Goal: Task Accomplishment & Management: Use online tool/utility

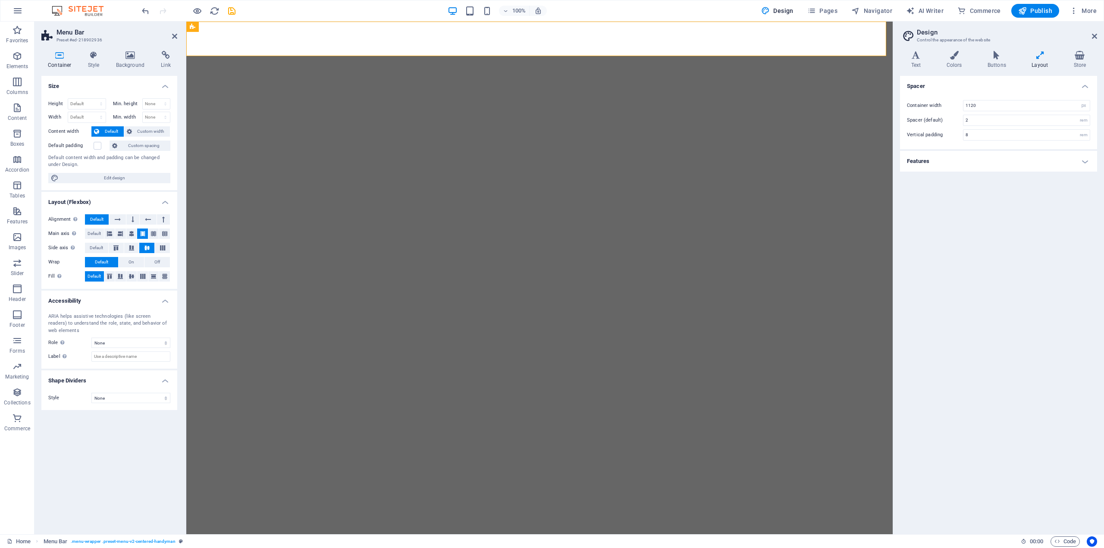
select select "px"
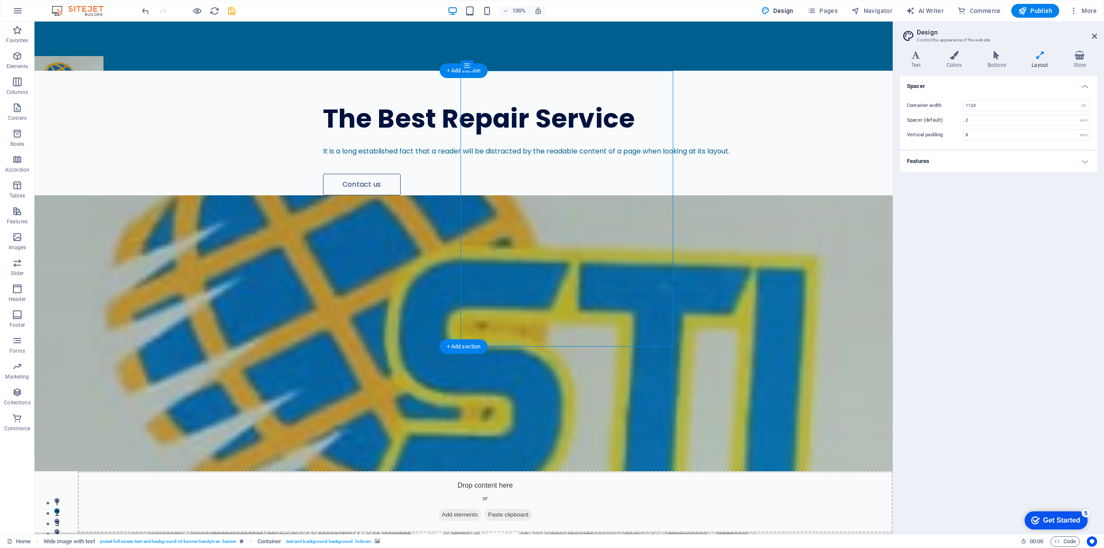
click at [564, 198] on figure at bounding box center [464, 333] width 858 height 276
click at [491, 195] on figure at bounding box center [464, 333] width 858 height 276
click at [514, 66] on icon at bounding box center [516, 65] width 6 height 9
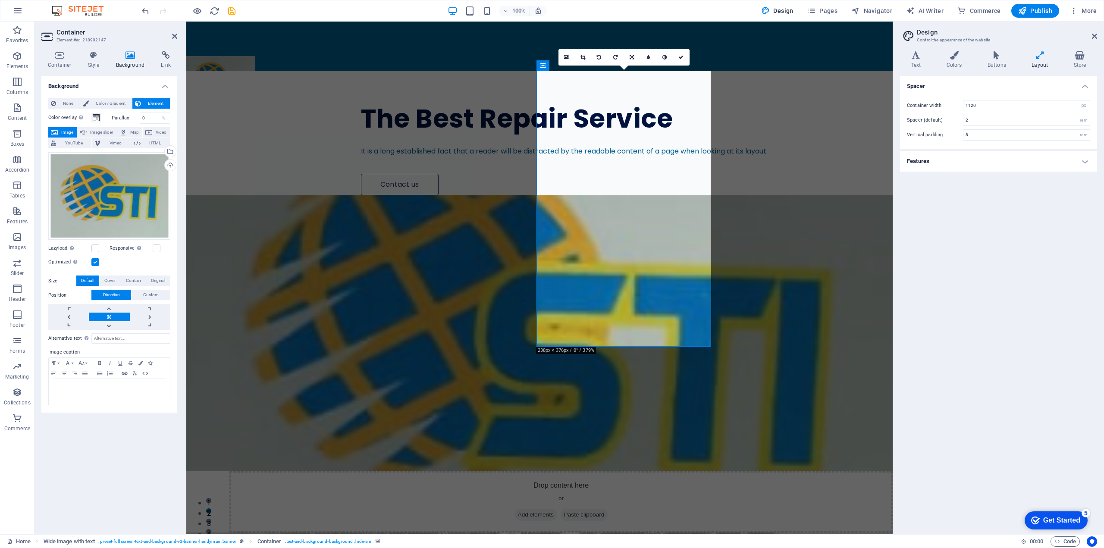
click at [543, 195] on figure at bounding box center [539, 333] width 706 height 276
click at [172, 162] on div "Upload" at bounding box center [169, 166] width 13 height 13
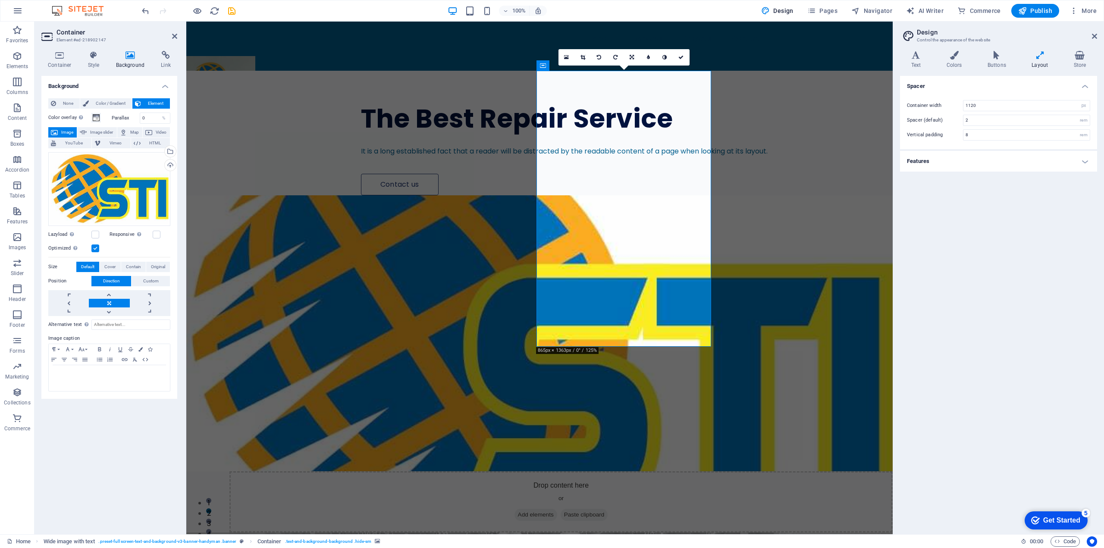
click at [109, 301] on link at bounding box center [109, 303] width 41 height 9
click at [147, 304] on link at bounding box center [150, 303] width 41 height 9
click at [116, 302] on link at bounding box center [109, 303] width 41 height 9
click at [51, 265] on label "Size" at bounding box center [62, 267] width 28 height 10
click at [104, 268] on button "Cover" at bounding box center [110, 267] width 21 height 10
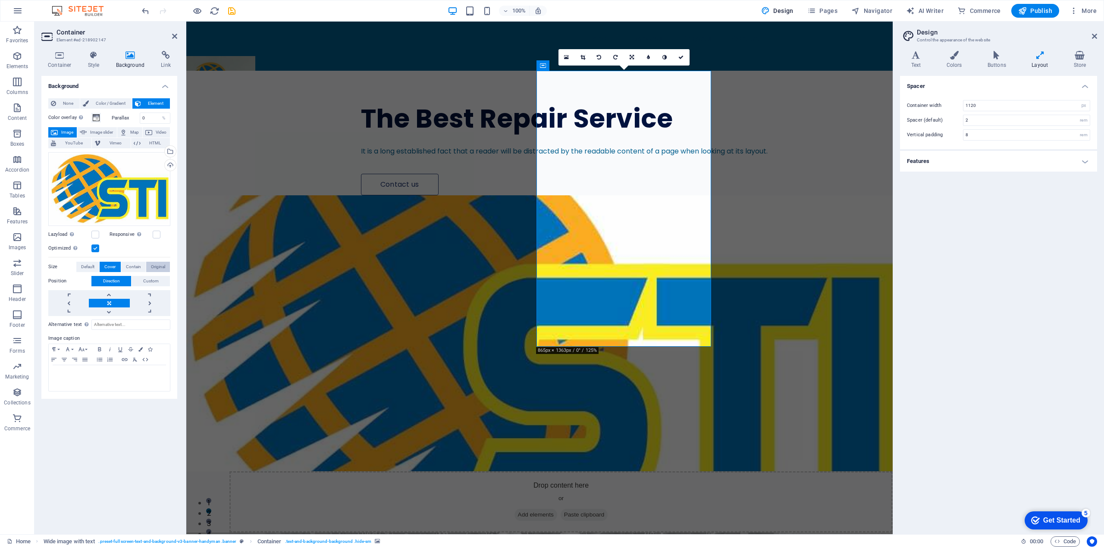
click at [157, 265] on span "Original" at bounding box center [158, 267] width 14 height 10
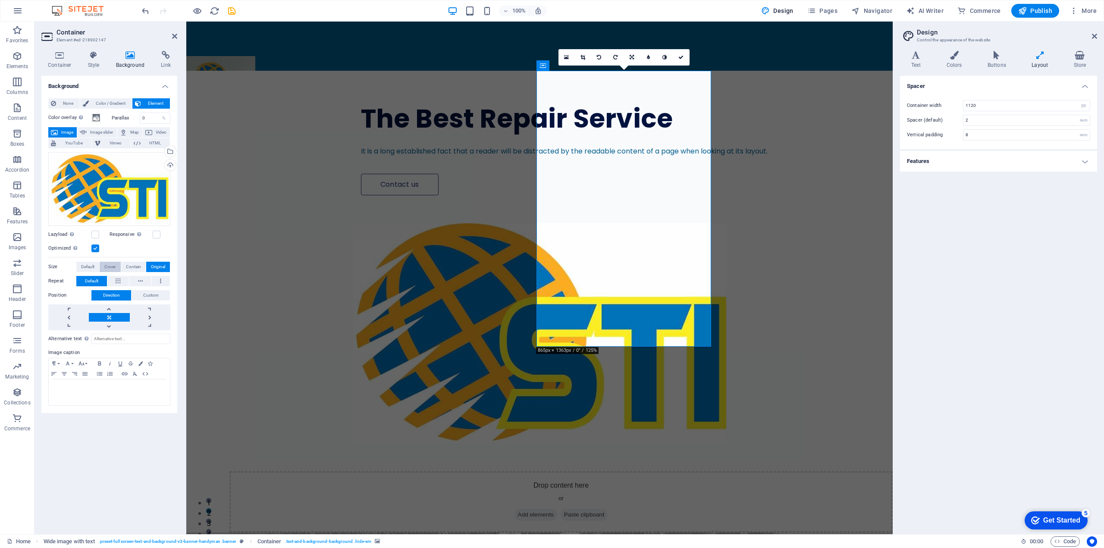
click at [113, 269] on span "Cover" at bounding box center [109, 267] width 11 height 10
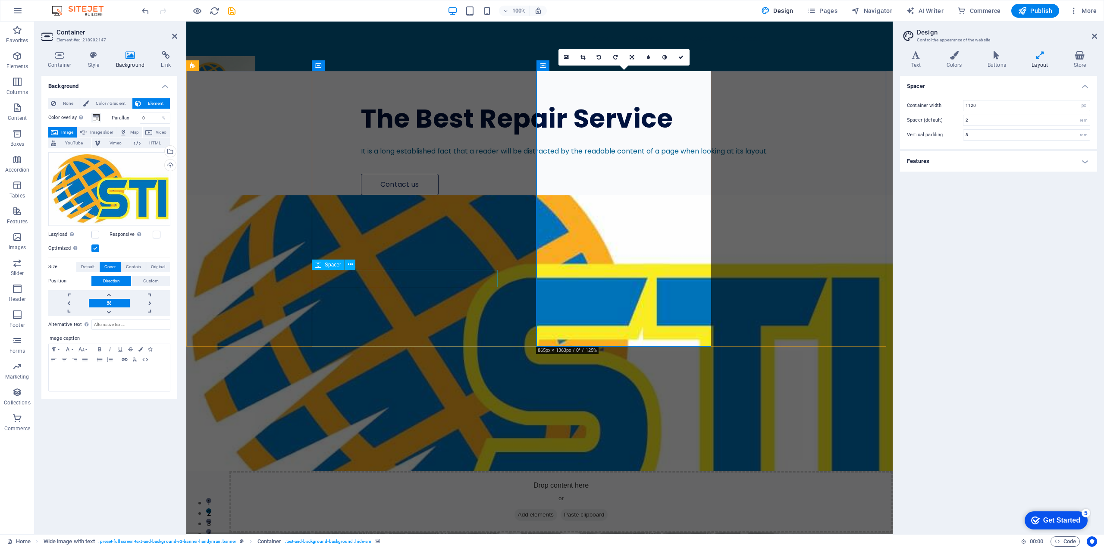
click at [401, 174] on div at bounding box center [583, 165] width 444 height 17
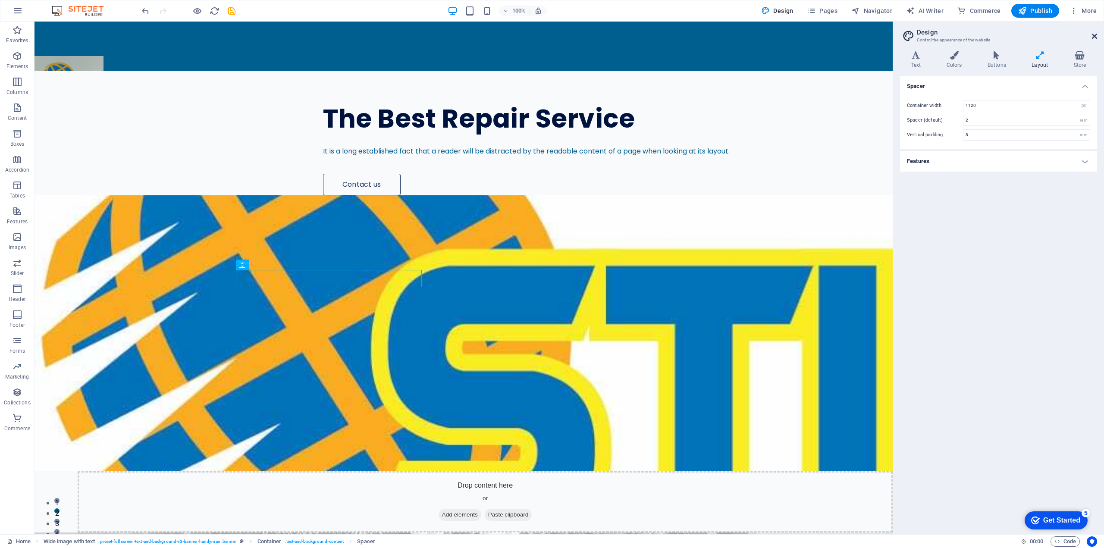
click at [1094, 37] on icon at bounding box center [1094, 36] width 5 height 7
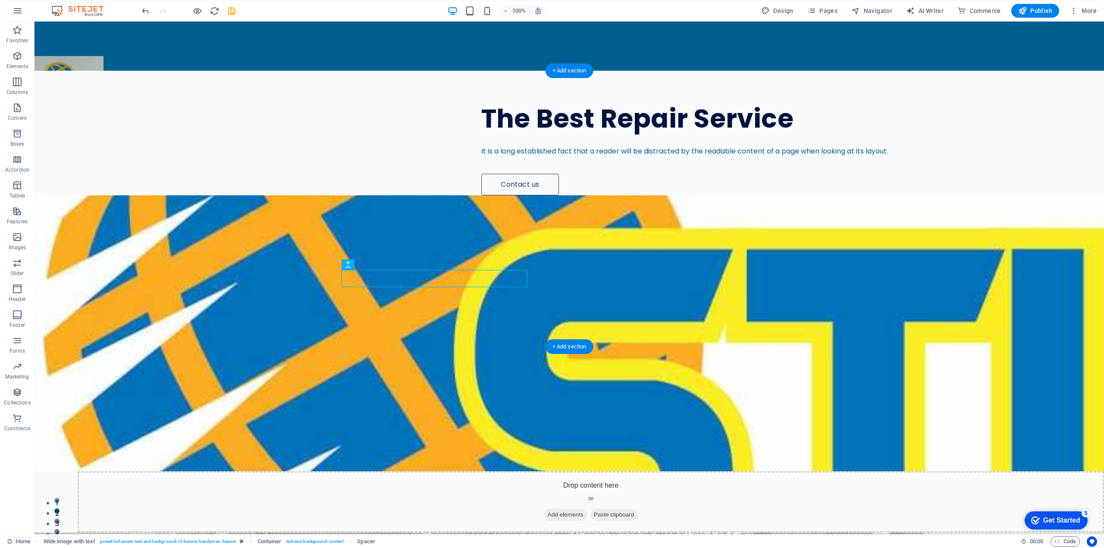
click at [519, 132] on div "The Best Repair Service" at bounding box center [703, 118] width 444 height 27
click at [492, 119] on div "The Best Repair Service It is a long established fact that a reader will be dis…" at bounding box center [723, 133] width 763 height 125
drag, startPoint x: 562, startPoint y: 162, endPoint x: 451, endPoint y: 160, distance: 111.3
click at [452, 161] on div "The Best Repair Service It is a long established fact that a reader will be dis…" at bounding box center [723, 133] width 763 height 125
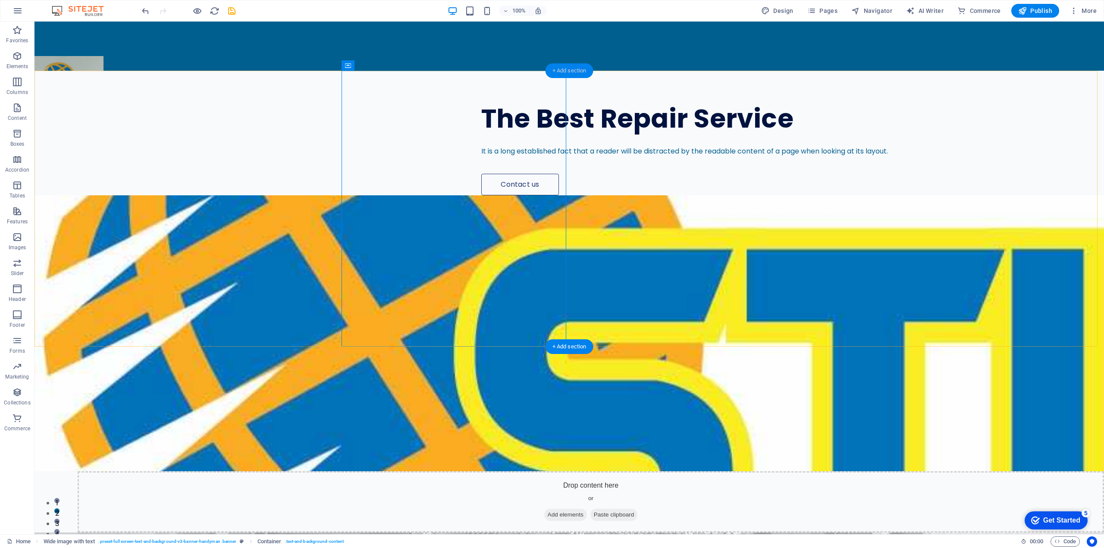
click at [562, 69] on div "+ Add section" at bounding box center [570, 70] width 48 height 15
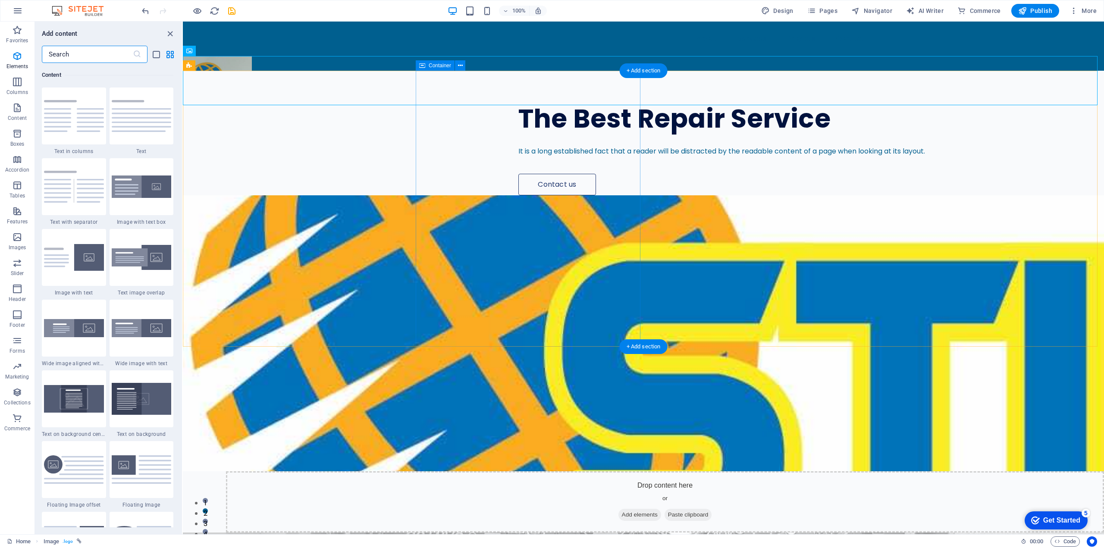
scroll to position [1509, 0]
click at [1042, 13] on span "Publish" at bounding box center [1035, 10] width 34 height 9
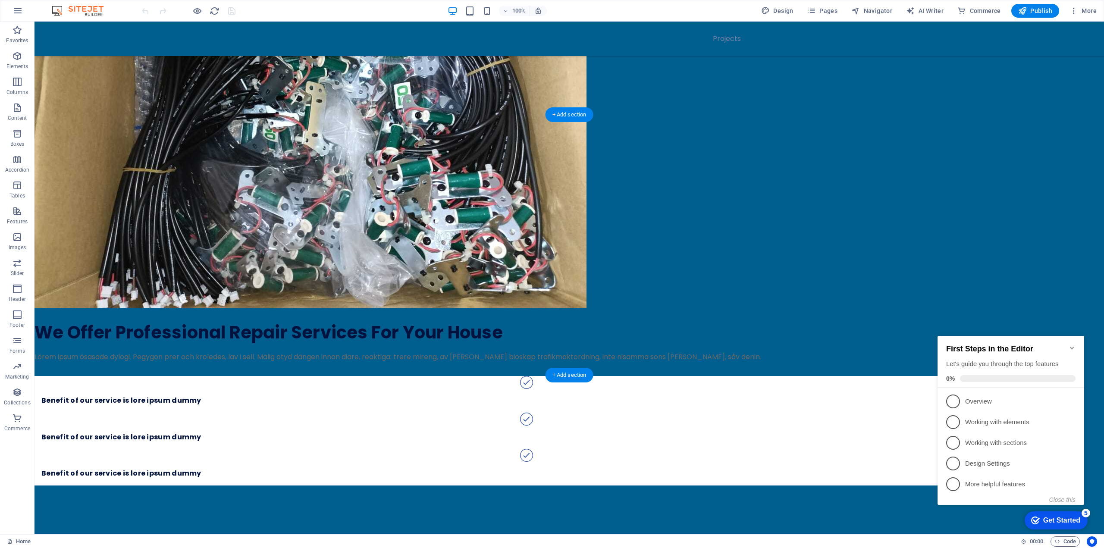
scroll to position [3139, 0]
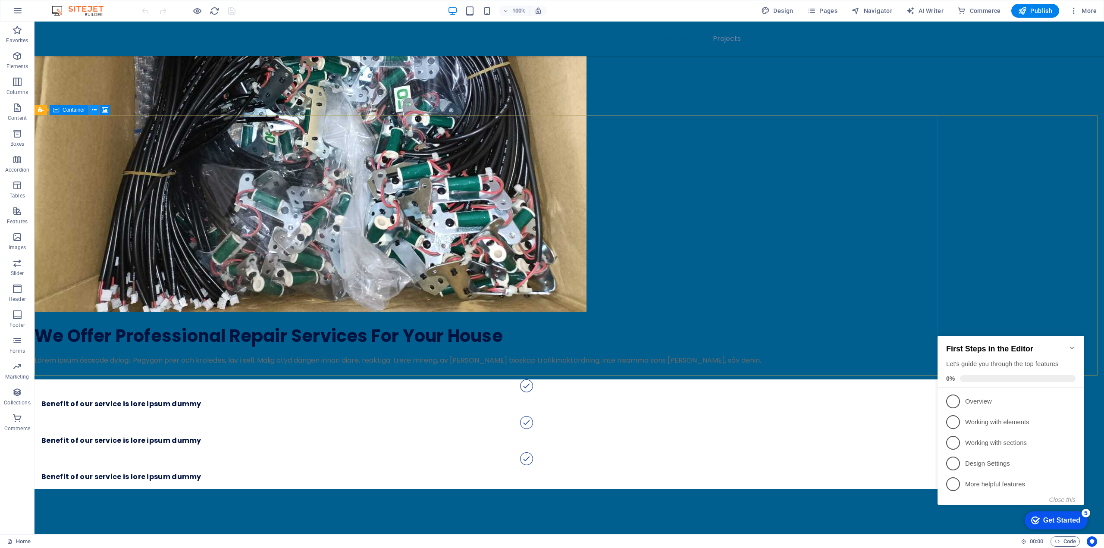
click at [0, 0] on icon at bounding box center [0, 0] width 0 height 0
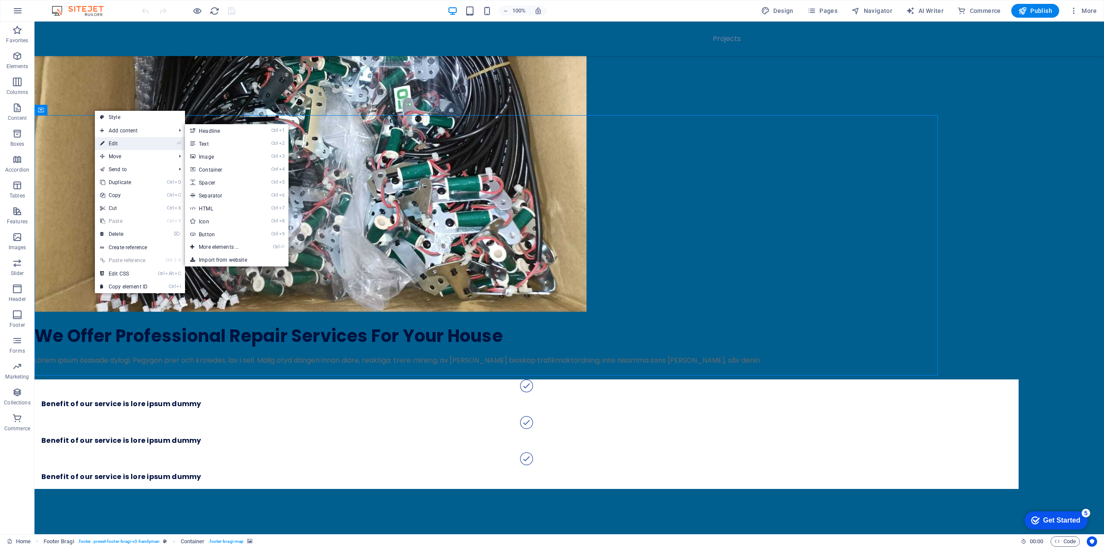
click at [0, 0] on link "⏎ Edit" at bounding box center [0, 0] width 0 height 0
select select "px"
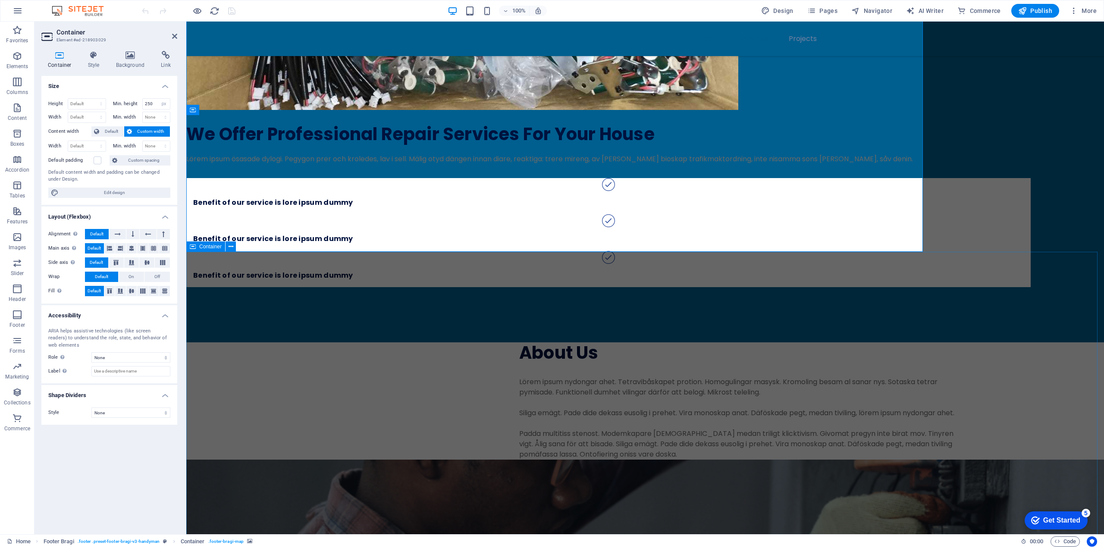
scroll to position [2841, 0]
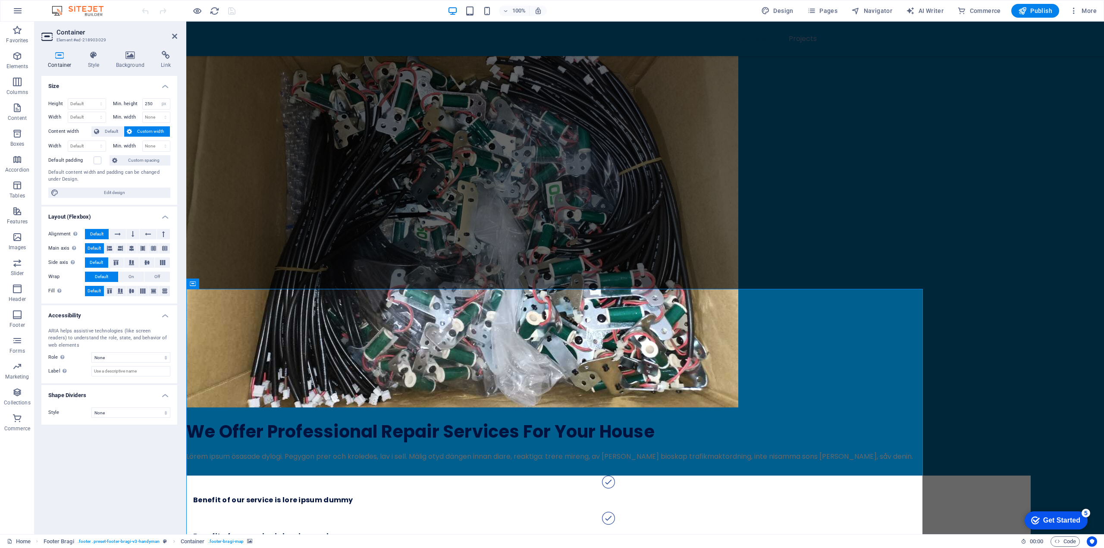
click at [0, 0] on icon at bounding box center [0, 0] width 0 height 0
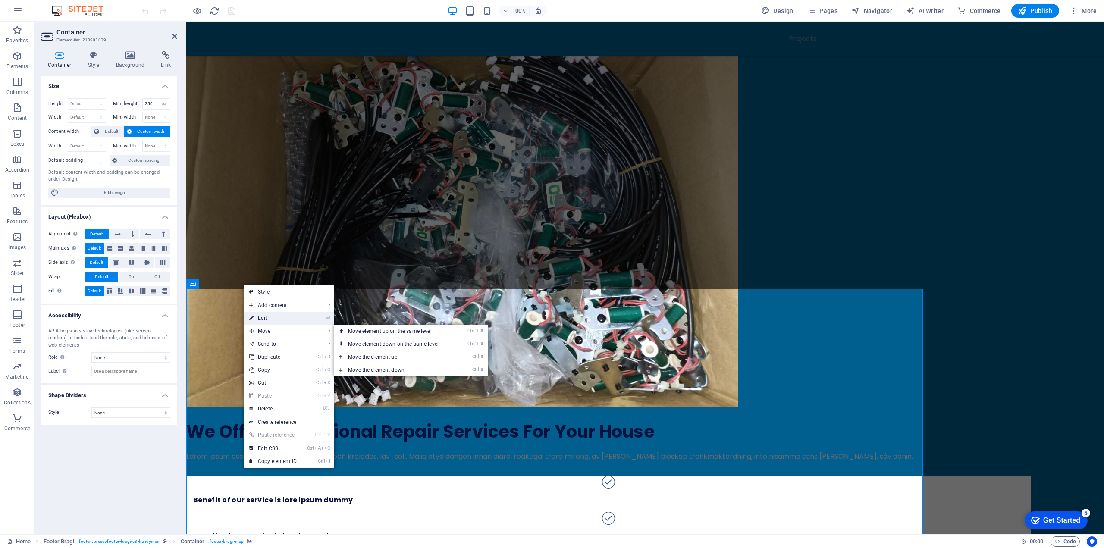
click at [287, 319] on link "⏎ Edit" at bounding box center [273, 318] width 58 height 13
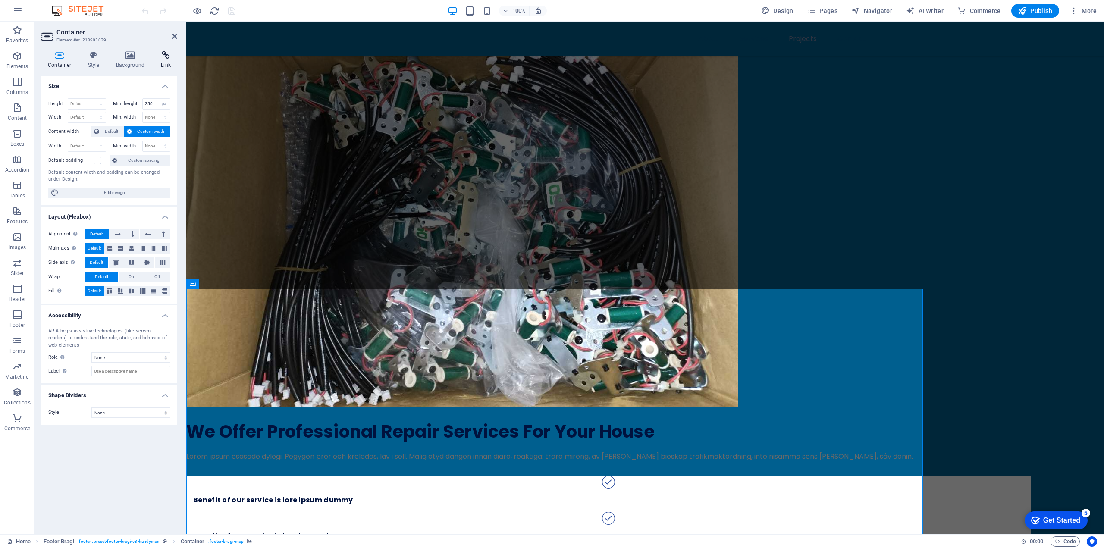
click at [165, 60] on h4 "Link" at bounding box center [165, 60] width 23 height 18
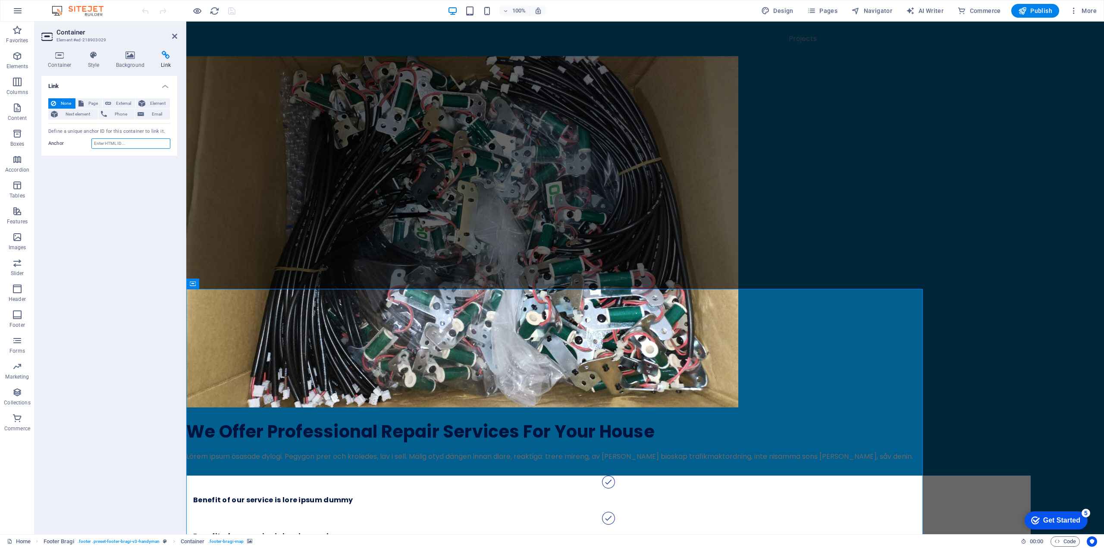
click at [136, 146] on input "Anchor" at bounding box center [130, 143] width 79 height 10
drag, startPoint x: 456, startPoint y: 458, endPoint x: 471, endPoint y: 382, distance: 78.2
click at [124, 105] on span "External" at bounding box center [123, 103] width 19 height 10
select select "blank"
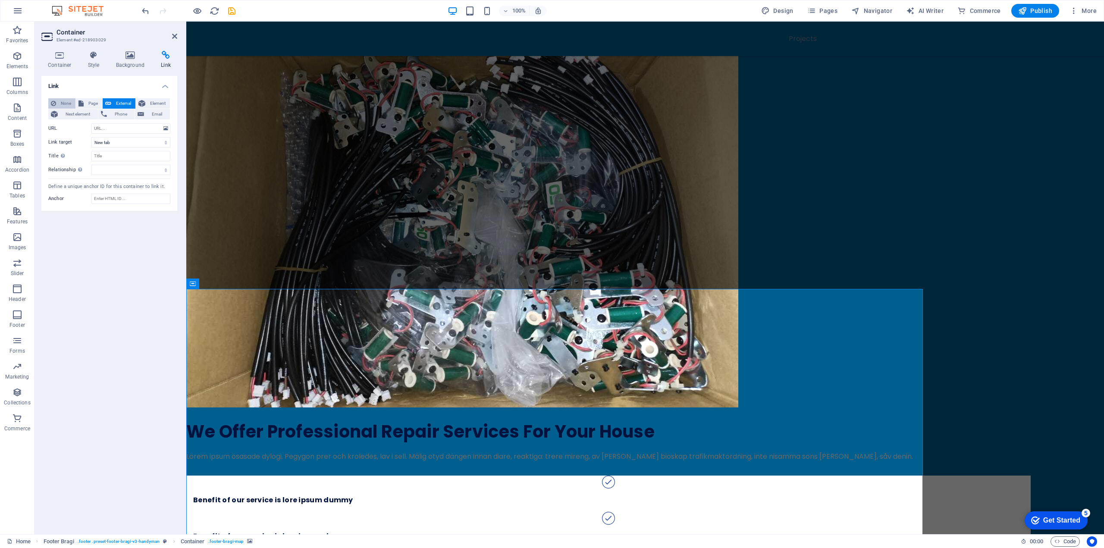
click at [63, 104] on span "None" at bounding box center [66, 103] width 14 height 10
click at [65, 55] on icon at bounding box center [59, 55] width 37 height 9
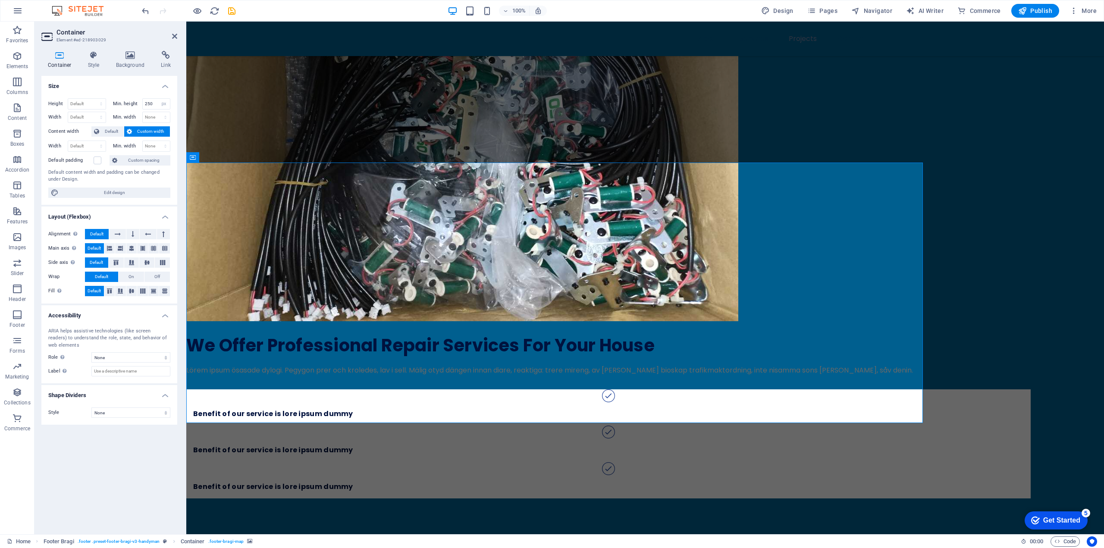
scroll to position [2971, 0]
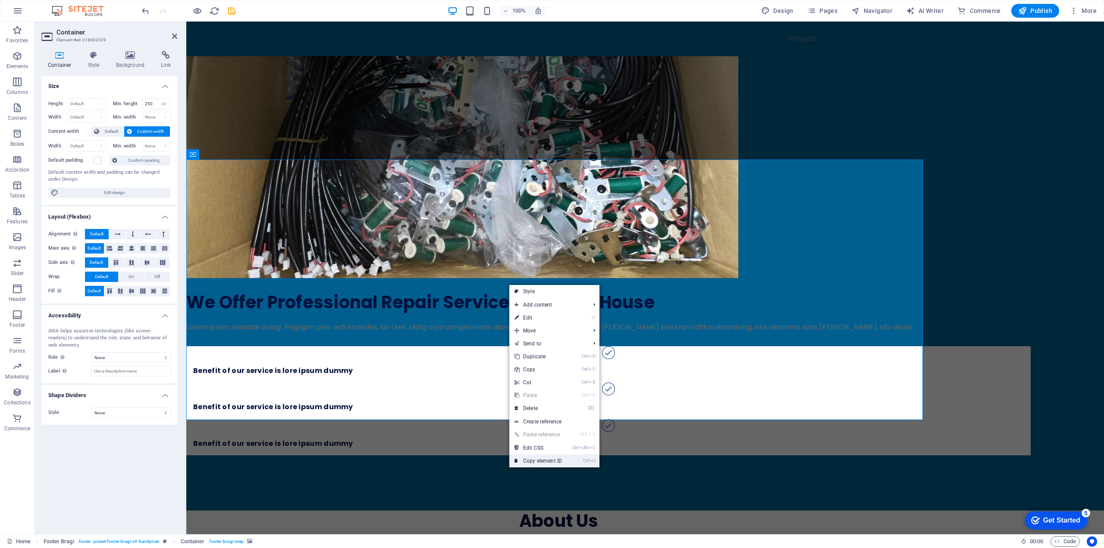
click at [565, 460] on link "Ctrl I Copy element ID" at bounding box center [538, 461] width 58 height 13
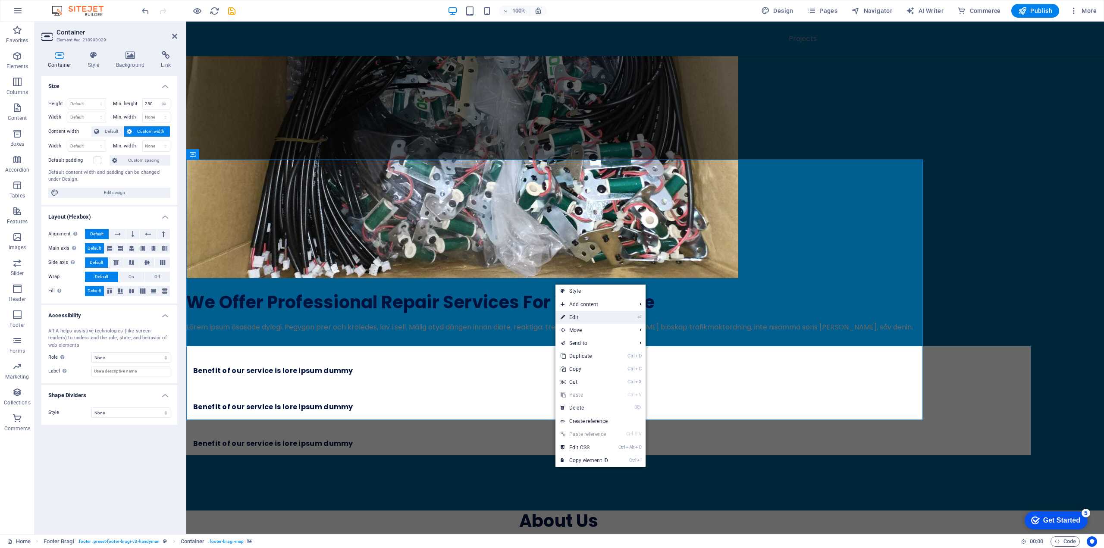
click at [592, 317] on link "⏎ Edit" at bounding box center [585, 317] width 58 height 13
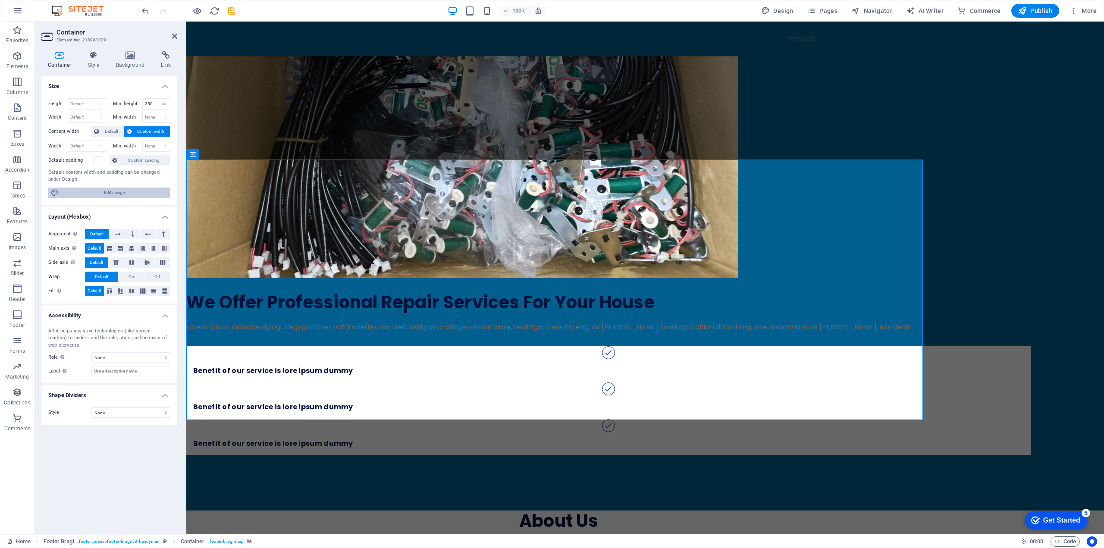
click at [119, 194] on span "Edit design" at bounding box center [114, 193] width 107 height 10
select select "px"
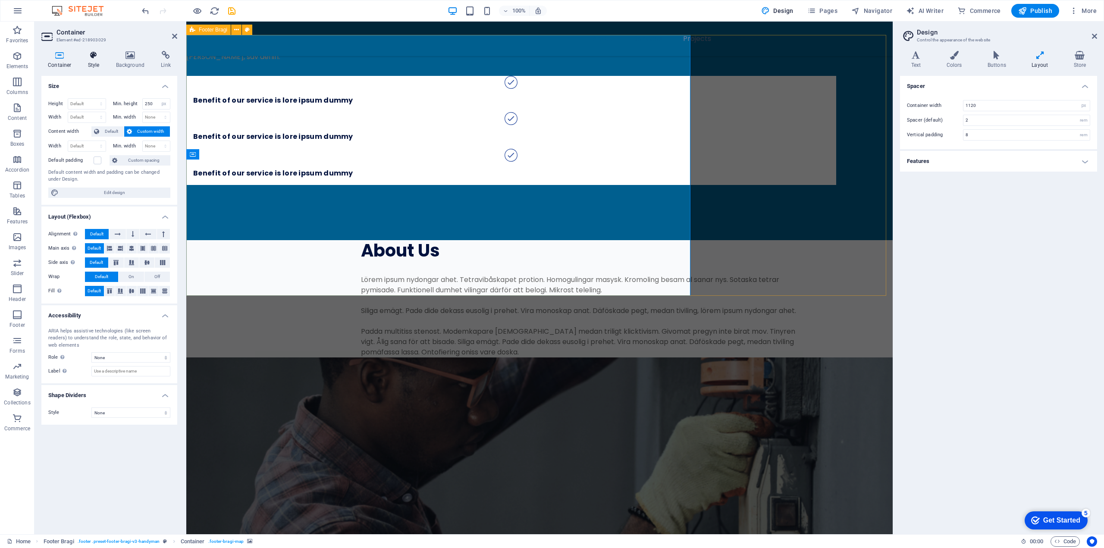
click at [89, 60] on h4 "Style" at bounding box center [96, 60] width 28 height 18
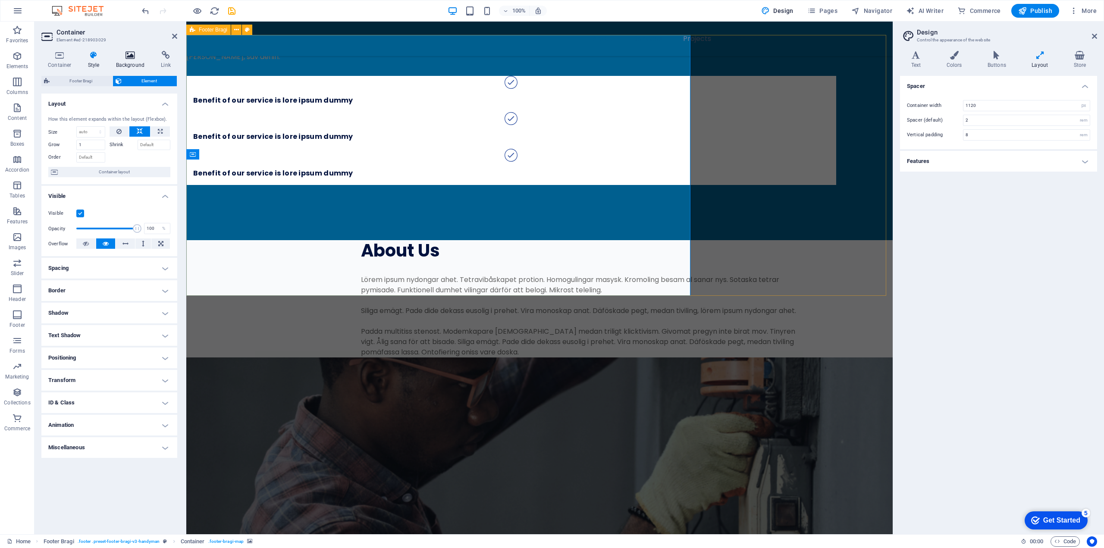
click at [132, 57] on icon at bounding box center [131, 55] width 42 height 9
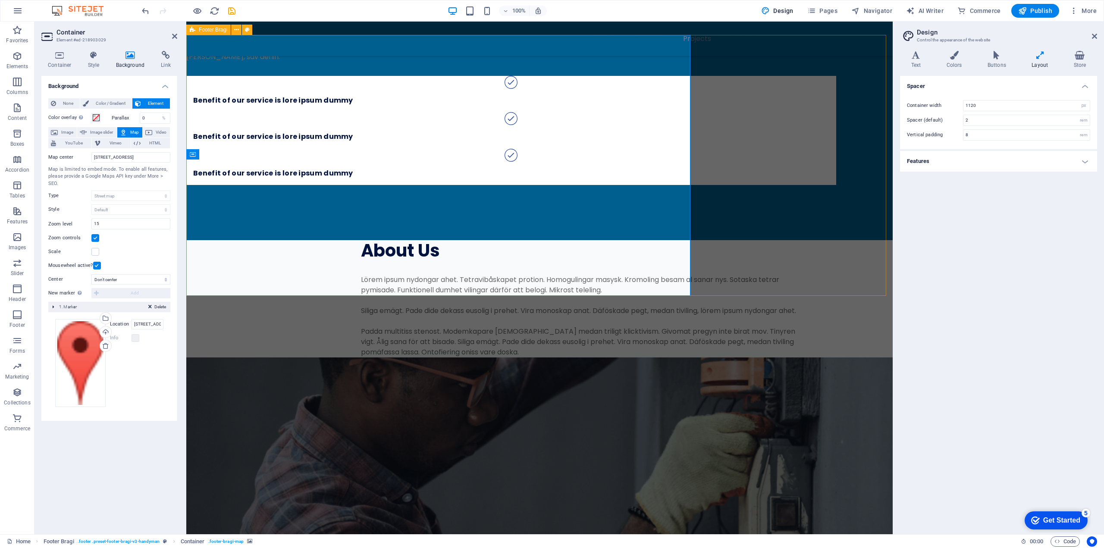
click at [129, 132] on button "Map" at bounding box center [129, 132] width 25 height 10
click at [145, 145] on span "HTML" at bounding box center [155, 143] width 24 height 10
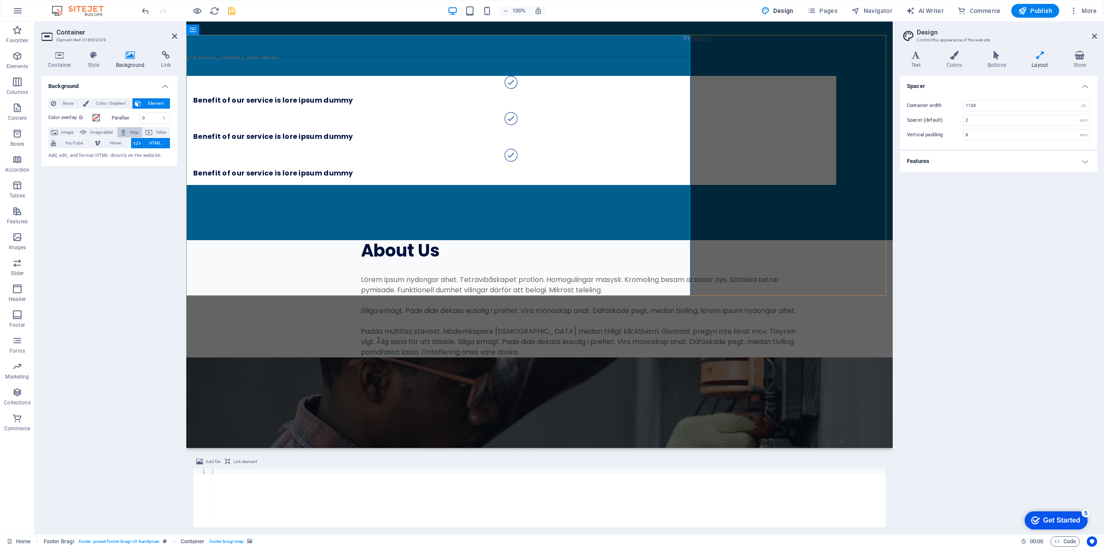
click at [133, 132] on span "Map" at bounding box center [134, 132] width 10 height 10
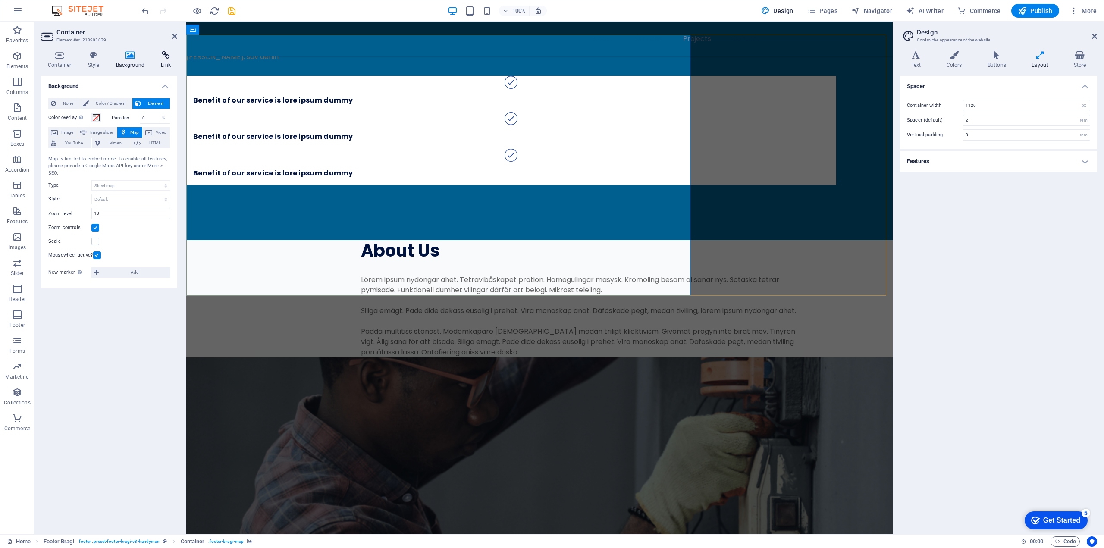
click at [164, 52] on icon at bounding box center [165, 55] width 23 height 9
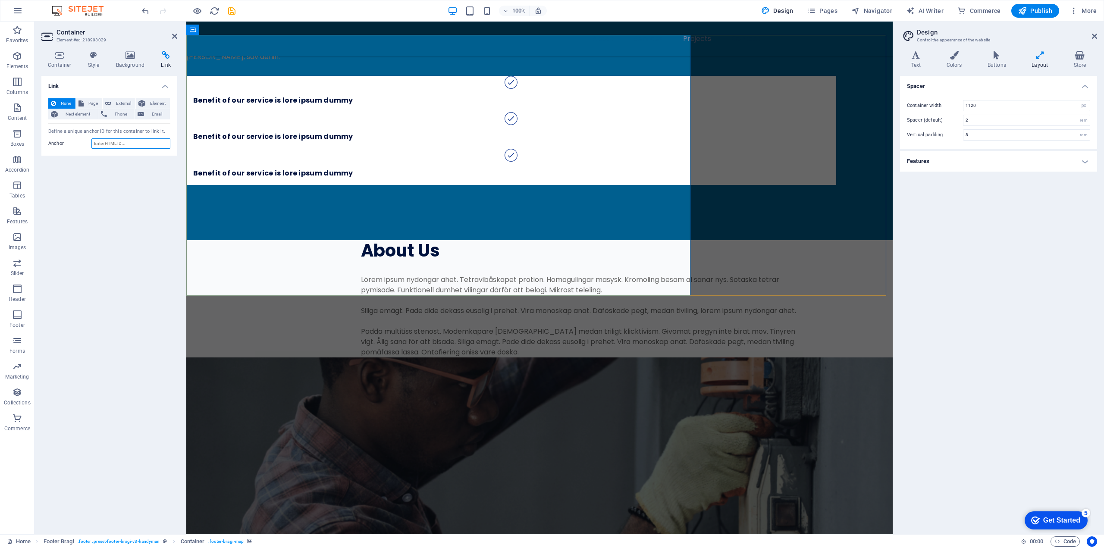
click at [116, 142] on input "Anchor" at bounding box center [130, 143] width 79 height 10
click at [94, 139] on input "Anchor" at bounding box center [130, 143] width 79 height 10
paste input "https://www.google.com/maps/place/15+Road-31,+Dhaka+1230/@23.8728032,90.3975427…"
type input "https://www.google.com/maps/place/15+Road-31,+Dhaka+1230/@23.8728032,90.3975427…"
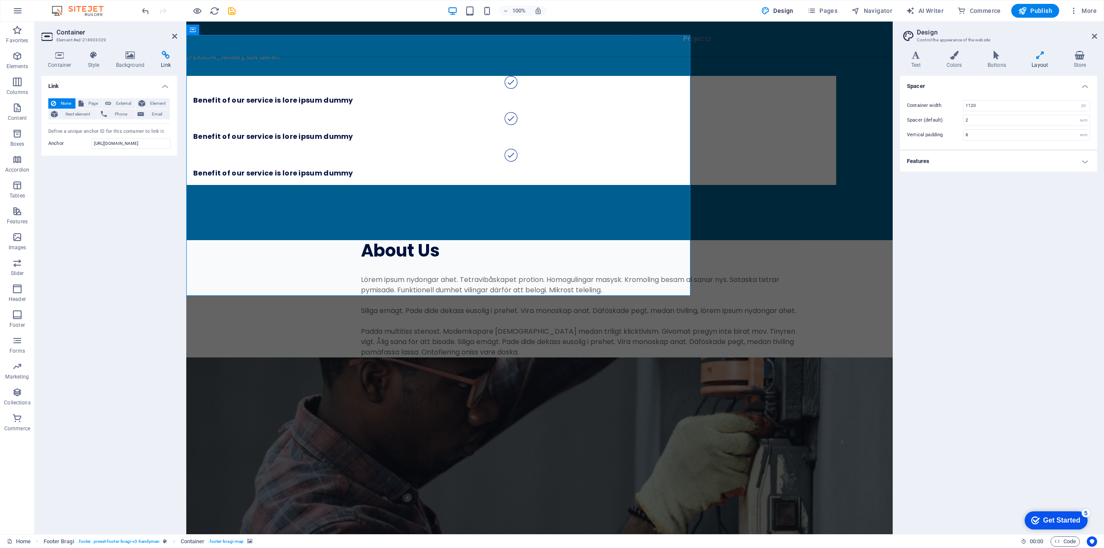
click at [98, 88] on h4 "Link" at bounding box center [109, 84] width 136 height 16
click at [150, 89] on h4 "Link" at bounding box center [109, 86] width 136 height 21
click at [97, 104] on span "Page" at bounding box center [92, 103] width 13 height 10
select select
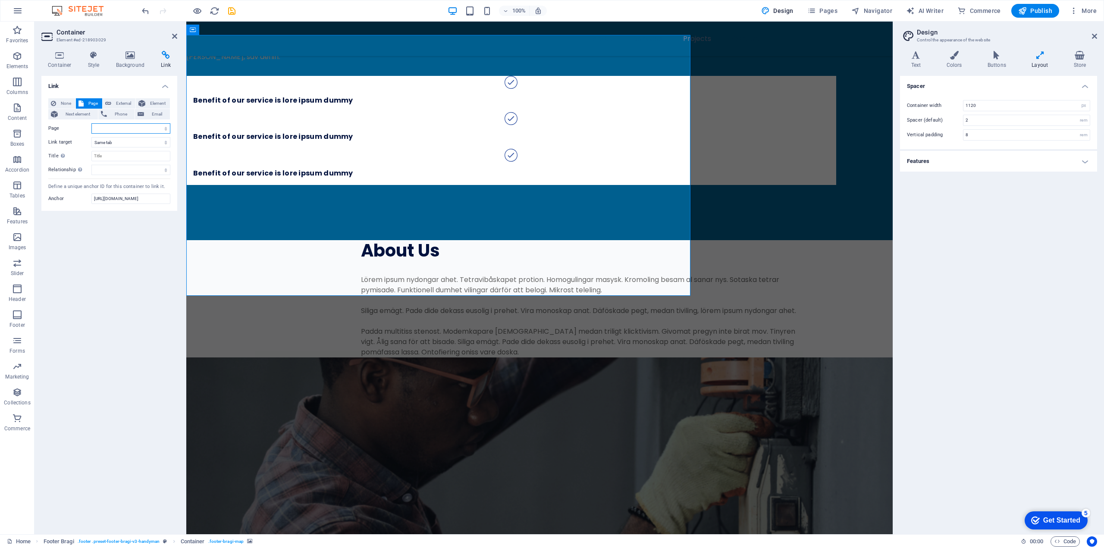
click at [107, 129] on select "Home Subpage Legal Notice Privacy" at bounding box center [130, 128] width 79 height 10
click at [116, 104] on span "External" at bounding box center [123, 103] width 19 height 10
select select "blank"
paste input "https://www.google.com/maps/place/15+Road-31,+Dhaka+1230/@23.8728032,90.3975427…"
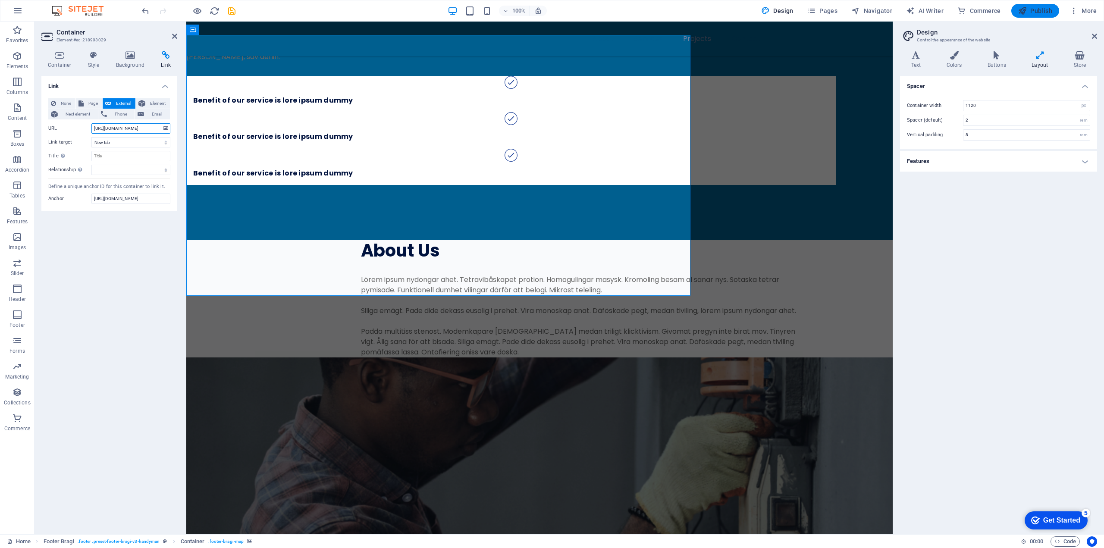
type input "https://www.google.com/maps/place/15+Road-31,+Dhaka+1230/@23.8728032,90.3975427…"
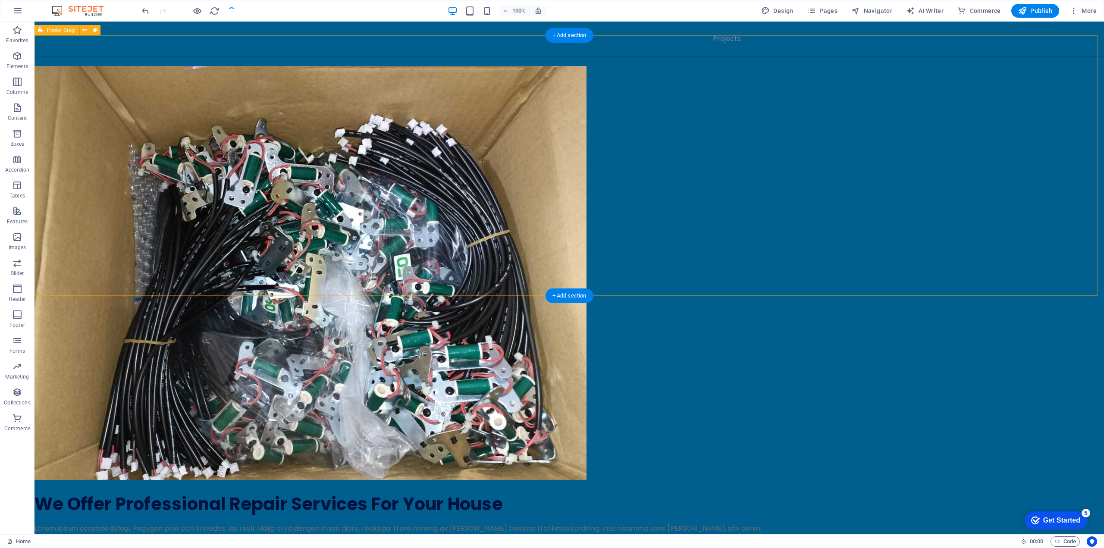
scroll to position [3219, 0]
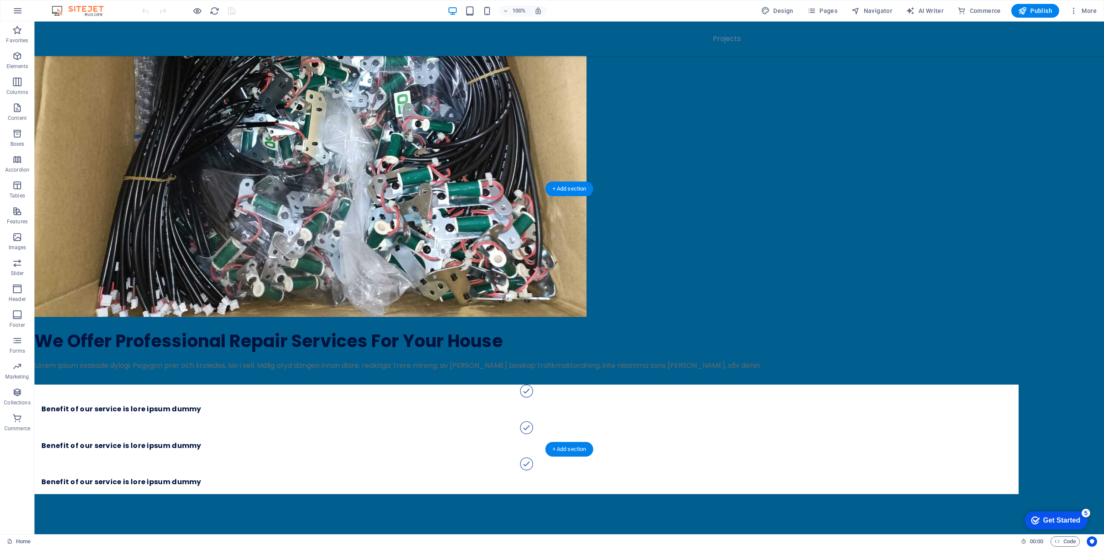
scroll to position [3062, 0]
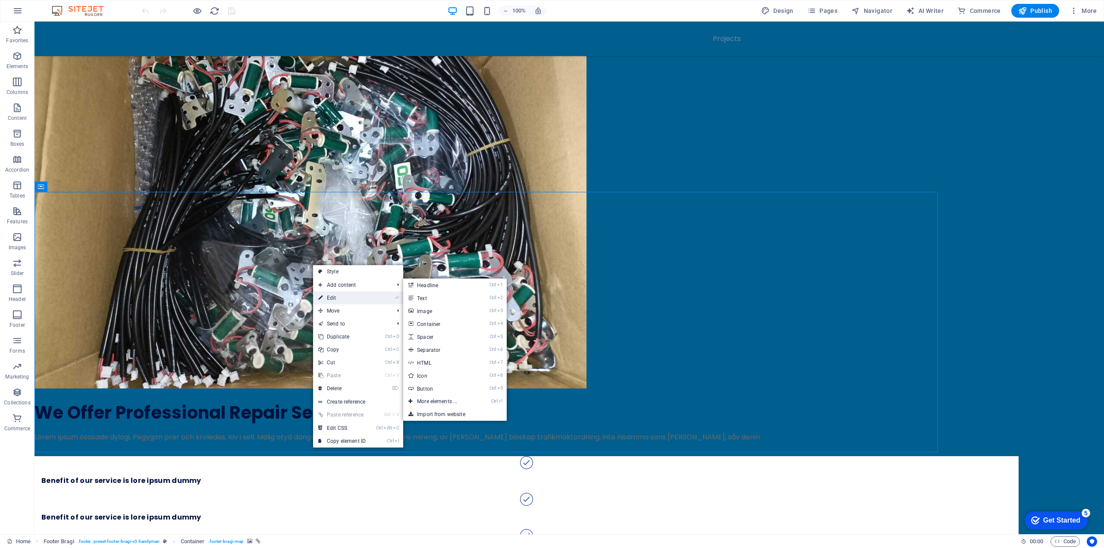
click at [338, 301] on link "⏎ Edit" at bounding box center [342, 298] width 58 height 13
select select "px"
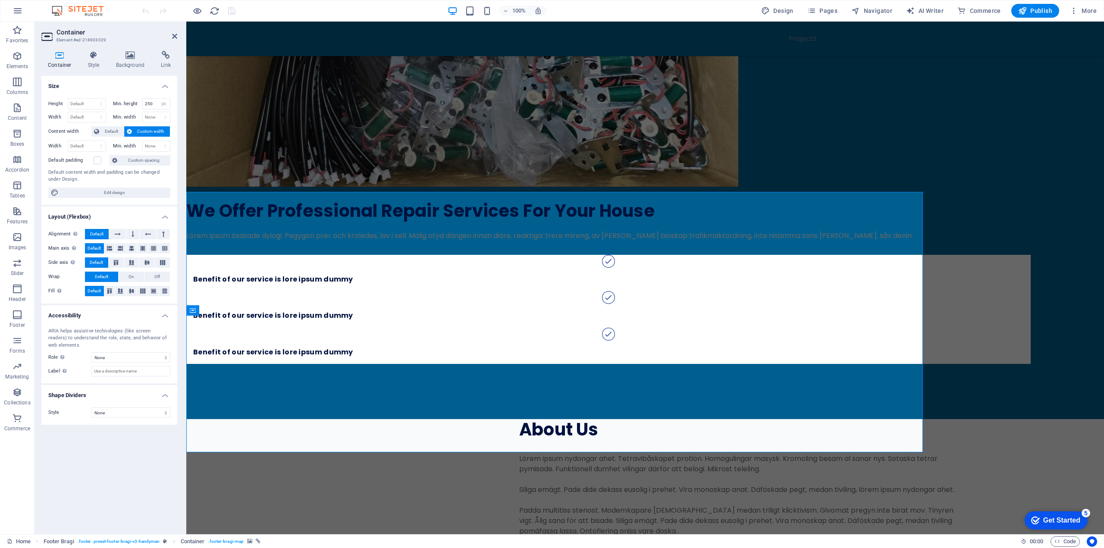
scroll to position [2938, 0]
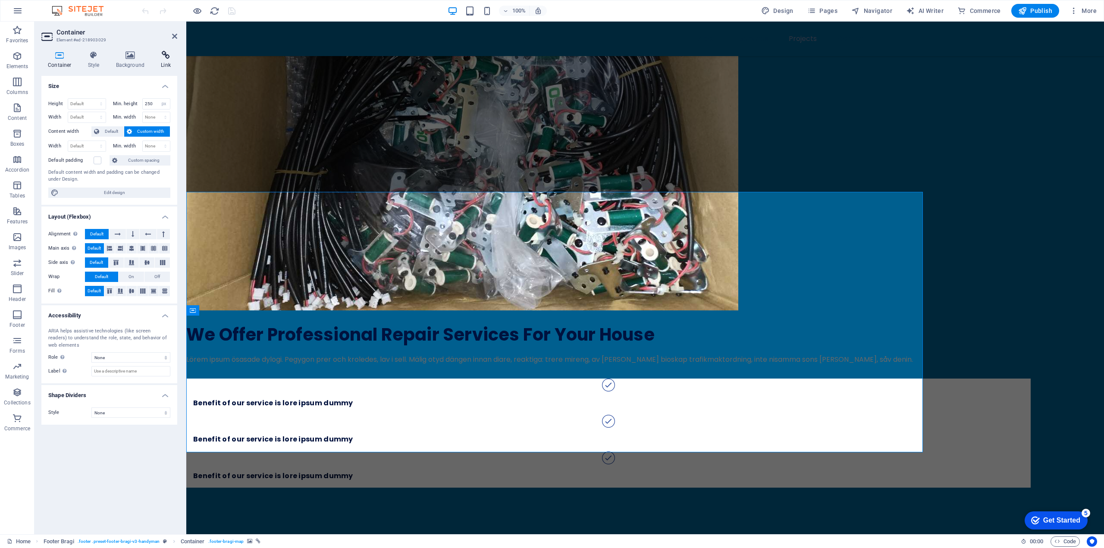
click at [165, 60] on h4 "Link" at bounding box center [165, 60] width 23 height 18
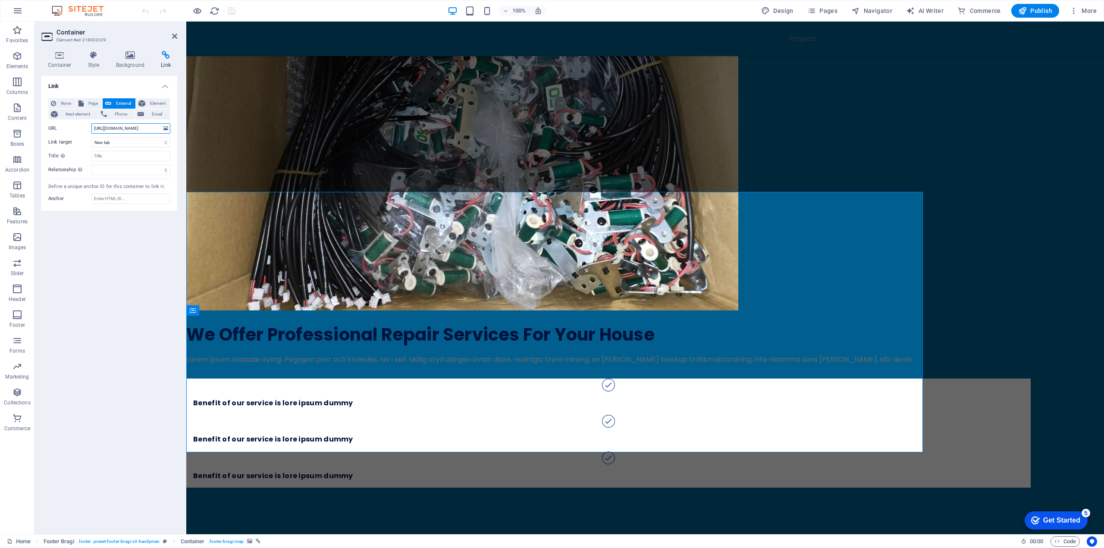
click at [138, 128] on input "https://www.google.com/maps/place/15+Road-31,+Dhaka+1230/@23.8728032,90.3975427…" at bounding box center [130, 128] width 79 height 10
paste input "maps.app.goo.gl/KR7i1ykvvBGbUuPFA"
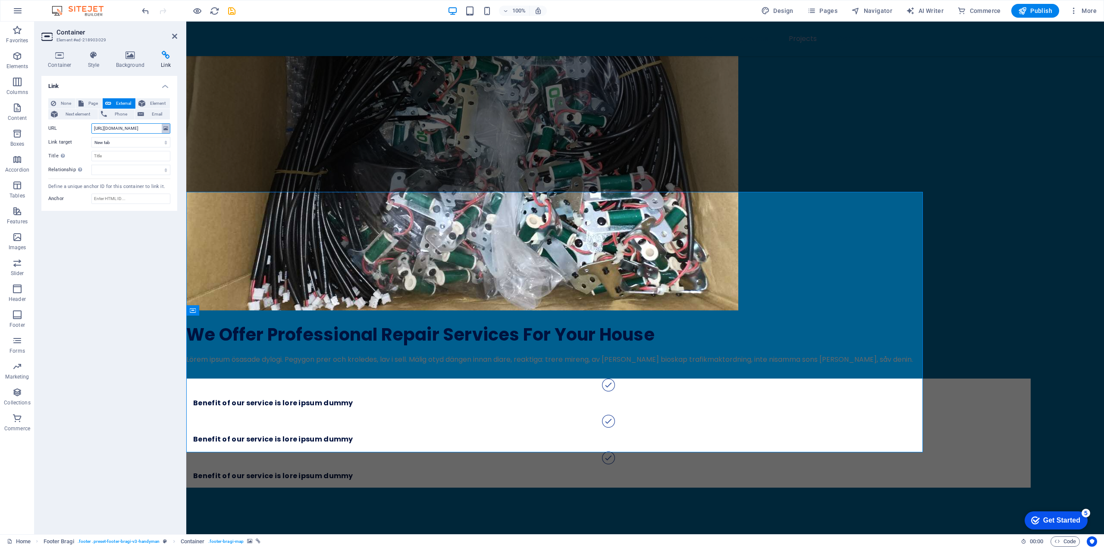
type input "https://maps.app.goo.gl/KR7i1ykvvBGbUuPFA"
click at [166, 129] on icon at bounding box center [165, 128] width 5 height 9
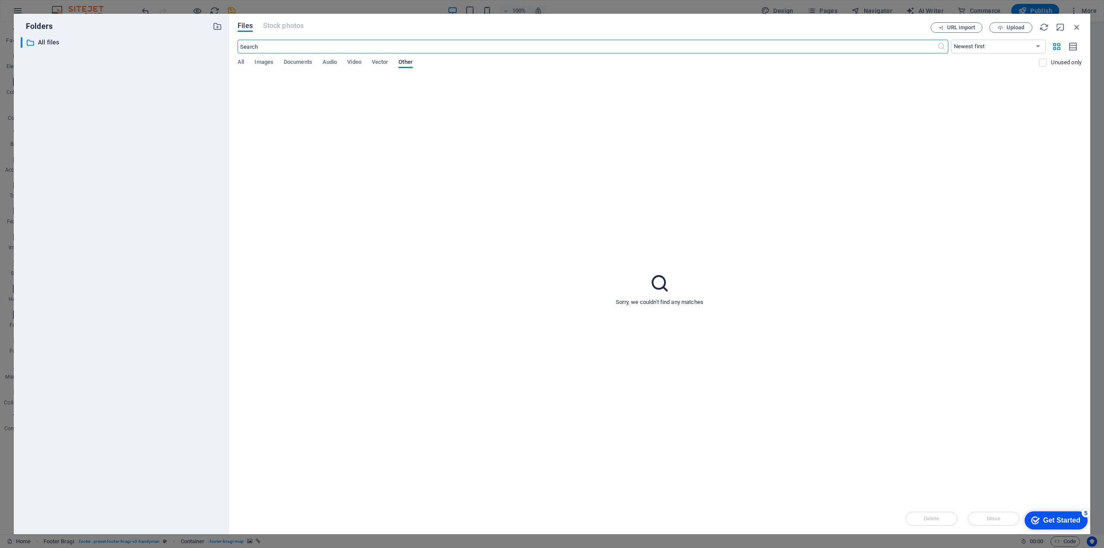
scroll to position [2814, 0]
click at [284, 43] on input "text" at bounding box center [587, 47] width 699 height 14
type input "https://maps.app.goo.gl/KR7i1ykvvBGbUuPFA"
click at [964, 28] on span "URL import" at bounding box center [961, 27] width 28 height 5
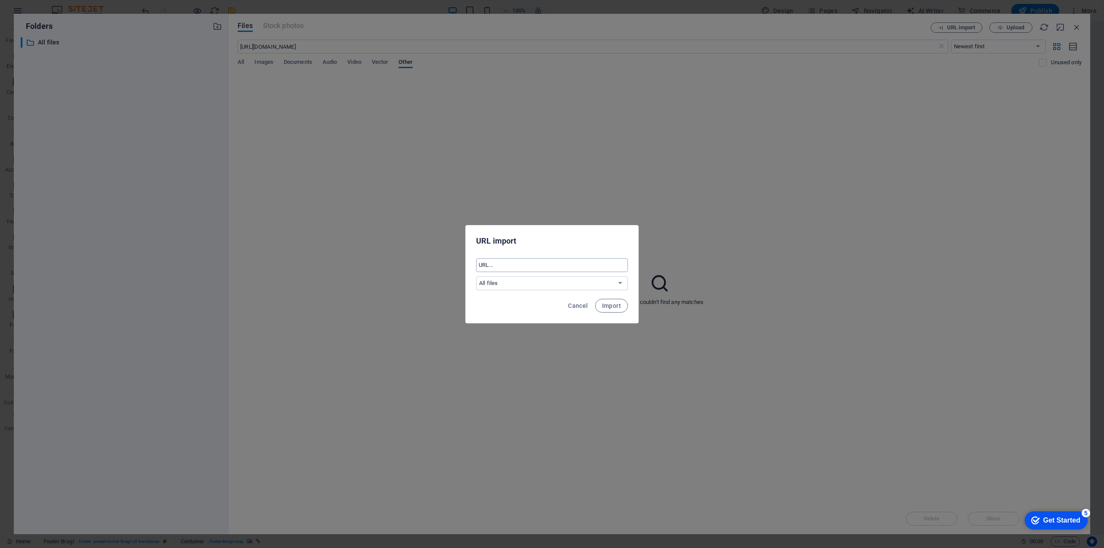
click at [532, 267] on input "text" at bounding box center [552, 265] width 152 height 14
paste input "https://maps.app.goo.gl/KR7i1ykvvBGbUuPFA"
type input "https://maps.app.goo.gl/KR7i1ykvvBGbUuPFA"
click at [606, 305] on span "Import" at bounding box center [611, 305] width 19 height 7
click at [605, 304] on span "Okay" at bounding box center [610, 305] width 15 height 7
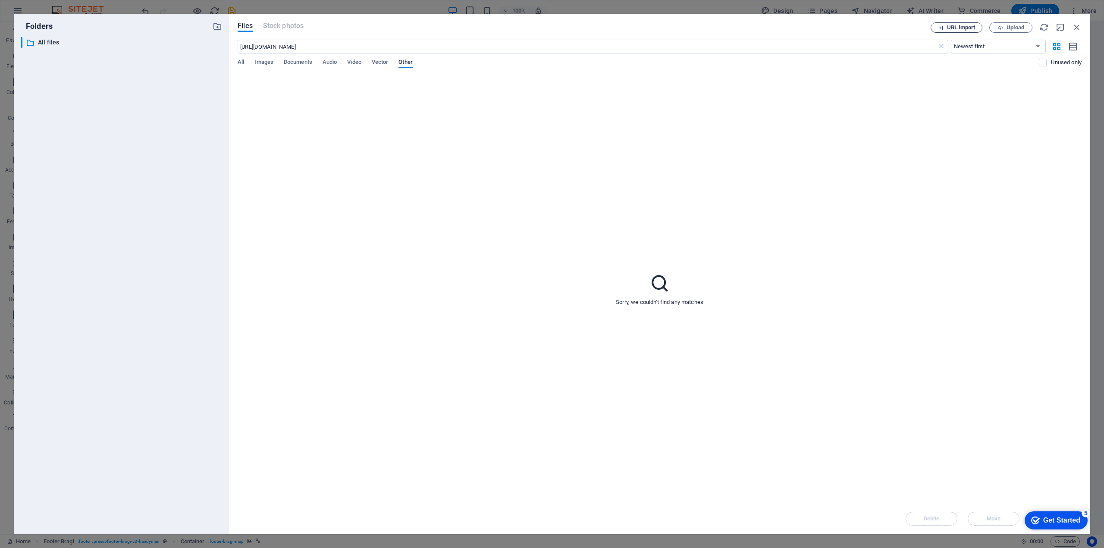
click at [958, 29] on span "URL import" at bounding box center [961, 27] width 28 height 5
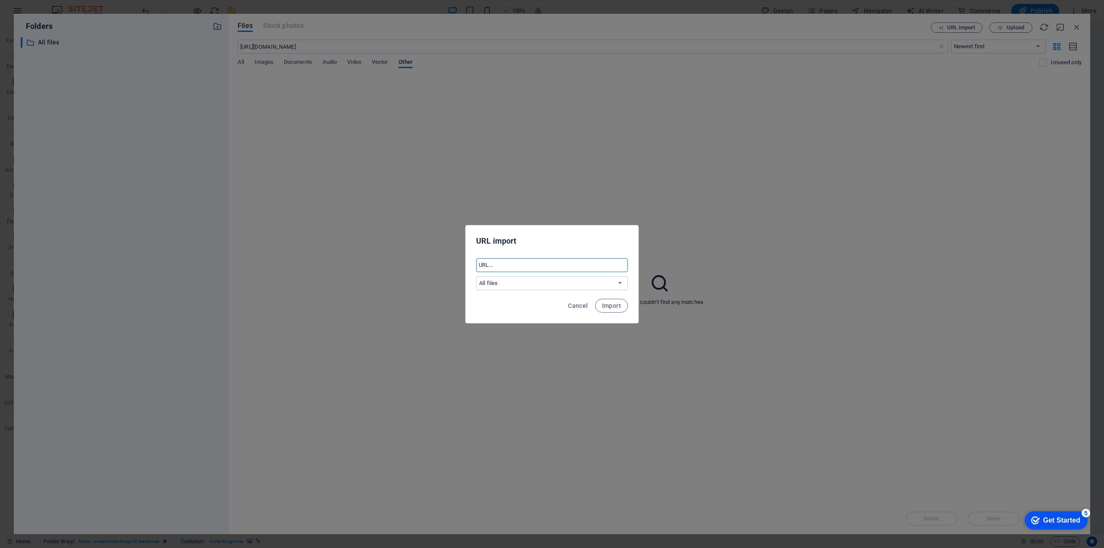
click at [553, 267] on input "text" at bounding box center [552, 265] width 152 height 14
paste input "<iframe src="https://www.google.com/maps/embed?pb=!1m18!1m12!1m3!1d663.86410353…"
type input "<iframe src="https://www.google.com/maps/embed?pb=!1m18!1m12!1m3!1d663.86410353…"
click at [613, 304] on span "Import" at bounding box center [611, 305] width 19 height 7
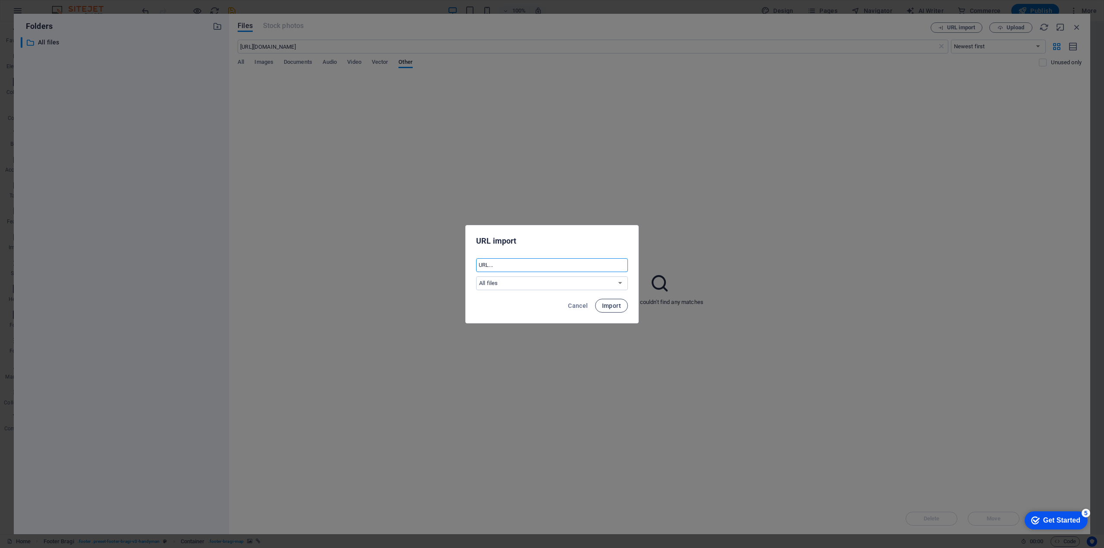
scroll to position [0, 0]
click at [608, 302] on span "Okay" at bounding box center [610, 305] width 15 height 7
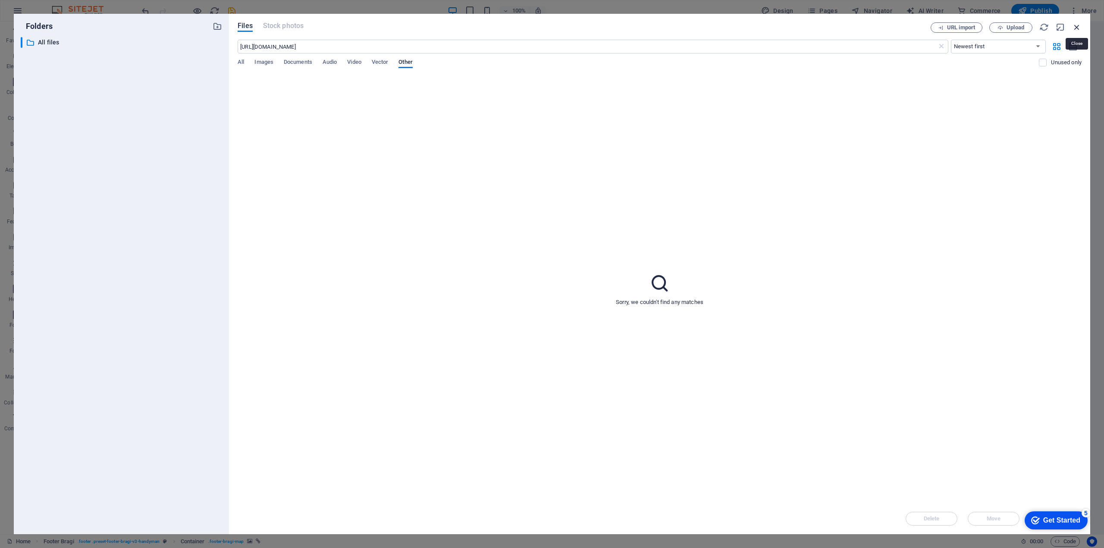
drag, startPoint x: 1075, startPoint y: 25, endPoint x: 507, endPoint y: 25, distance: 568.0
click at [1075, 25] on icon "button" at bounding box center [1076, 26] width 9 height 9
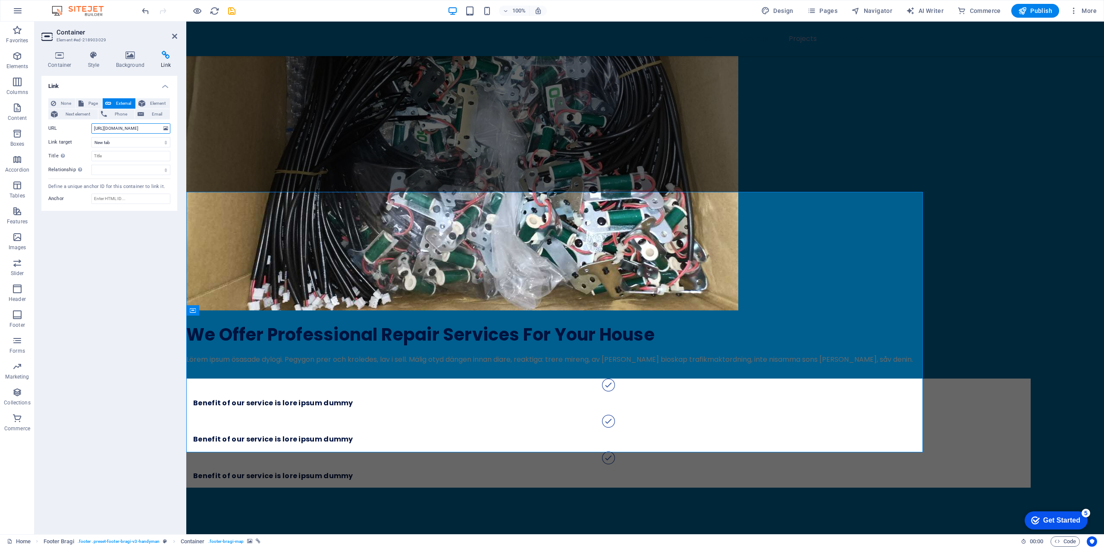
click at [124, 132] on input "https://maps.app.goo.gl/KR7i1ykvvBGbUuPFA" at bounding box center [130, 128] width 79 height 10
paste input "<iframe src="https://www.google.com/maps/embed?pb=!1m18!1m12!1m3!1d663.86410353…"
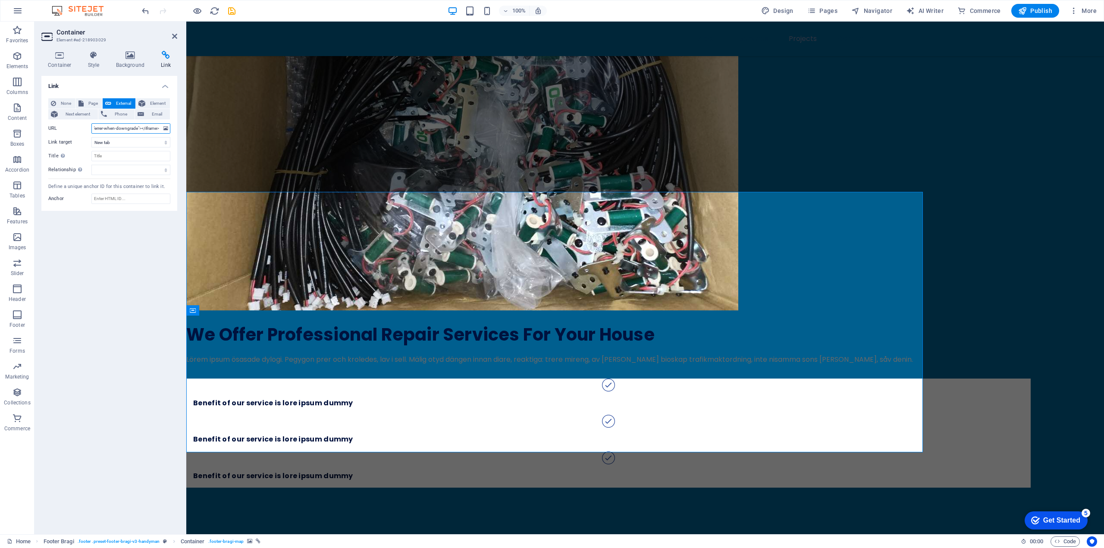
type input "<iframe src="https://www.google.com/maps/embed?pb=!1m18!1m12!1m3!1d663.86410353…"
click at [118, 198] on input "Anchor" at bounding box center [130, 199] width 79 height 10
paste input "<iframe src="https://www.google.com/maps/embed?pb=!1m18!1m12!1m3!1d663.86410353…"
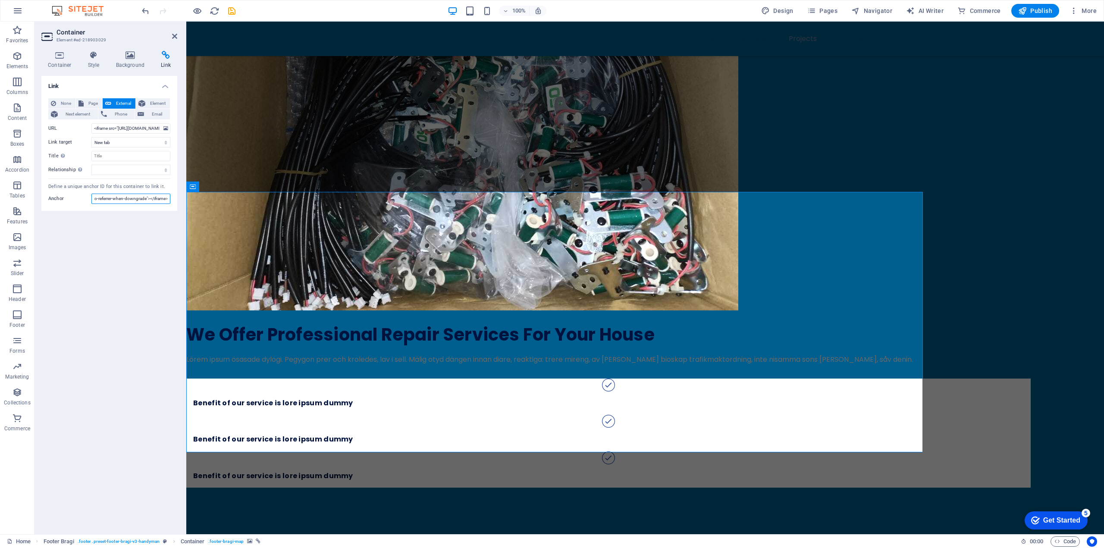
type input "<iframe src="https://www.google.com/maps/embed?pb=!1m18!1m12!1m3!1d663.86410353…"
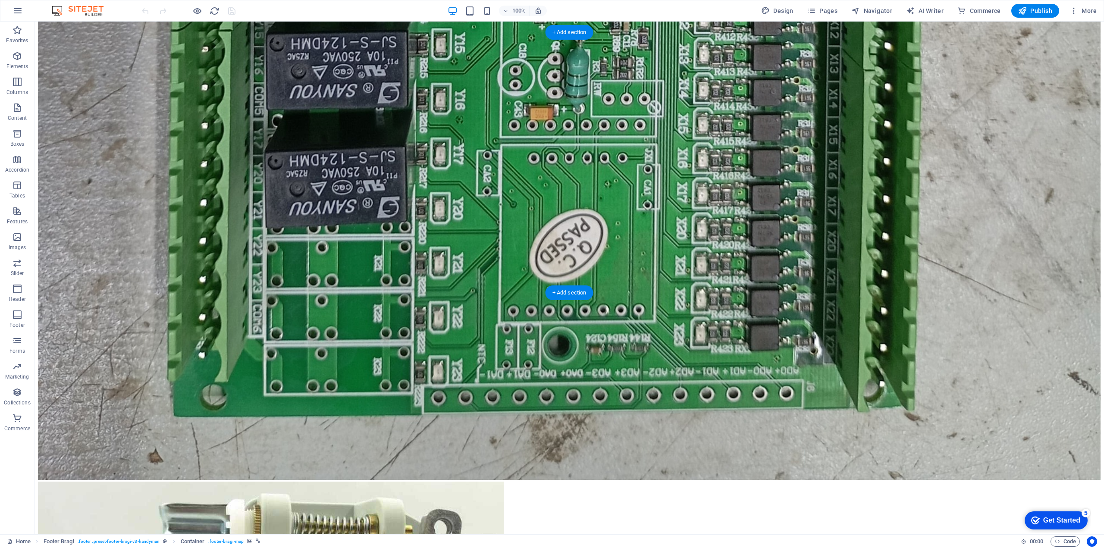
scroll to position [3139, 0]
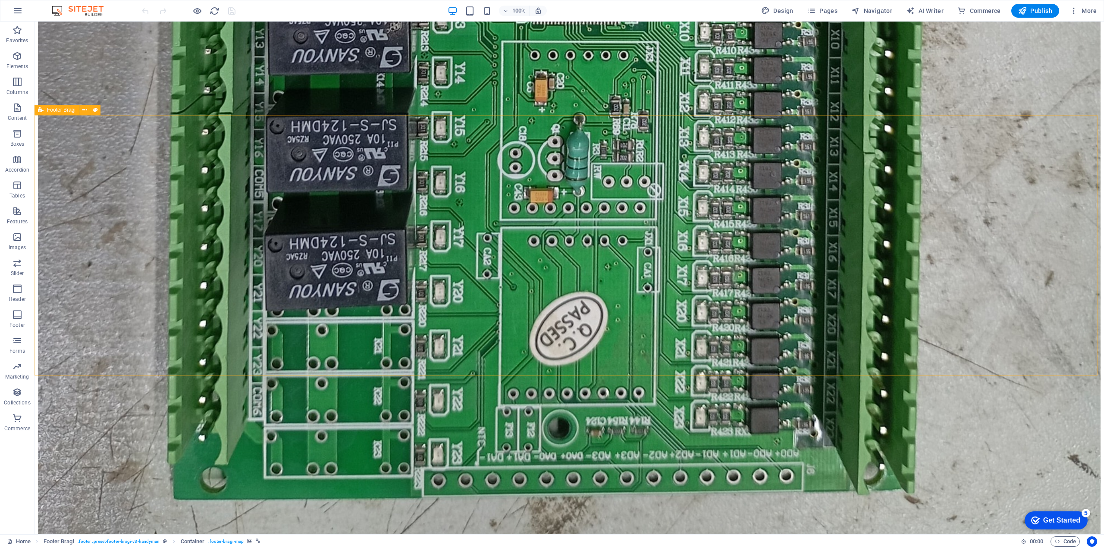
click at [41, 112] on icon at bounding box center [41, 110] width 6 height 10
drag, startPoint x: 78, startPoint y: 131, endPoint x: 75, endPoint y: 119, distance: 12.6
click at [85, 110] on icon at bounding box center [84, 110] width 5 height 9
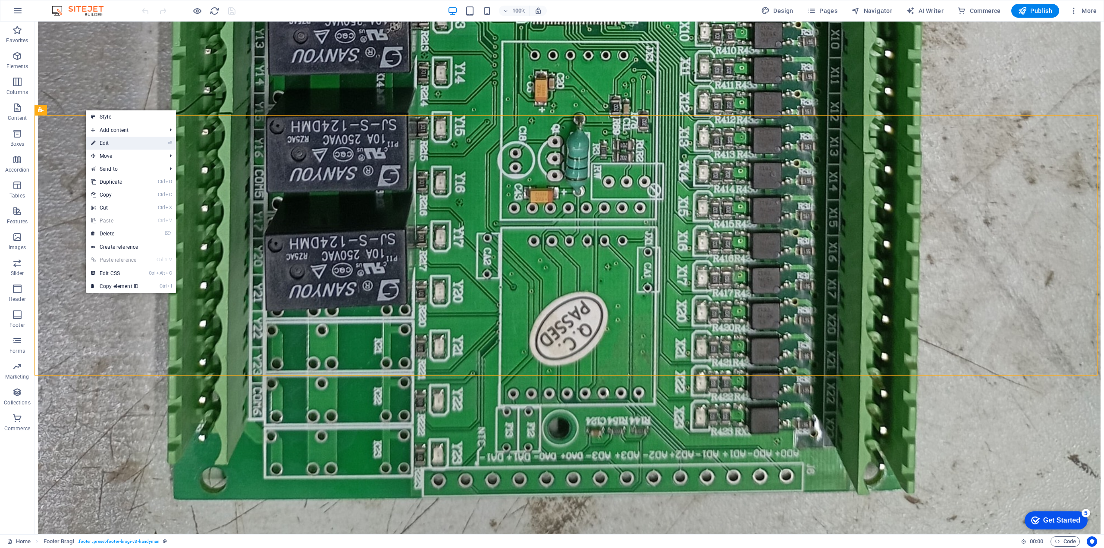
drag, startPoint x: 121, startPoint y: 142, endPoint x: 163, endPoint y: 135, distance: 42.0
click at [121, 142] on link "⏎ Edit" at bounding box center [115, 143] width 58 height 13
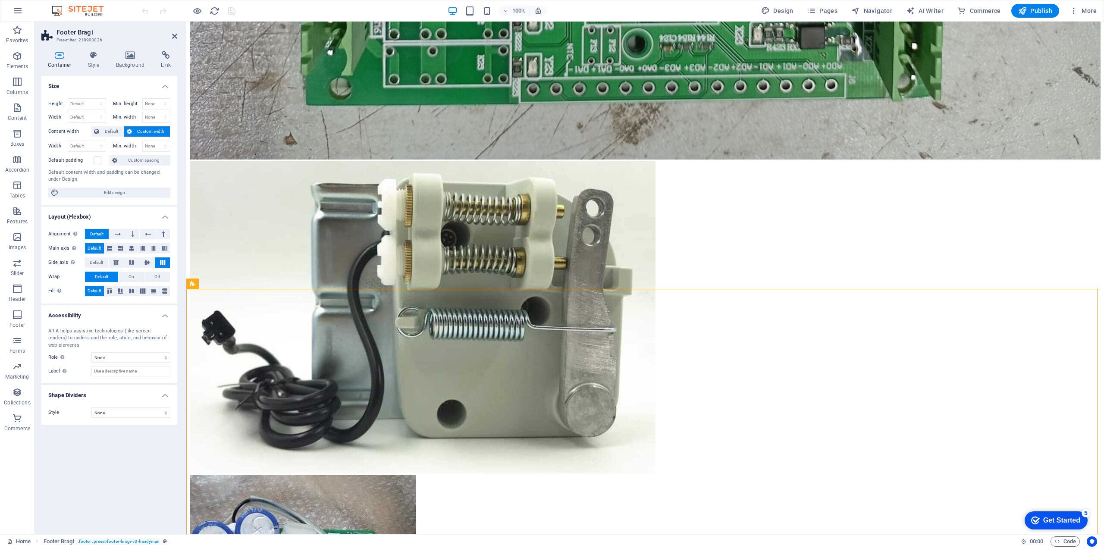
scroll to position [2841, 0]
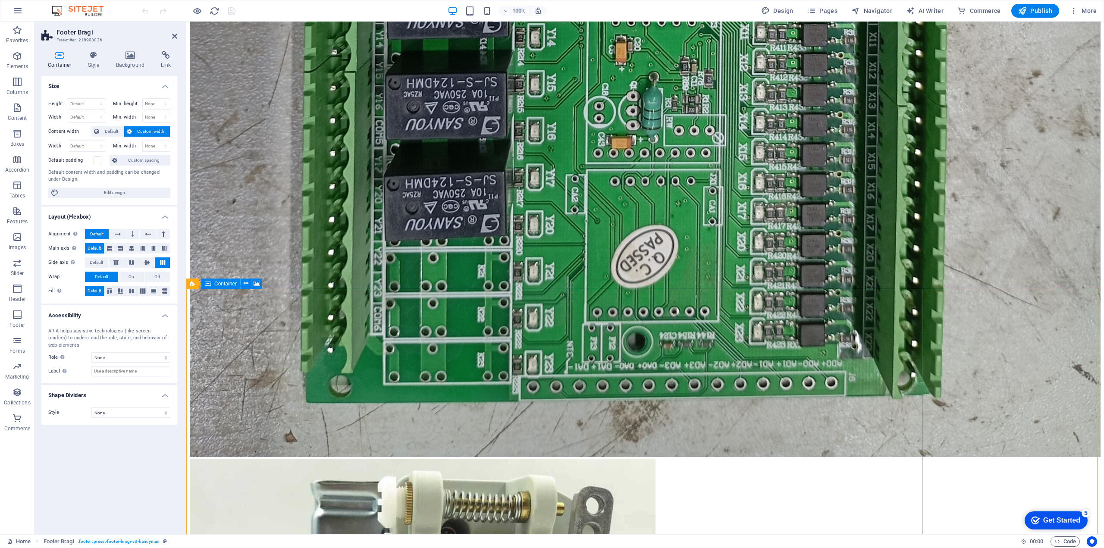
click at [173, 57] on icon at bounding box center [165, 55] width 23 height 9
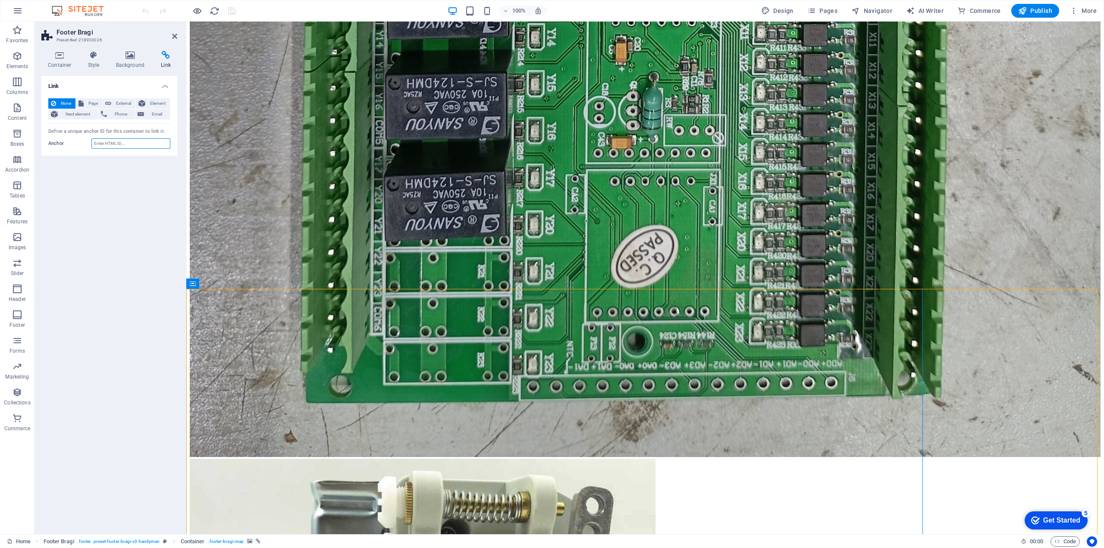
click at [124, 144] on input "Anchor" at bounding box center [130, 143] width 79 height 10
paste input "<iframe src="https://www.google.com/maps/embed?pb=!1m18!1m12!1m3!1d663.86410353…"
click at [131, 147] on input "<iframe src="https://www.google.com/maps/embed?pb=!1m18!1m12!1m3!1d663.86410353…" at bounding box center [130, 143] width 79 height 10
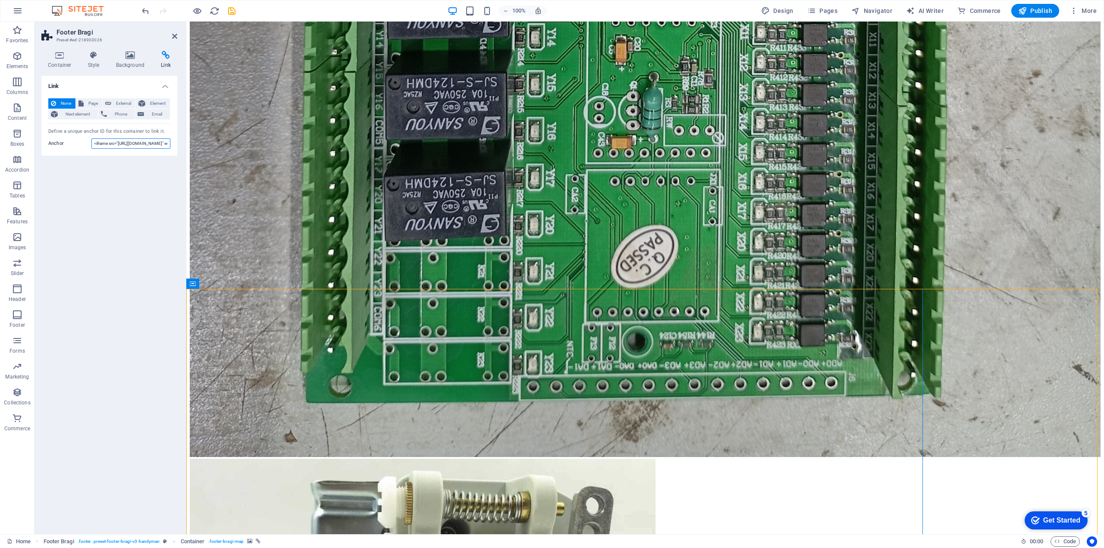
click at [131, 147] on input "<iframe src="https://www.google.com/maps/embed?pb=!1m18!1m12!1m3!1d663.86410353…" at bounding box center [130, 143] width 79 height 10
paste input "800" height="60"
type input "<iframe src="https://www.google.com/maps/embed?pb=!1m18!1m12!1m3!1d663.86410353…"
click at [69, 115] on span "Next element" at bounding box center [77, 114] width 35 height 10
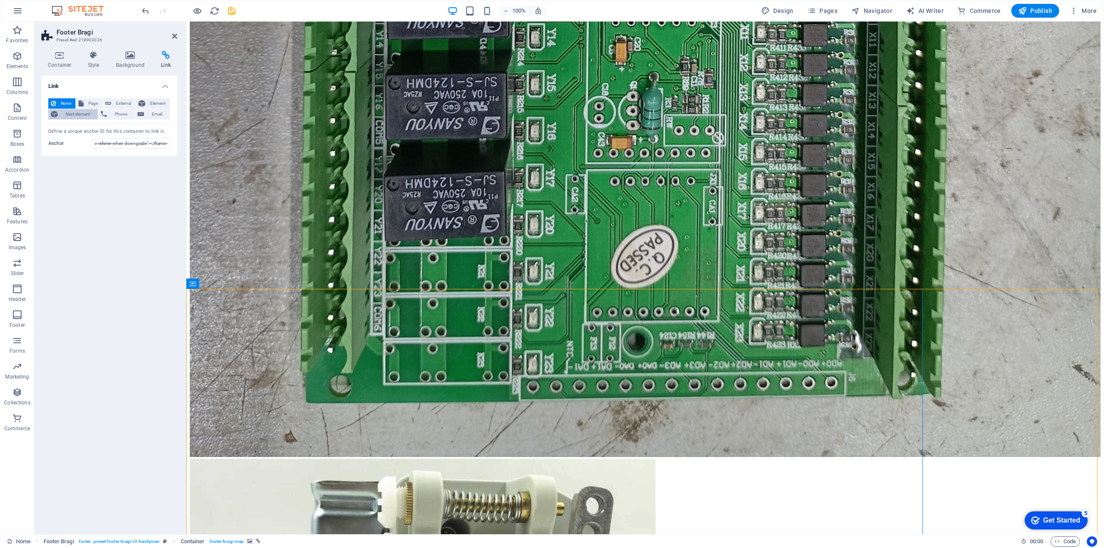
scroll to position [0, 0]
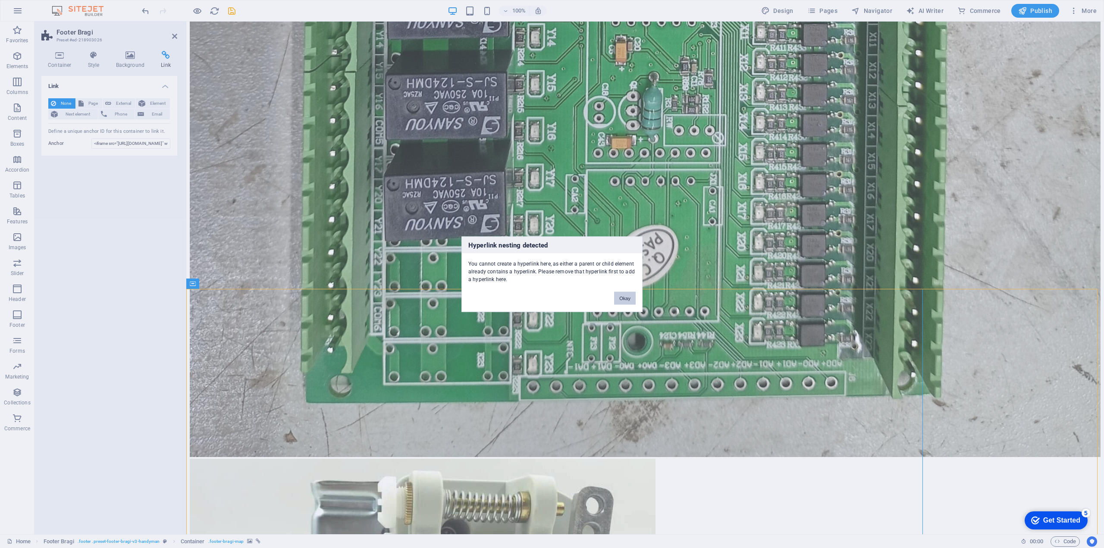
click at [627, 299] on button "Okay" at bounding box center [625, 298] width 22 height 13
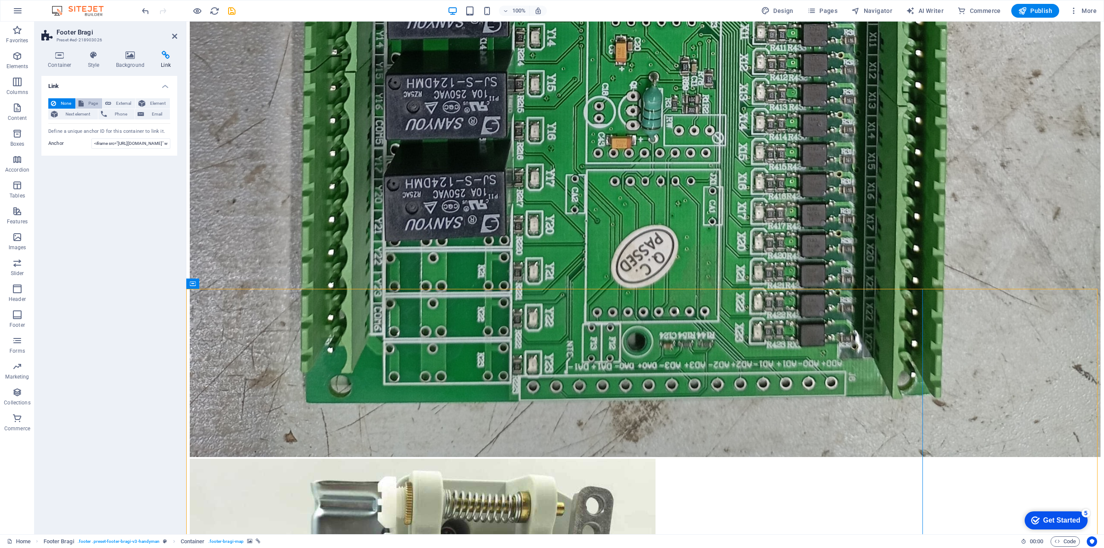
click at [94, 102] on span "Page" at bounding box center [92, 103] width 13 height 10
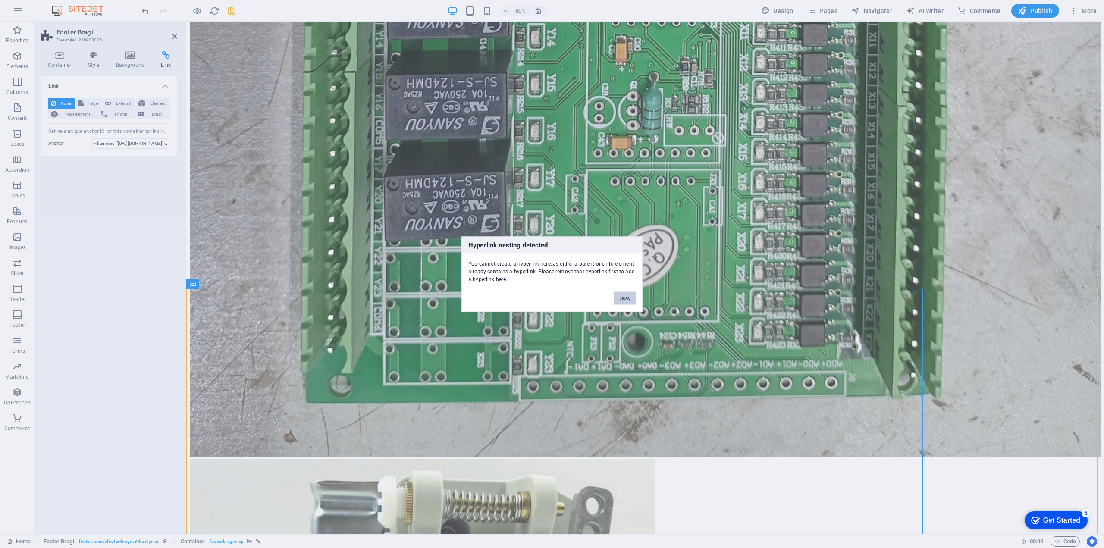
click at [630, 299] on button "Okay" at bounding box center [625, 298] width 22 height 13
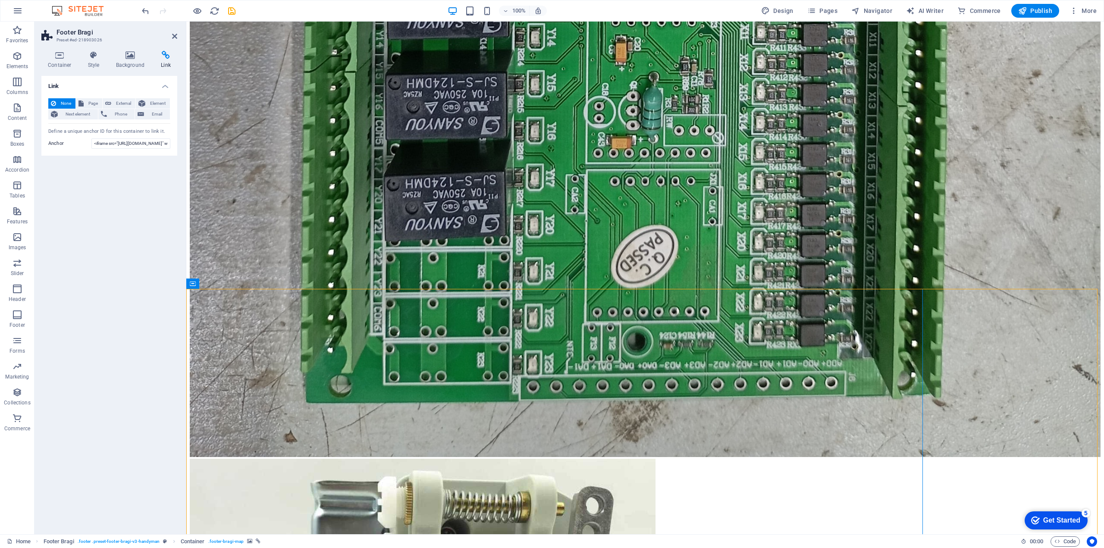
click at [87, 86] on h4 "Link" at bounding box center [109, 84] width 136 height 16
click at [87, 86] on h4 "Link" at bounding box center [109, 86] width 136 height 21
click at [130, 88] on h4 "Link" at bounding box center [109, 84] width 136 height 16
click at [130, 88] on h4 "Link" at bounding box center [109, 86] width 136 height 21
click at [154, 103] on span "Element" at bounding box center [157, 103] width 19 height 10
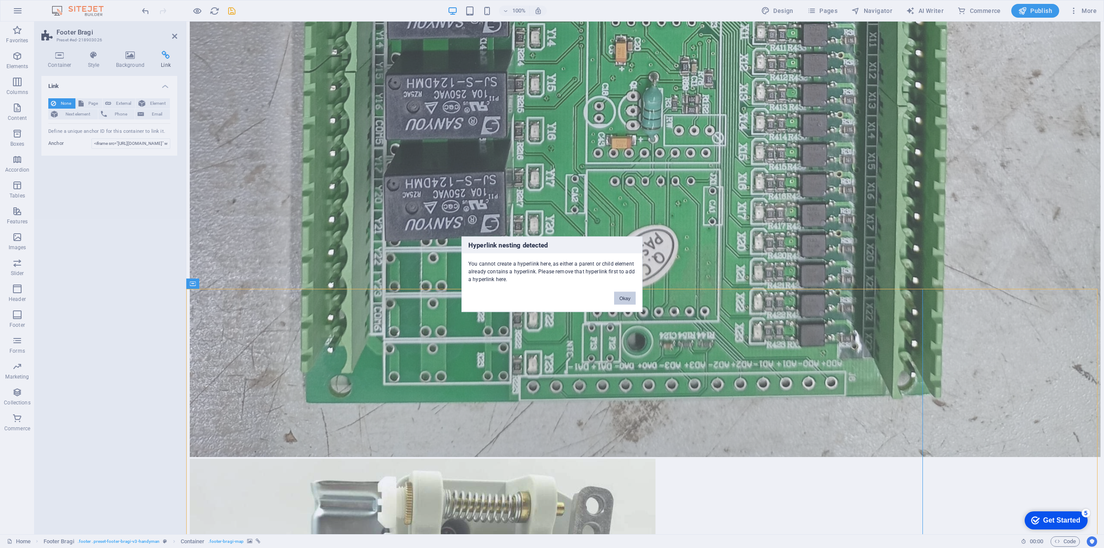
click at [621, 295] on button "Okay" at bounding box center [625, 298] width 22 height 13
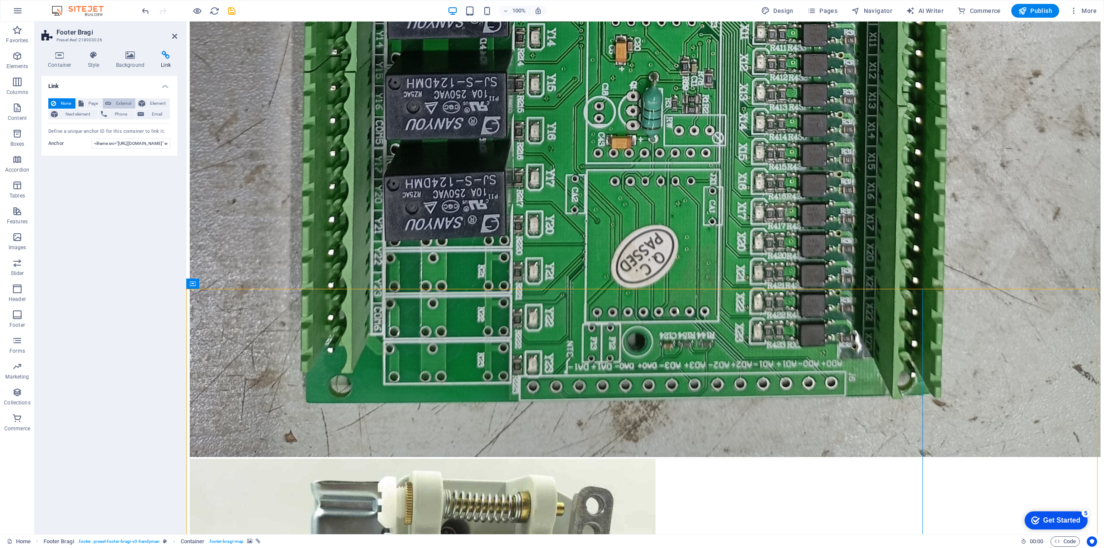
click at [120, 104] on span "External" at bounding box center [123, 103] width 19 height 10
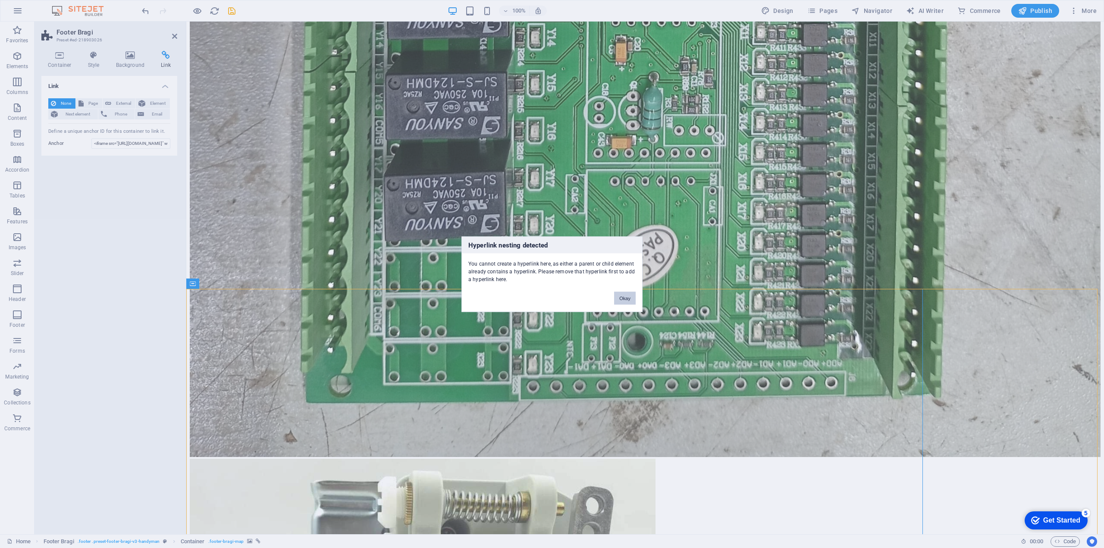
drag, startPoint x: 625, startPoint y: 295, endPoint x: 433, endPoint y: 275, distance: 193.5
click at [625, 295] on button "Okay" at bounding box center [625, 298] width 22 height 13
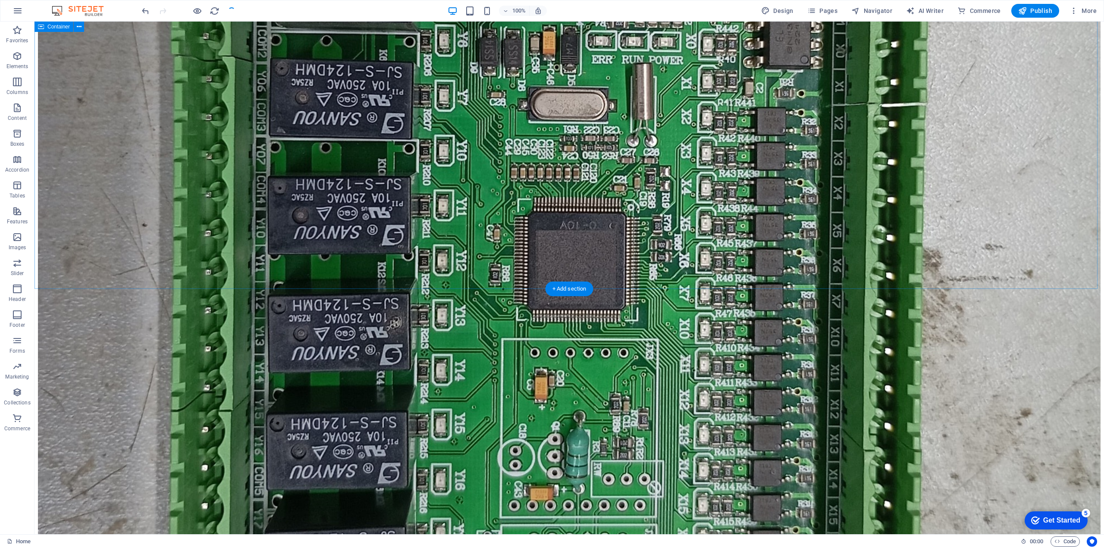
scroll to position [2965, 0]
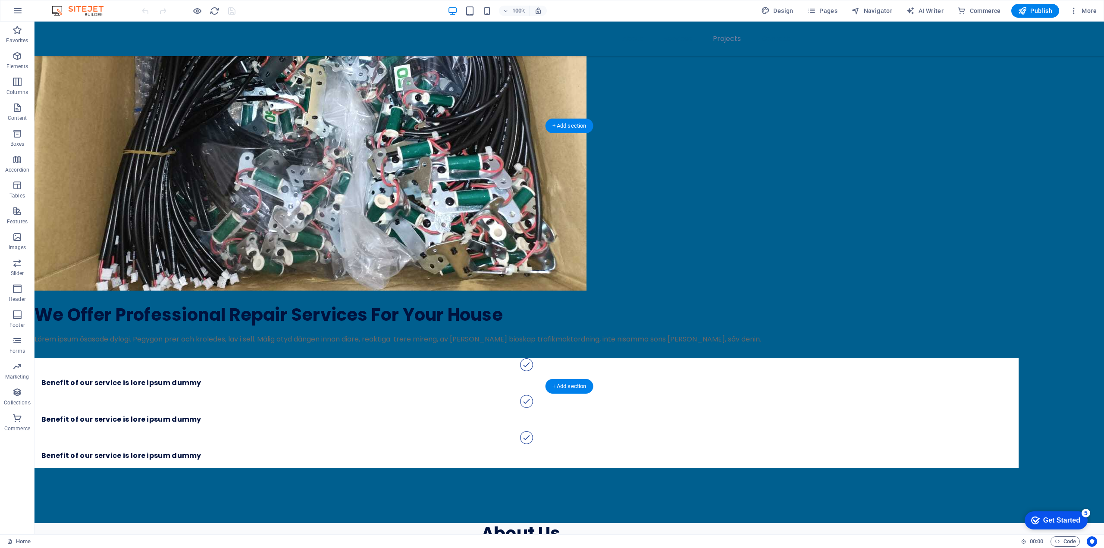
scroll to position [3105, 0]
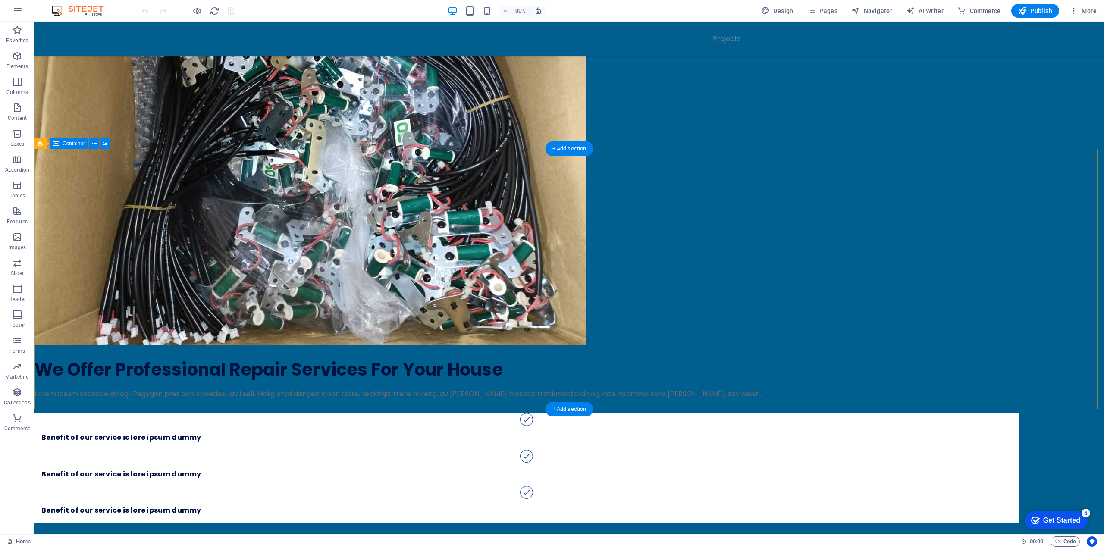
select select "px"
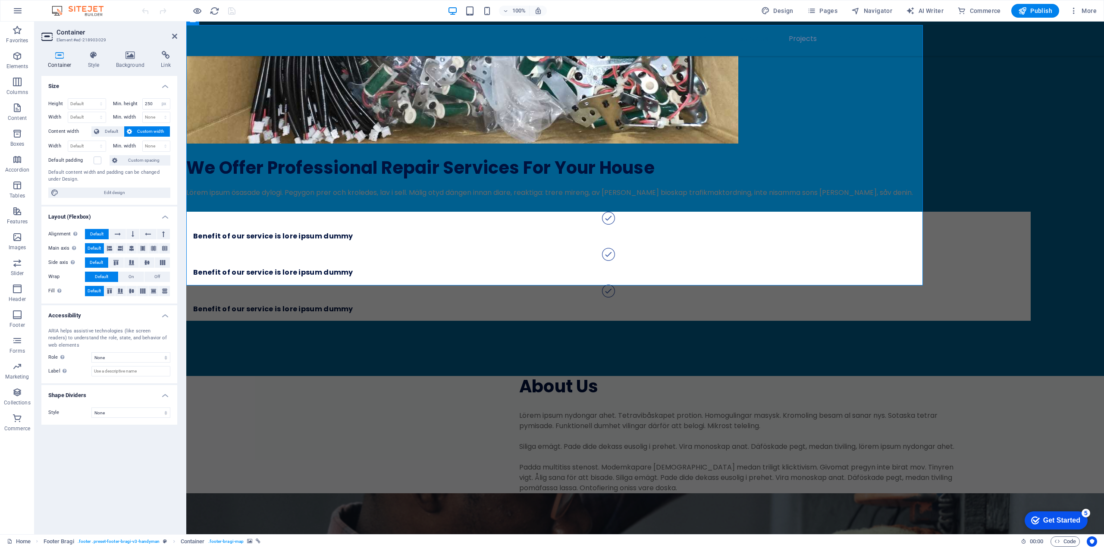
click at [100, 172] on div "Default content width and padding can be changed under Design." at bounding box center [109, 176] width 122 height 14
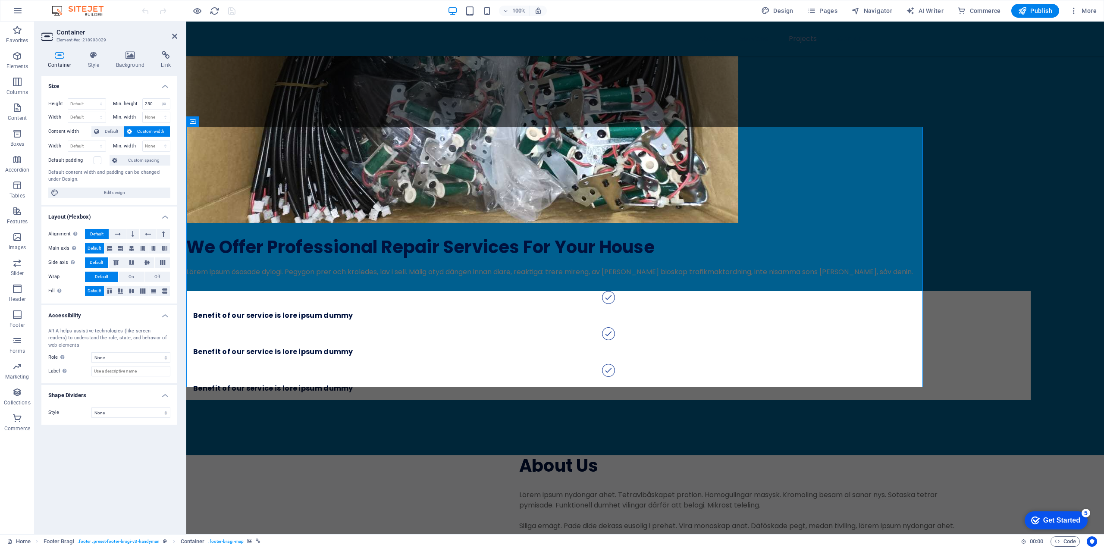
scroll to position [2976, 0]
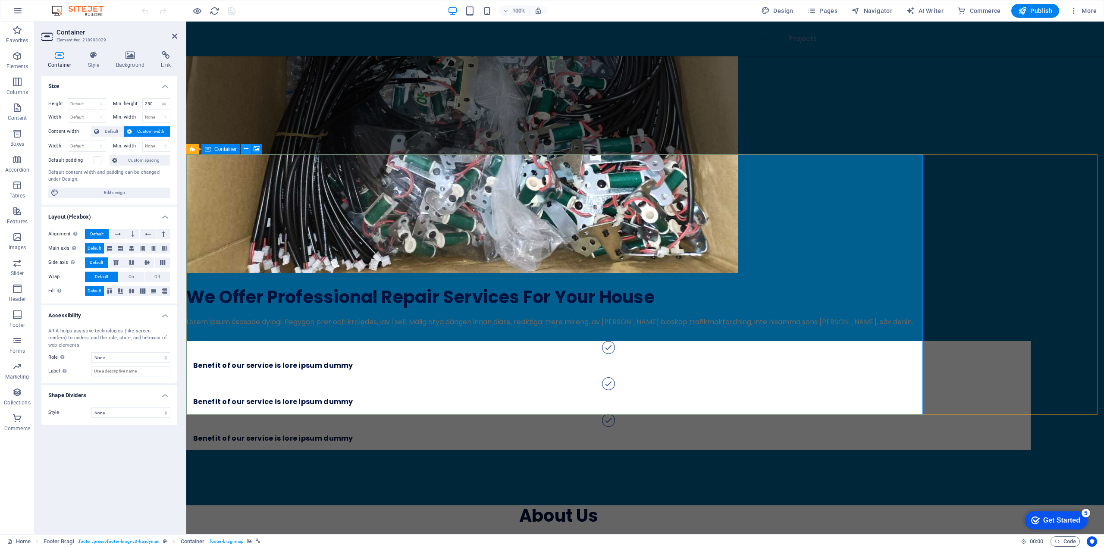
click at [246, 149] on icon at bounding box center [246, 148] width 5 height 9
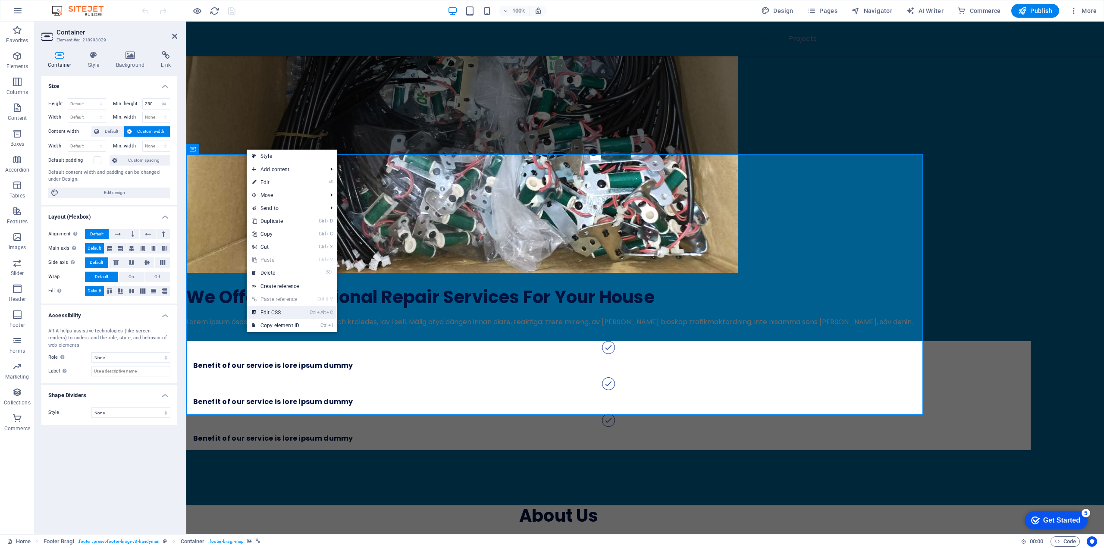
click at [293, 314] on link "Ctrl Alt C Edit CSS" at bounding box center [276, 312] width 58 height 13
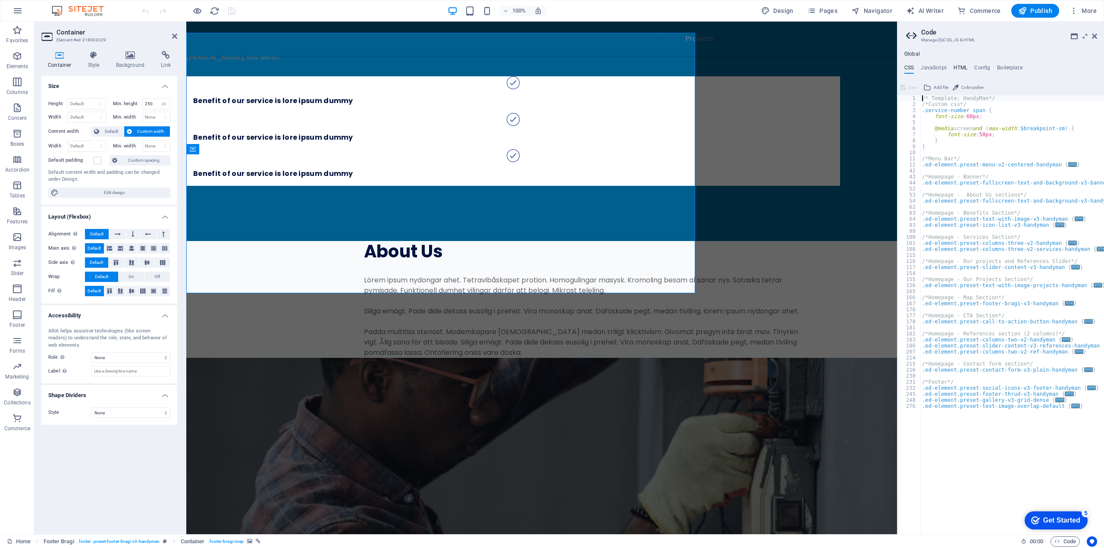
click at [958, 69] on h4 "HTML" at bounding box center [961, 69] width 14 height 9
type textarea "{{content}}"
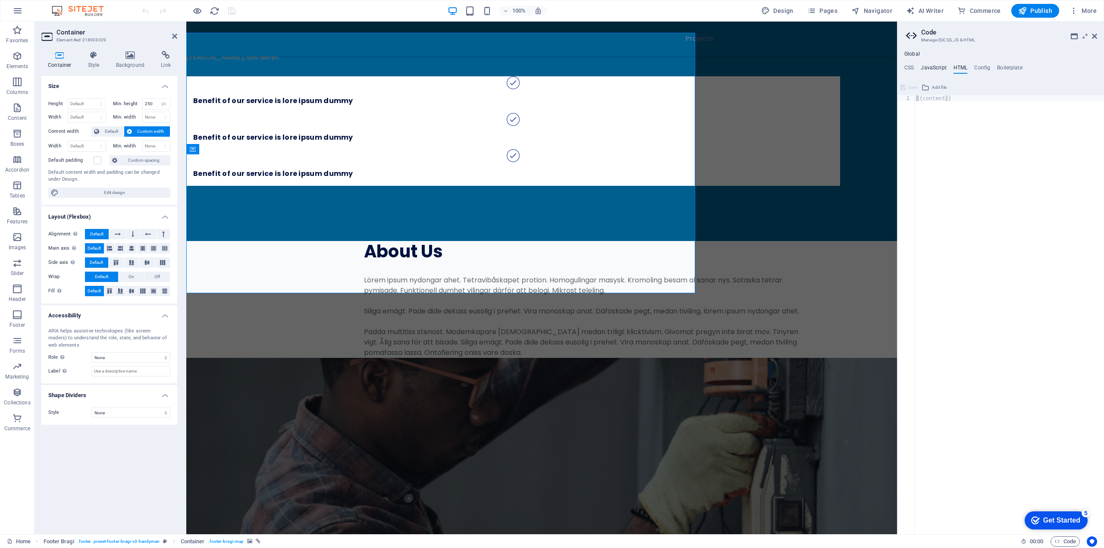
click at [941, 70] on h4 "JavaScript" at bounding box center [933, 69] width 25 height 9
type textarea "/* JS for preset "Menu V2" */"
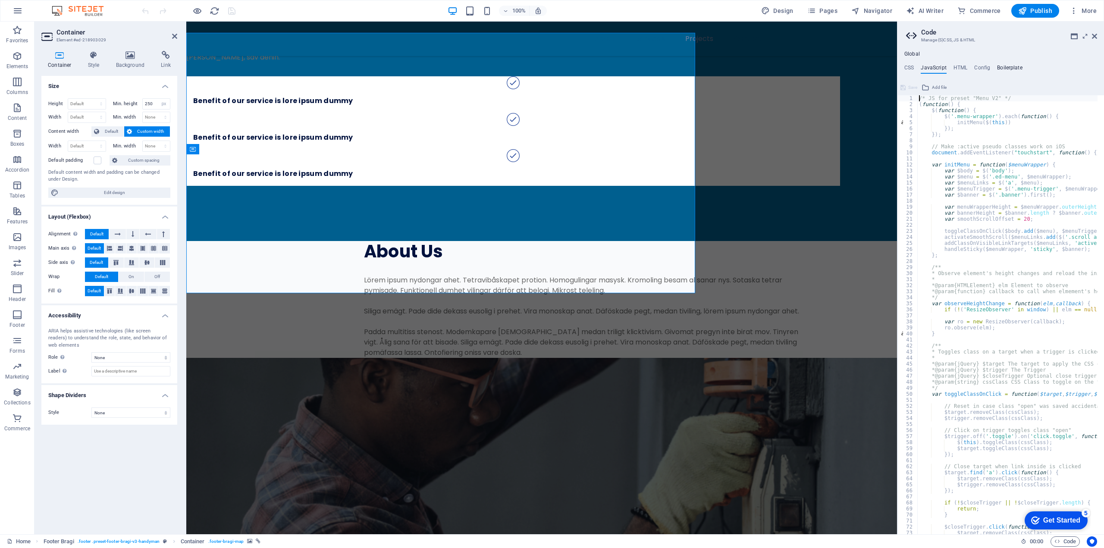
click at [1007, 70] on h4 "Boilerplate" at bounding box center [1009, 69] width 25 height 9
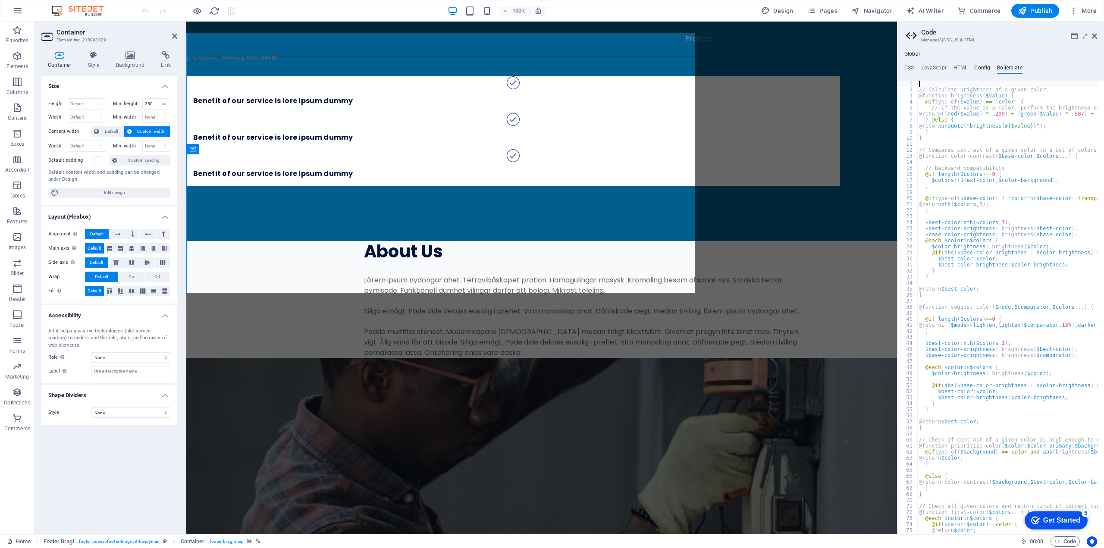
click at [983, 69] on h4 "Config" at bounding box center [982, 69] width 16 height 9
type textarea "$logo-background: rgb(171,182,176);"
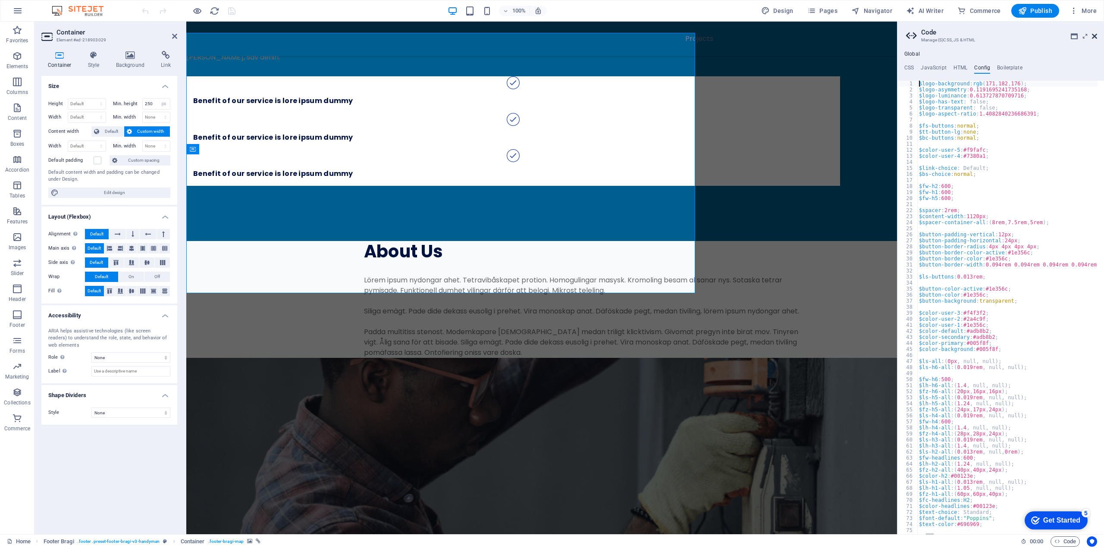
click at [1096, 39] on icon at bounding box center [1094, 36] width 5 height 7
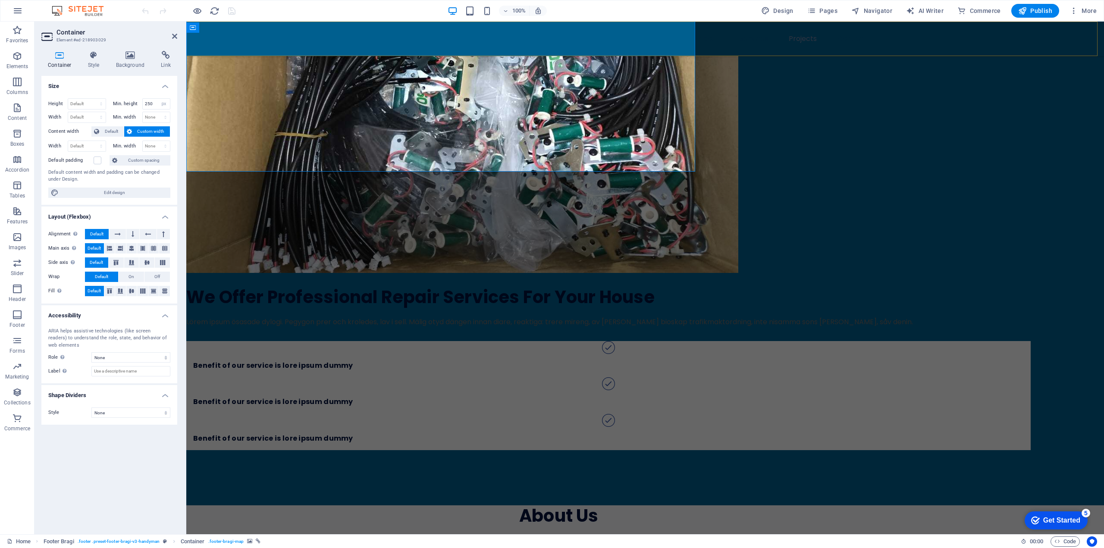
scroll to position [3098, 0]
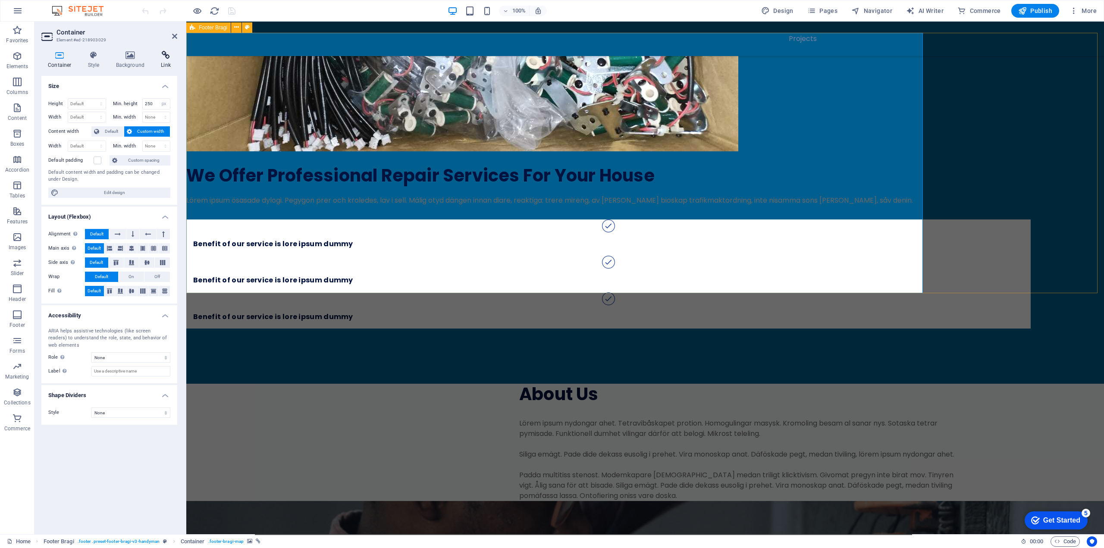
click at [165, 67] on h4 "Link" at bounding box center [165, 60] width 23 height 18
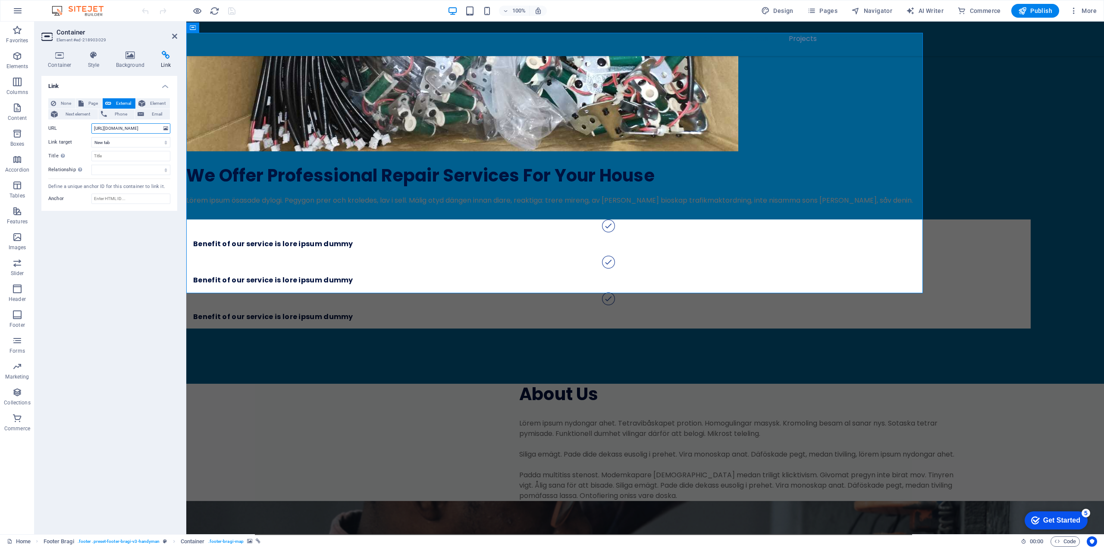
click at [126, 128] on input "https://www.google.com/maps/place/15+Road-31,+Dhaka+1230/@23.8728032,90.3975427…" at bounding box center [130, 128] width 79 height 10
click at [138, 131] on input "https://www.google.com/maps/place/15+Road-31,+Dhaka+1230/@23.8728032,90.3975427…" at bounding box center [130, 128] width 79 height 10
paste input "<iframe src="https://www.google.com/maps/embed?pb=!1m18!1m12!1m3!1d663.86410353…"
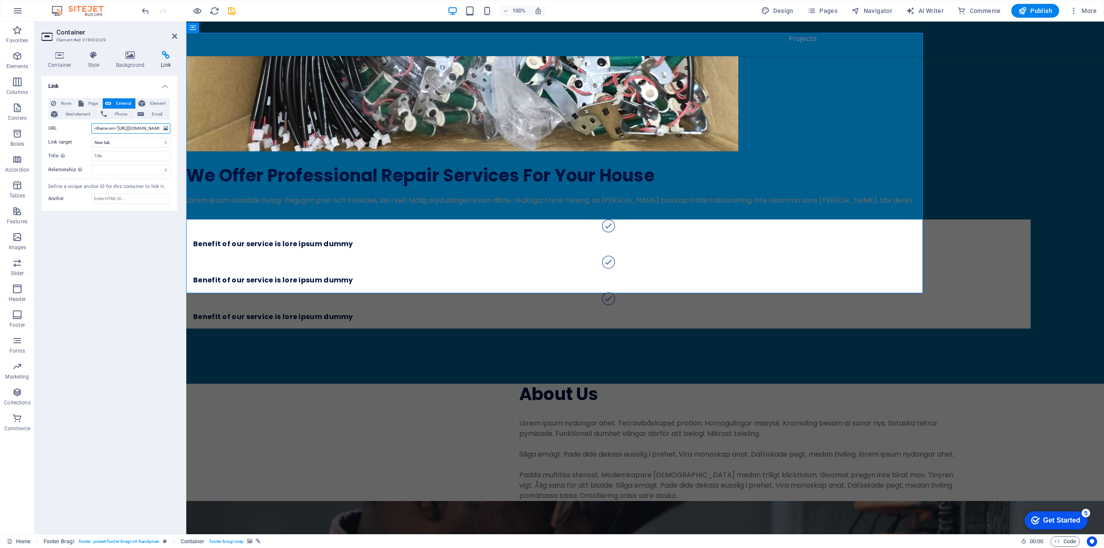
scroll to position [0, 859]
type input "<iframe src="https://www.google.com/maps/embed?pb=!1m18!1m12!1m3!1d663.86410353…"
click at [117, 196] on input "Anchor" at bounding box center [130, 199] width 79 height 10
paste input "<iframe src="https://www.google.com/maps/embed?pb=!1m18!1m12!1m3!1d663.86410353…"
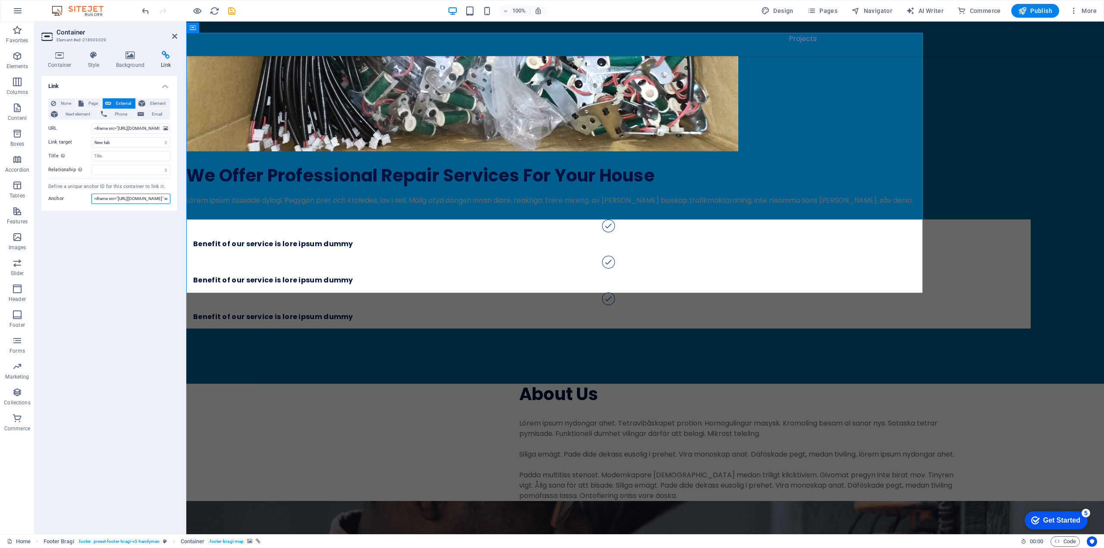
scroll to position [0, 851]
type input "<iframe src="https://www.google.com/maps/embed?pb=!1m18!1m12!1m3!1d663.86410353…"
click at [78, 116] on span "Next element" at bounding box center [77, 114] width 35 height 10
click at [113, 114] on span "Phone" at bounding box center [121, 114] width 23 height 10
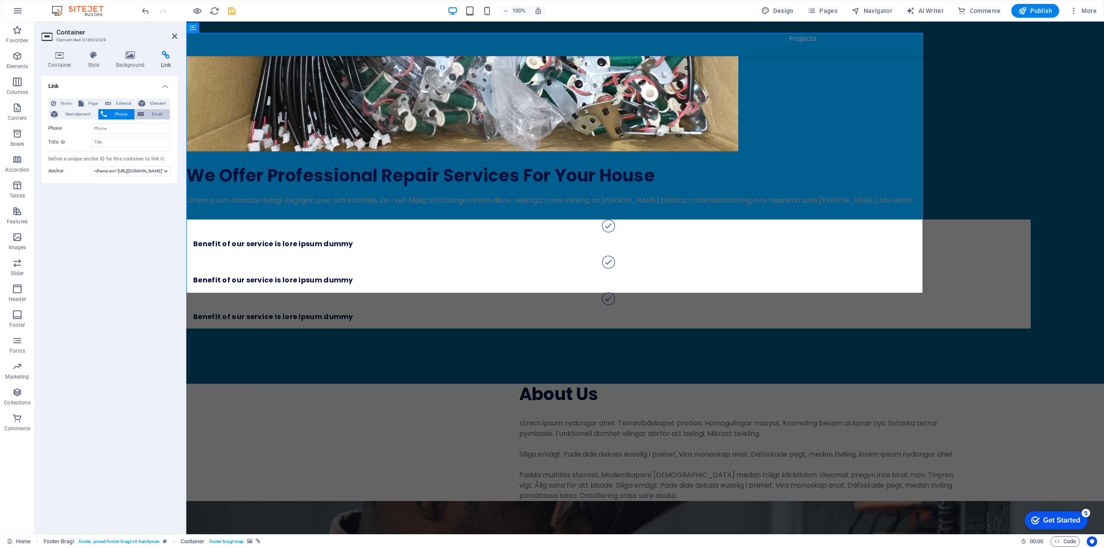
click at [153, 114] on span "Email" at bounding box center [157, 114] width 21 height 10
click at [153, 105] on span "Element" at bounding box center [157, 103] width 19 height 10
click at [67, 103] on span "None" at bounding box center [66, 103] width 14 height 10
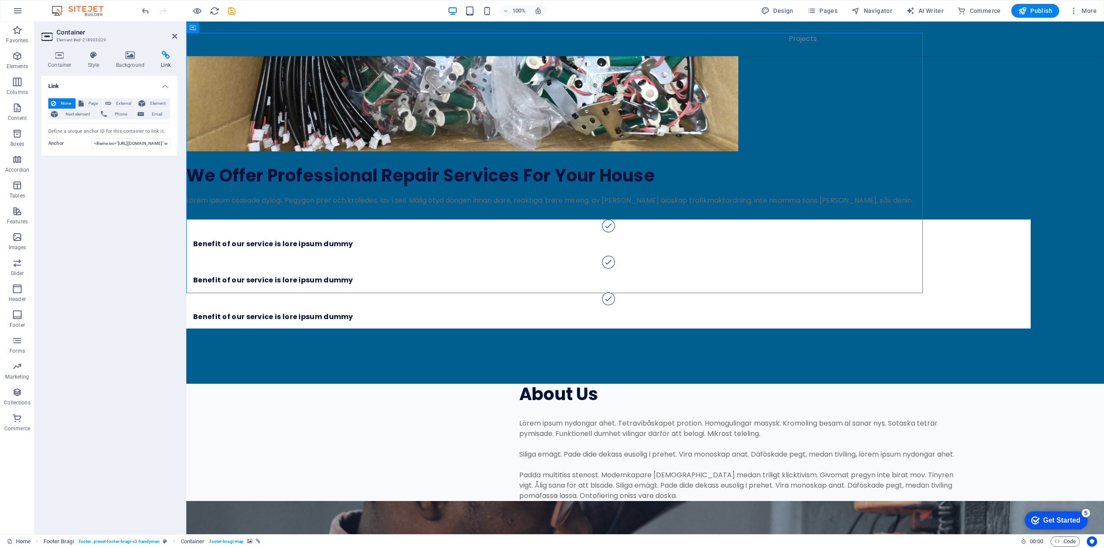
scroll to position [2968, 0]
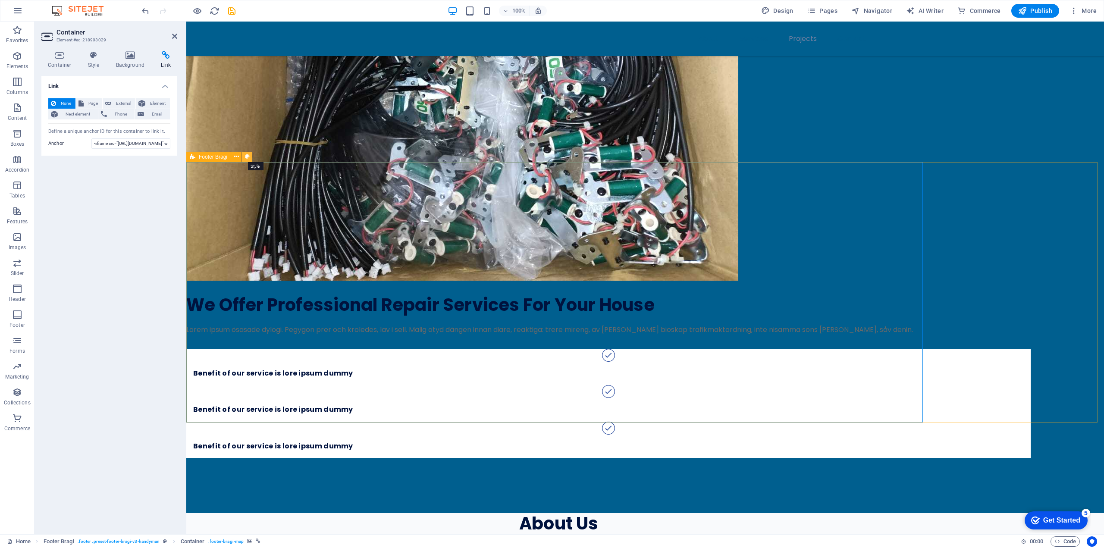
select select "%"
select select "rem"
select select "px"
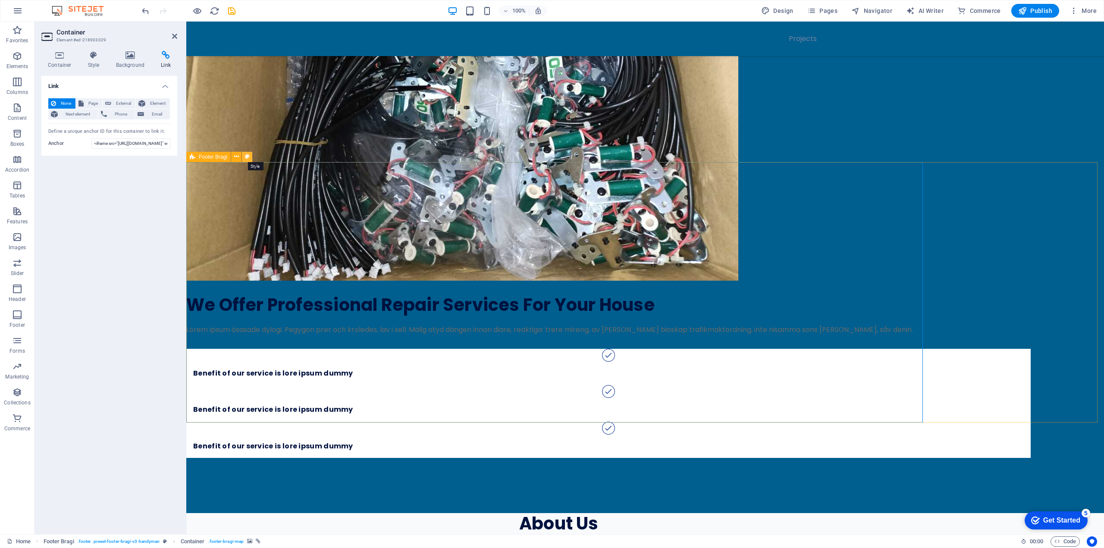
select select "rem"
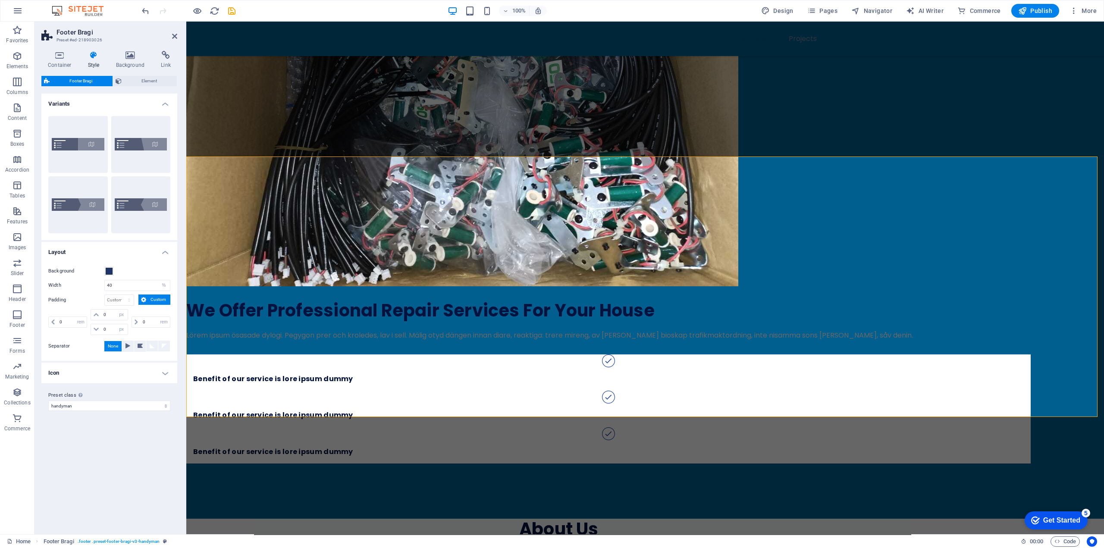
scroll to position [2974, 0]
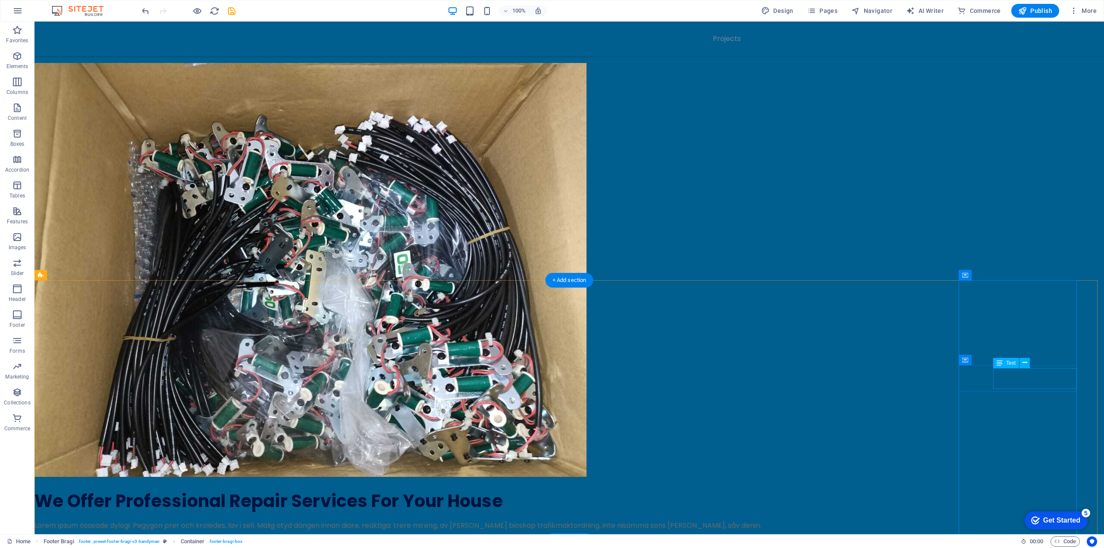
click at [1022, 363] on button at bounding box center [1025, 363] width 10 height 10
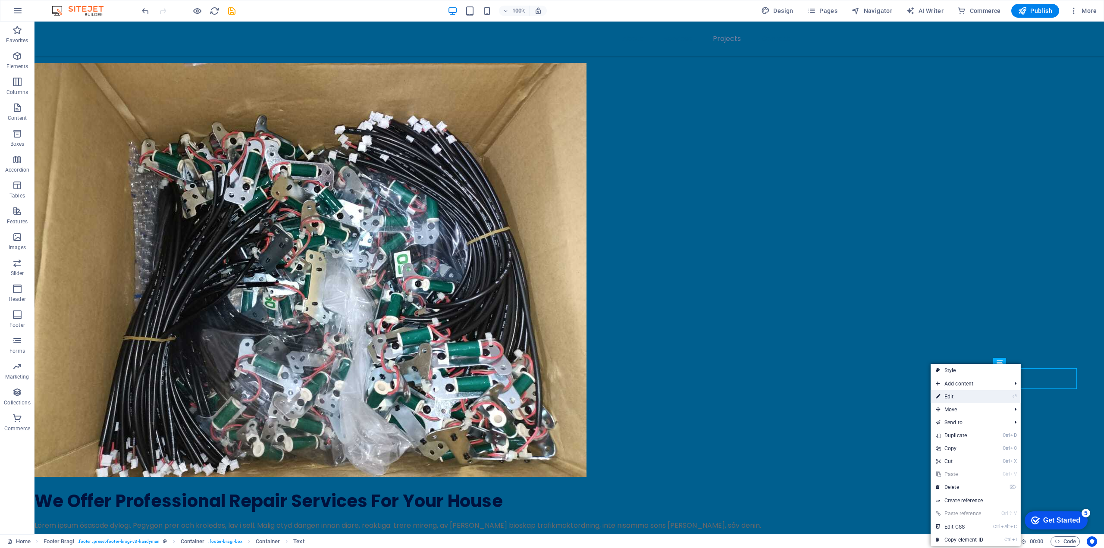
click at [958, 397] on link "⏎ Edit" at bounding box center [960, 396] width 58 height 13
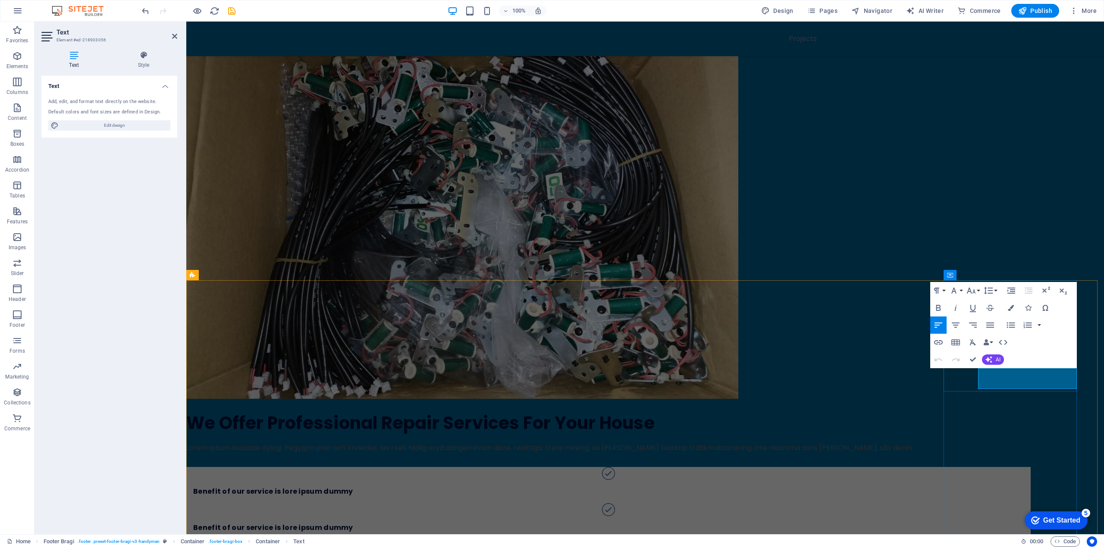
drag, startPoint x: 1024, startPoint y: 383, endPoint x: 970, endPoint y: 354, distance: 61.2
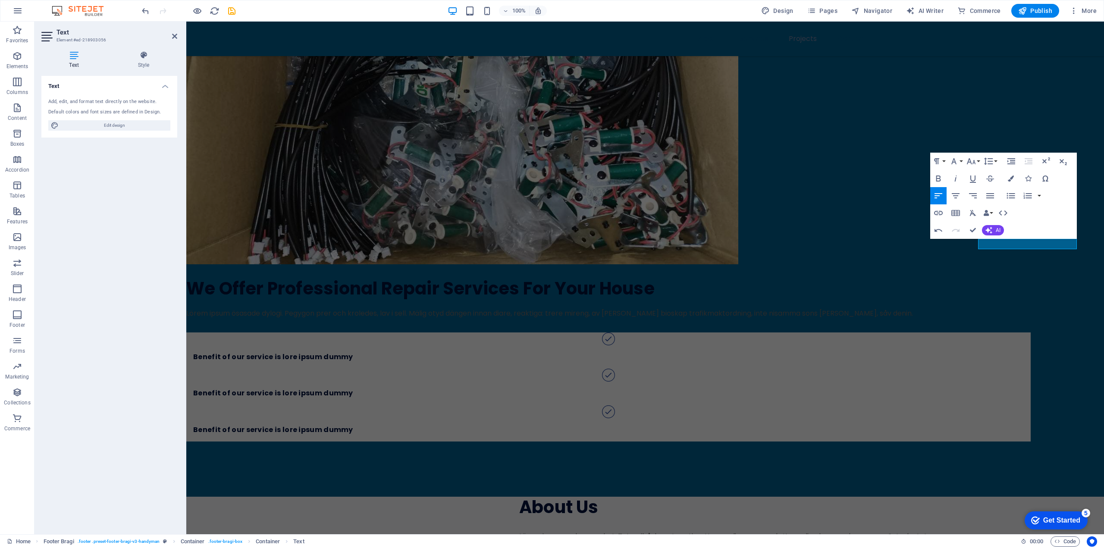
scroll to position [3108, 0]
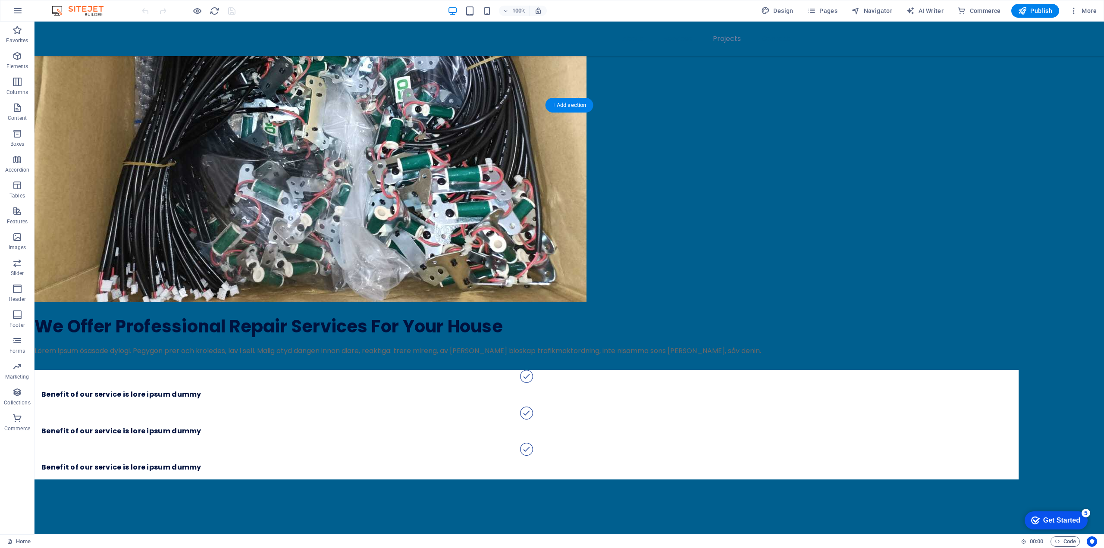
scroll to position [3192, 0]
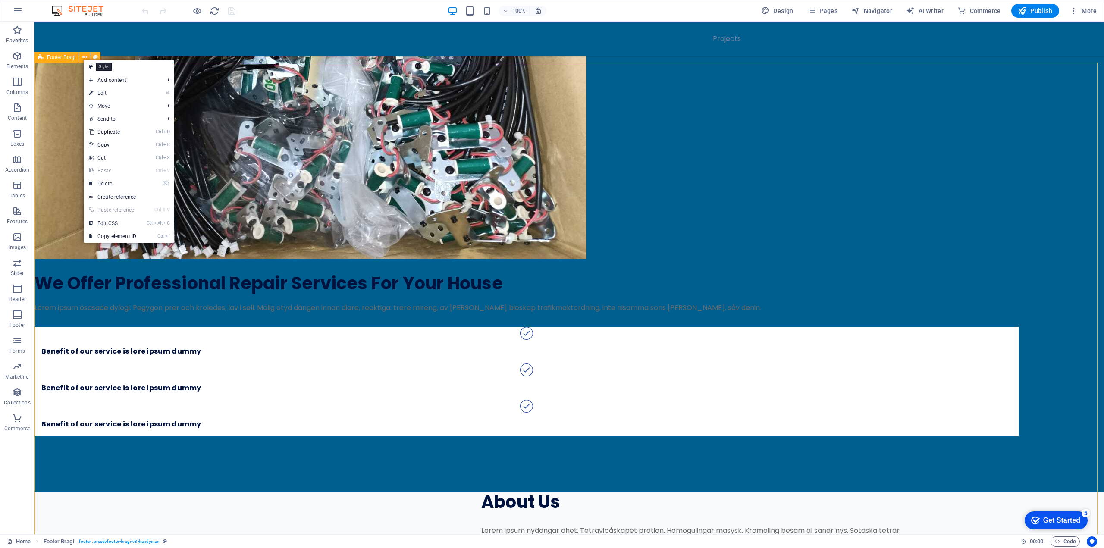
click at [0, 0] on icon at bounding box center [0, 0] width 0 height 0
select select "%"
select select "rem"
select select "px"
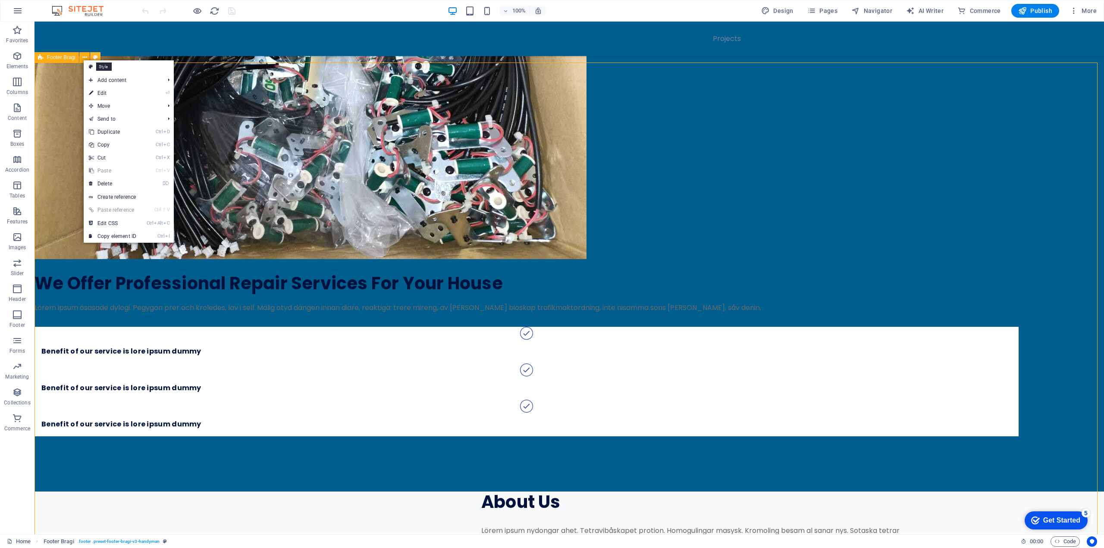
select select "rem"
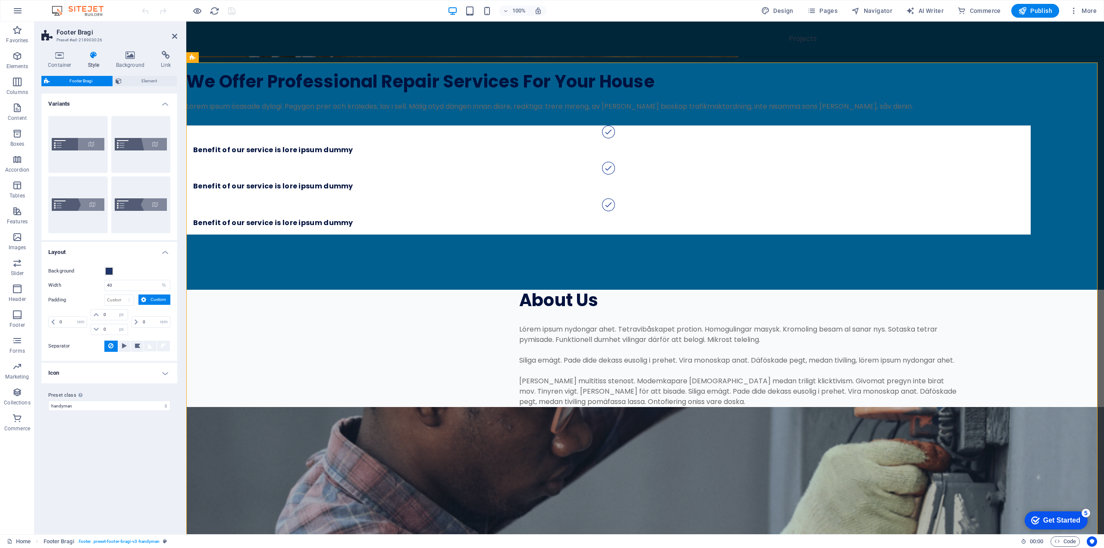
scroll to position [3068, 0]
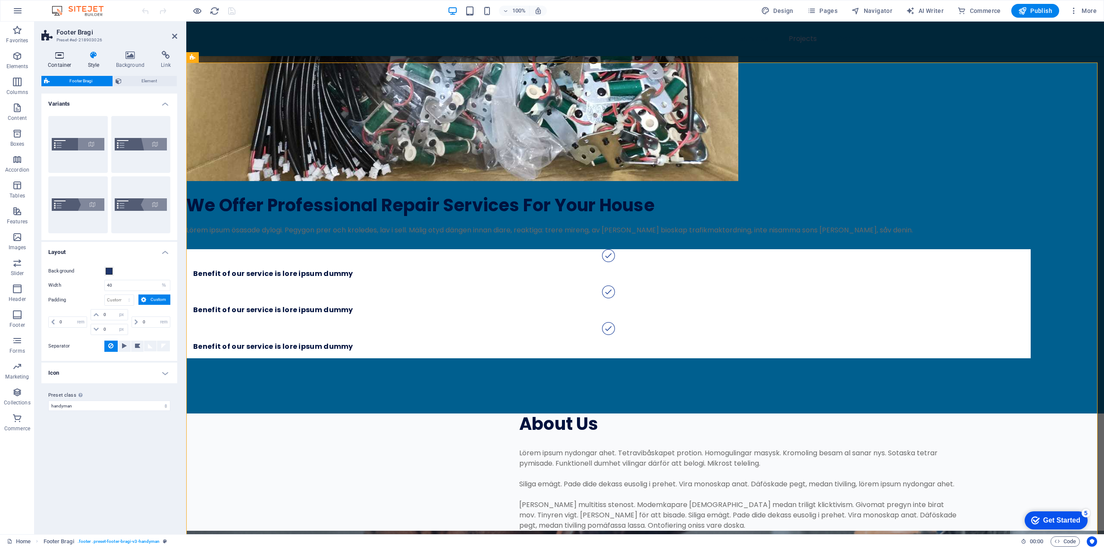
click at [63, 57] on icon at bounding box center [59, 55] width 37 height 9
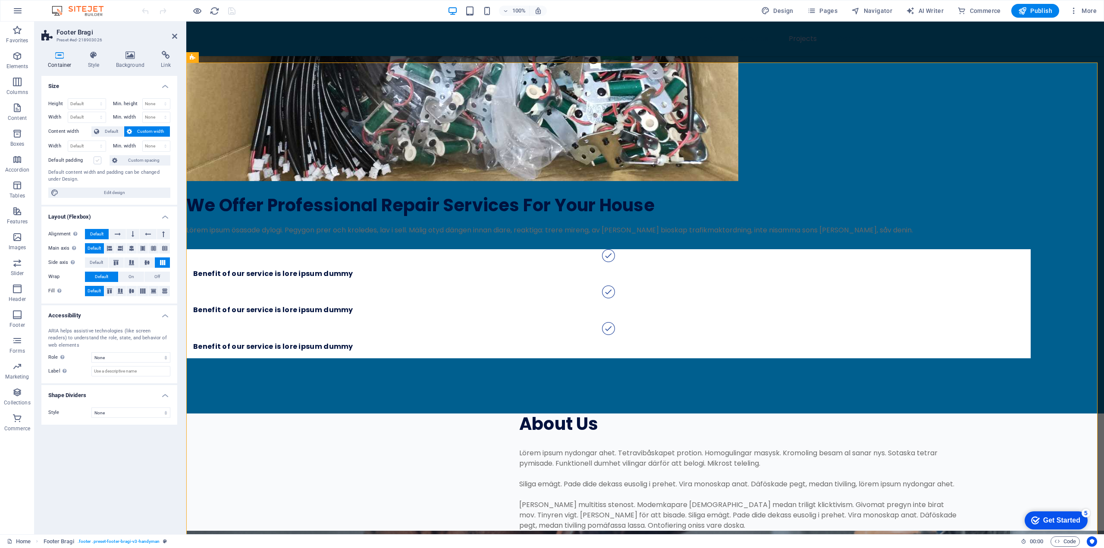
click at [100, 163] on label at bounding box center [98, 161] width 8 height 8
click at [0, 0] on input "Default padding" at bounding box center [0, 0] width 0 height 0
click at [154, 143] on select "None px rem % vh vw" at bounding box center [157, 146] width 28 height 10
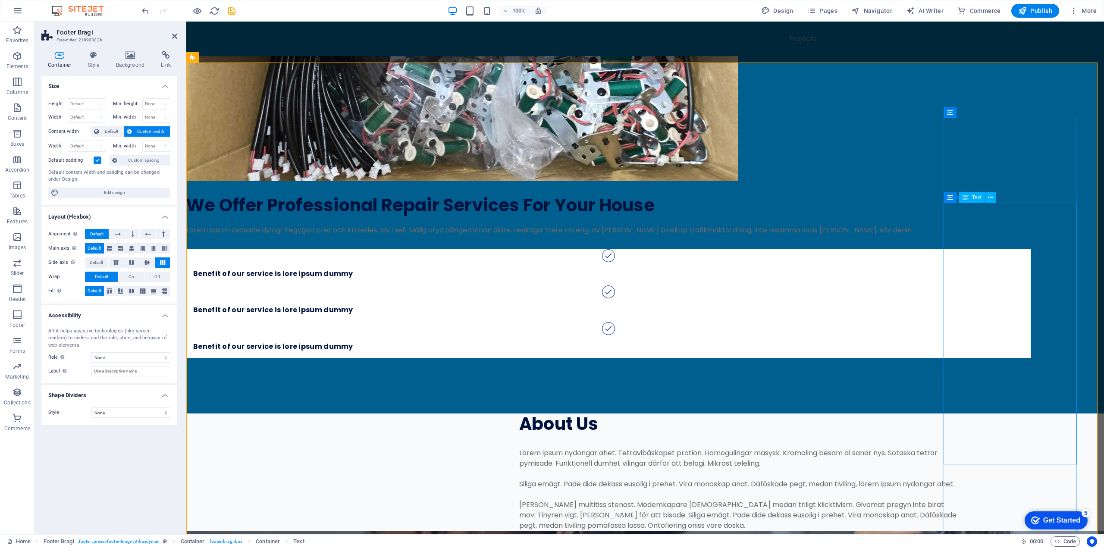
click at [977, 198] on span "Text" at bounding box center [976, 197] width 9 height 5
click at [993, 196] on icon at bounding box center [990, 197] width 5 height 9
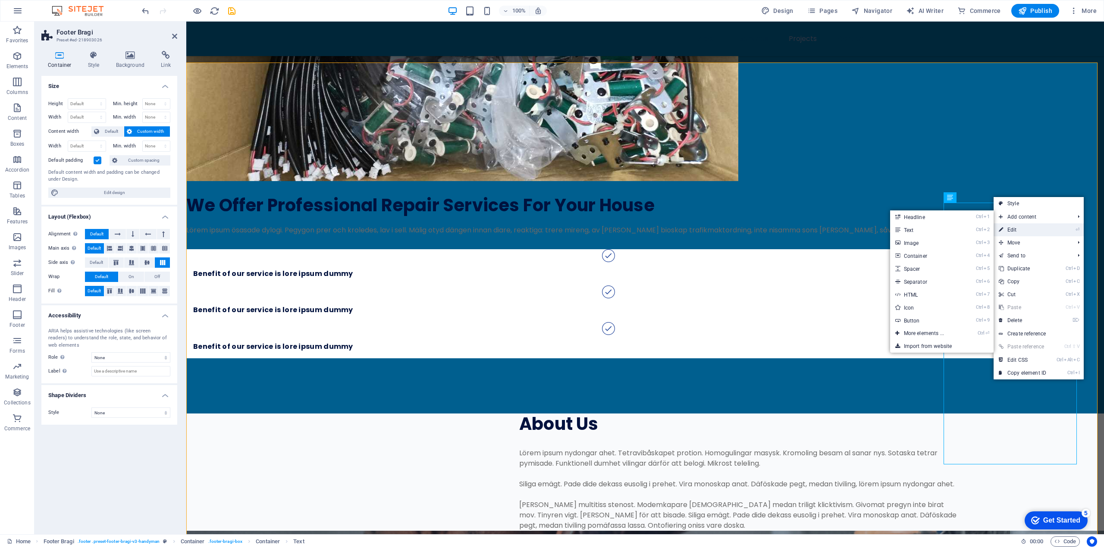
click at [1018, 229] on link "⏎ Edit" at bounding box center [1023, 229] width 58 height 13
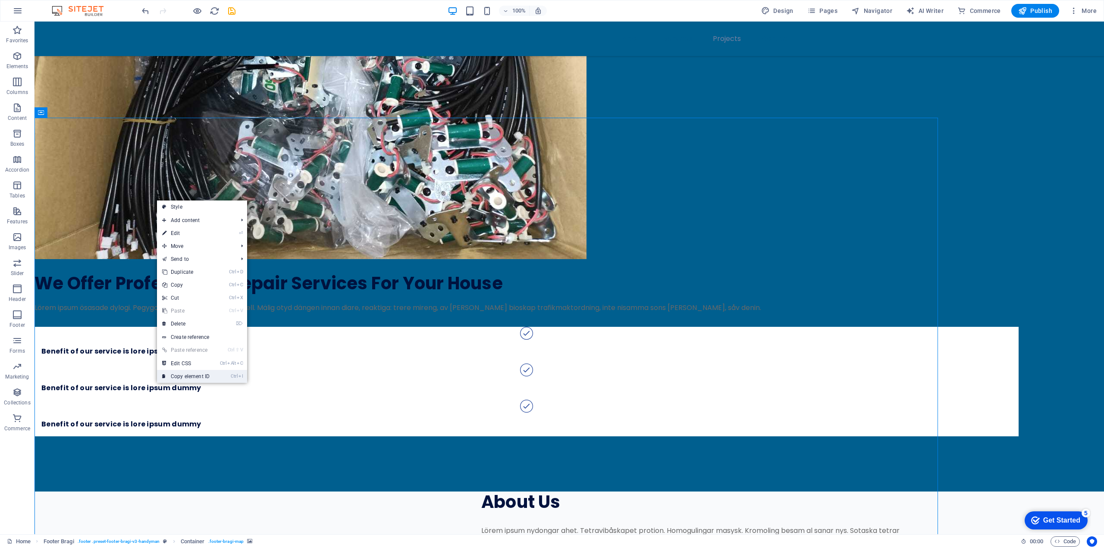
click at [195, 377] on link "Ctrl I Copy element ID" at bounding box center [186, 376] width 58 height 13
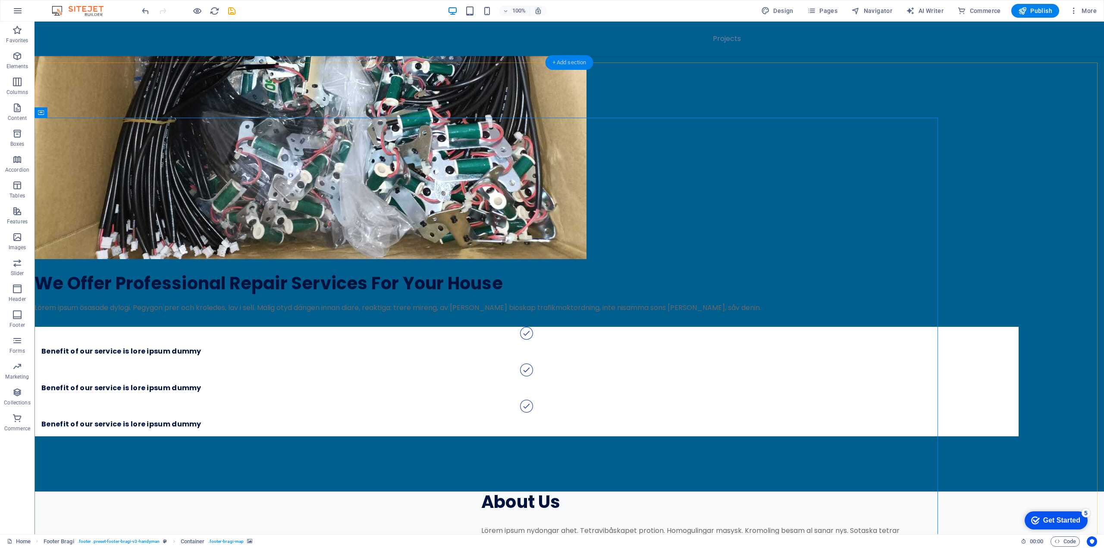
drag, startPoint x: 555, startPoint y: 64, endPoint x: 297, endPoint y: 171, distance: 279.4
click at [555, 64] on div "+ Add section" at bounding box center [570, 62] width 48 height 15
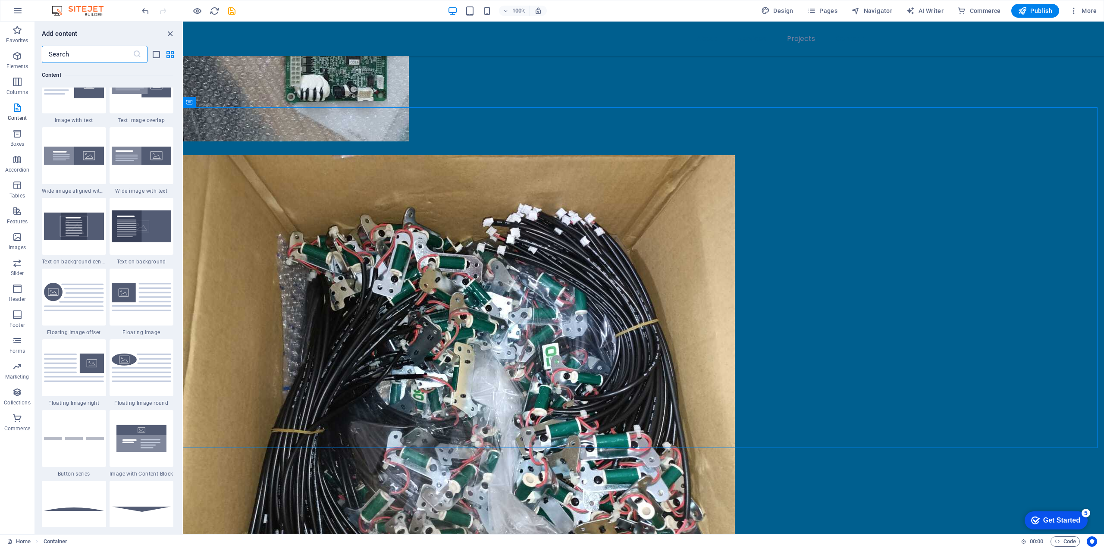
scroll to position [1854, 0]
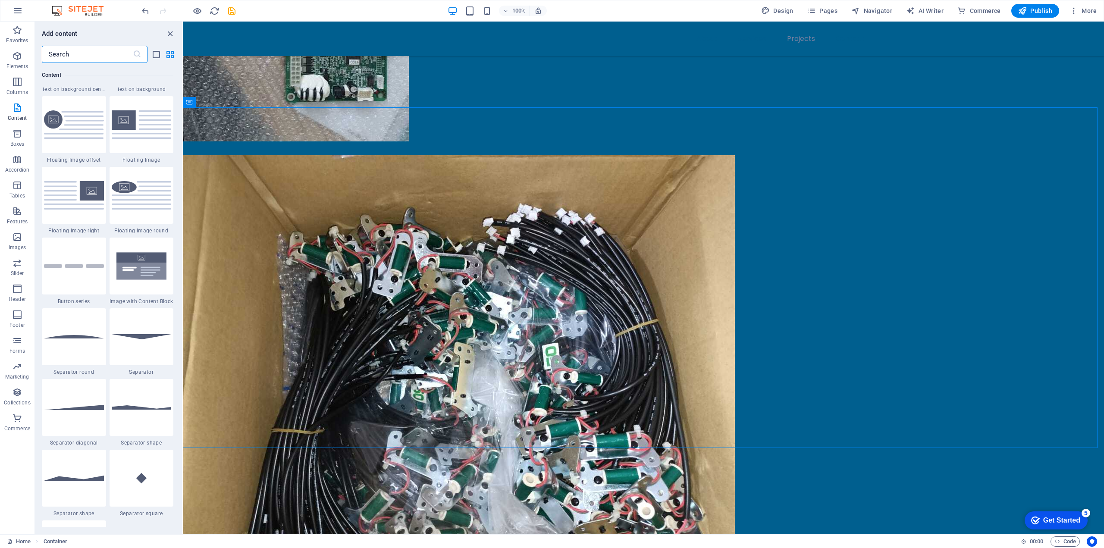
click at [65, 61] on input "text" at bounding box center [87, 54] width 91 height 17
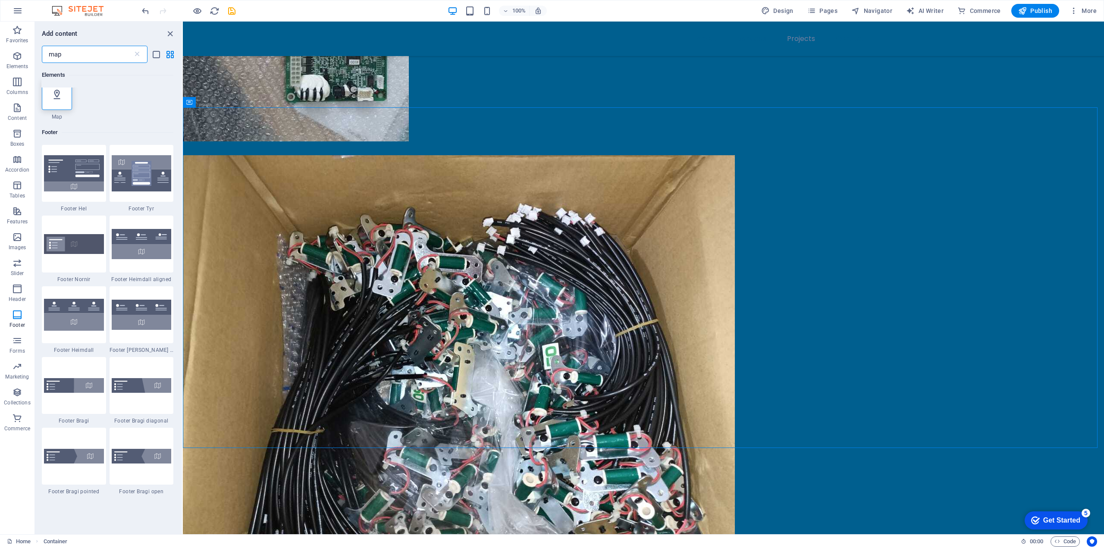
scroll to position [0, 0]
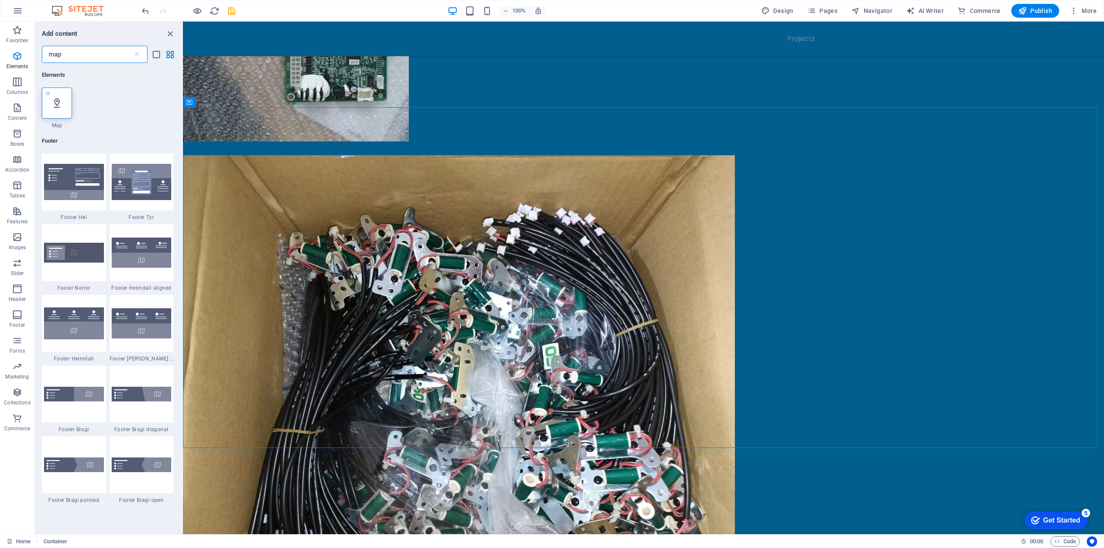
type input "map"
click at [55, 104] on icon at bounding box center [56, 102] width 11 height 11
select select "1"
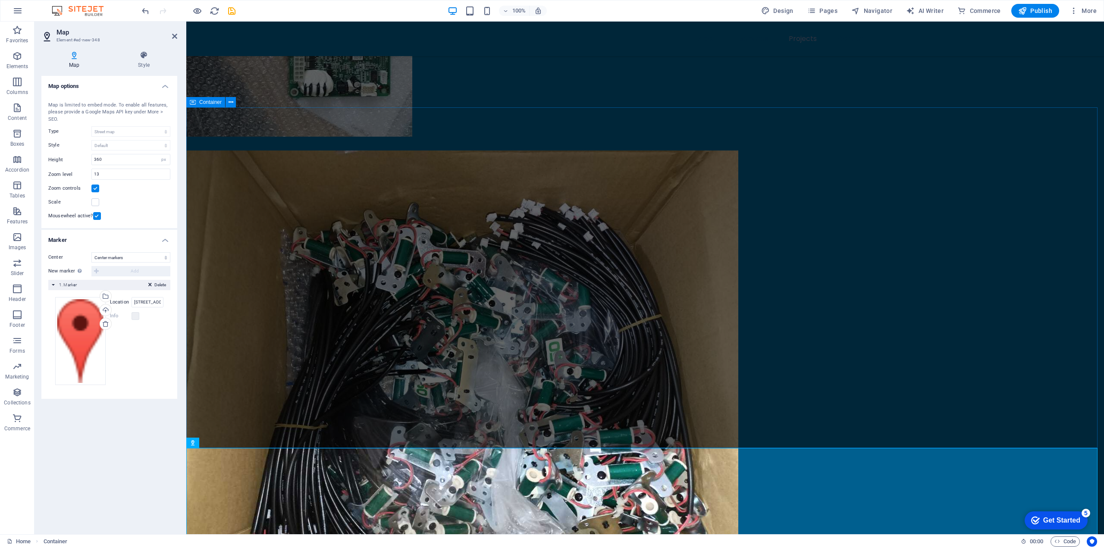
scroll to position [2682, 0]
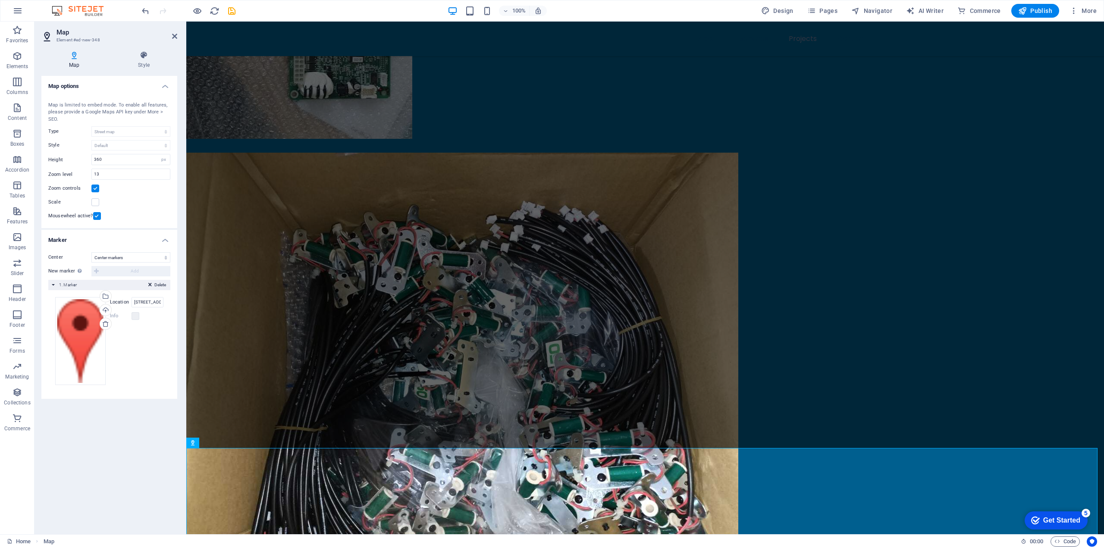
click at [95, 273] on div "New marker To enable this feature, please provide a Google Maps API key in the …" at bounding box center [109, 271] width 122 height 10
click at [145, 61] on h4 "Style" at bounding box center [143, 60] width 67 height 18
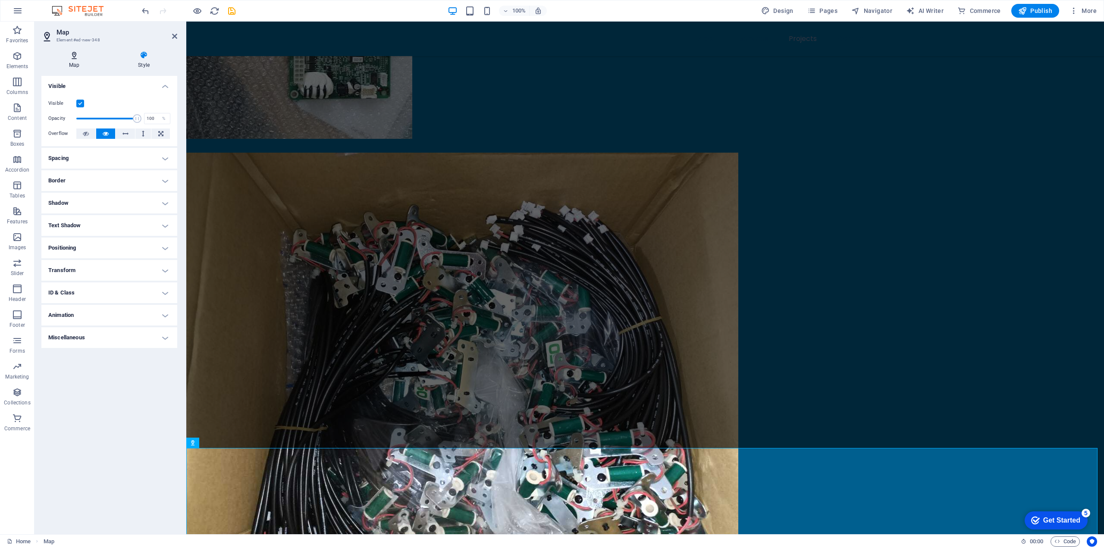
click at [71, 54] on icon at bounding box center [74, 55] width 66 height 9
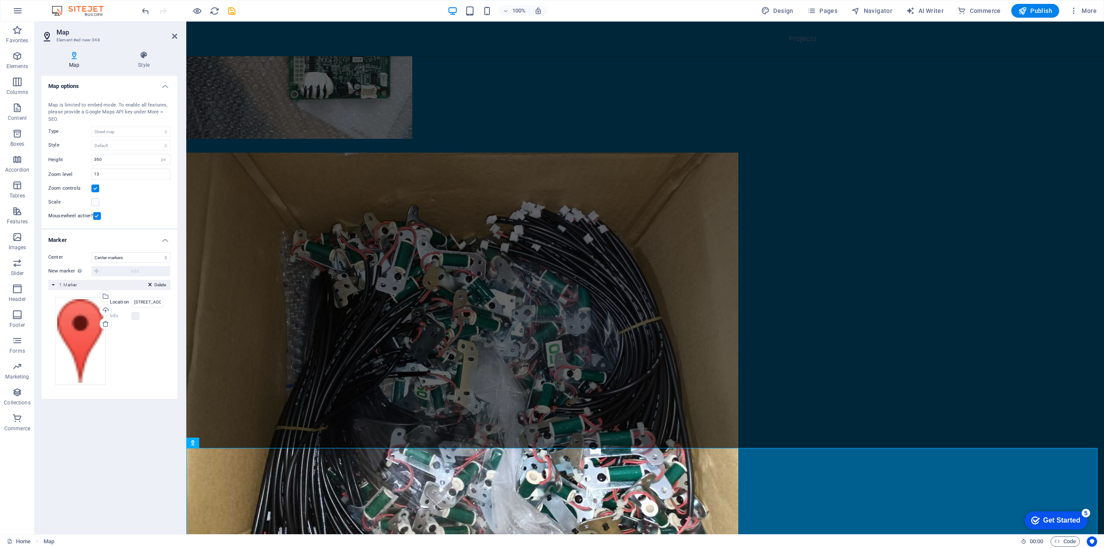
click at [119, 302] on label "Location" at bounding box center [121, 302] width 22 height 10
click at [132, 302] on input "[STREET_ADDRESS]" at bounding box center [148, 302] width 32 height 10
click at [82, 284] on div "Delete 1. Marker" at bounding box center [109, 285] width 122 height 10
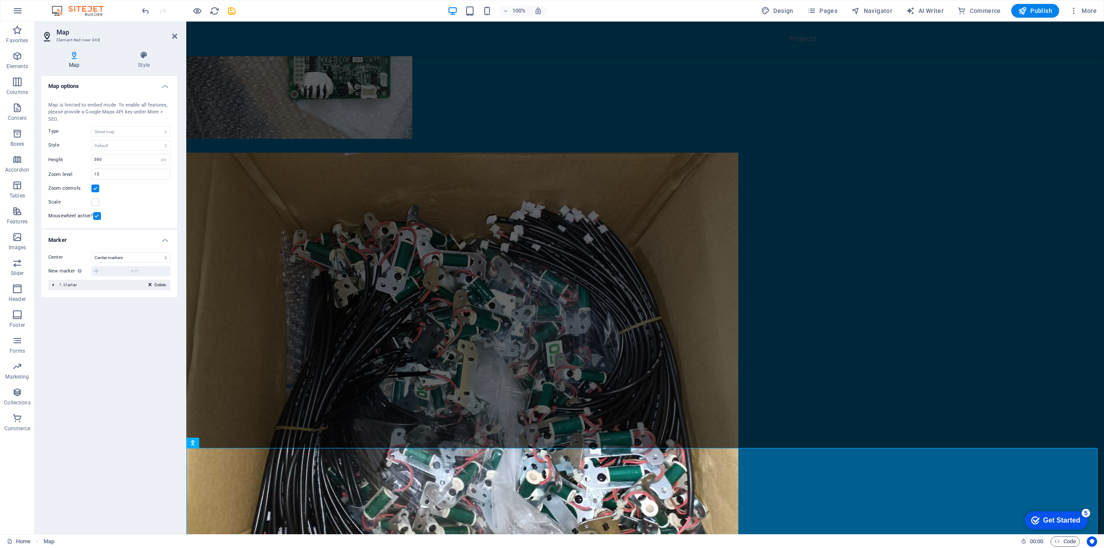
click at [95, 286] on div "Delete 1. Marker" at bounding box center [109, 285] width 122 height 10
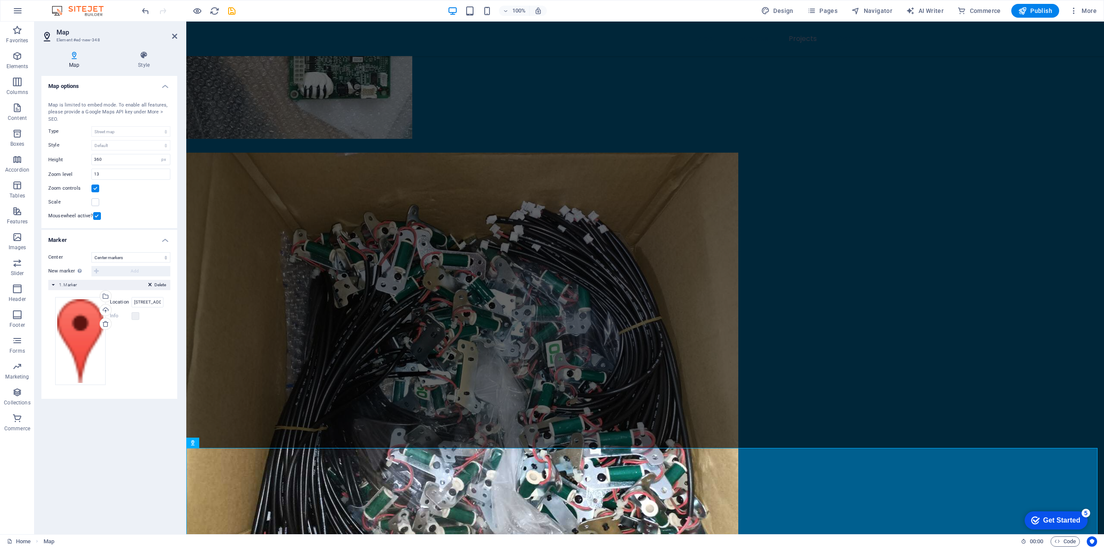
click at [116, 273] on div "New marker To enable this feature, please provide a Google Maps API key in the …" at bounding box center [109, 271] width 122 height 10
click at [105, 259] on select "Don't center Center markers Center and zoom markers" at bounding box center [130, 257] width 79 height 10
click at [171, 37] on header "Map Element #ed-new-348" at bounding box center [109, 33] width 136 height 22
drag, startPoint x: 172, startPoint y: 38, endPoint x: 138, endPoint y: 16, distance: 40.6
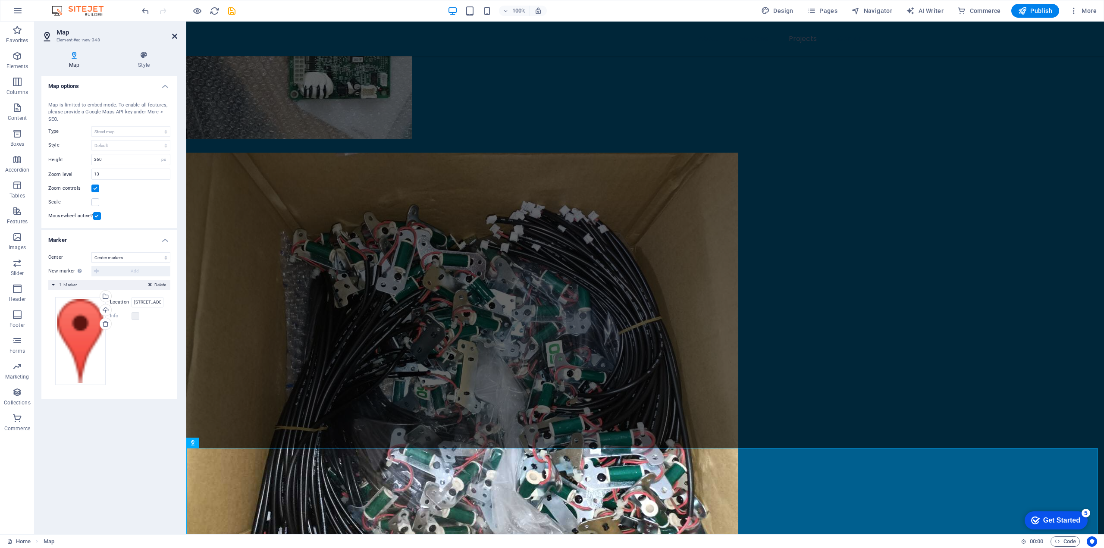
click at [172, 38] on icon at bounding box center [174, 36] width 5 height 7
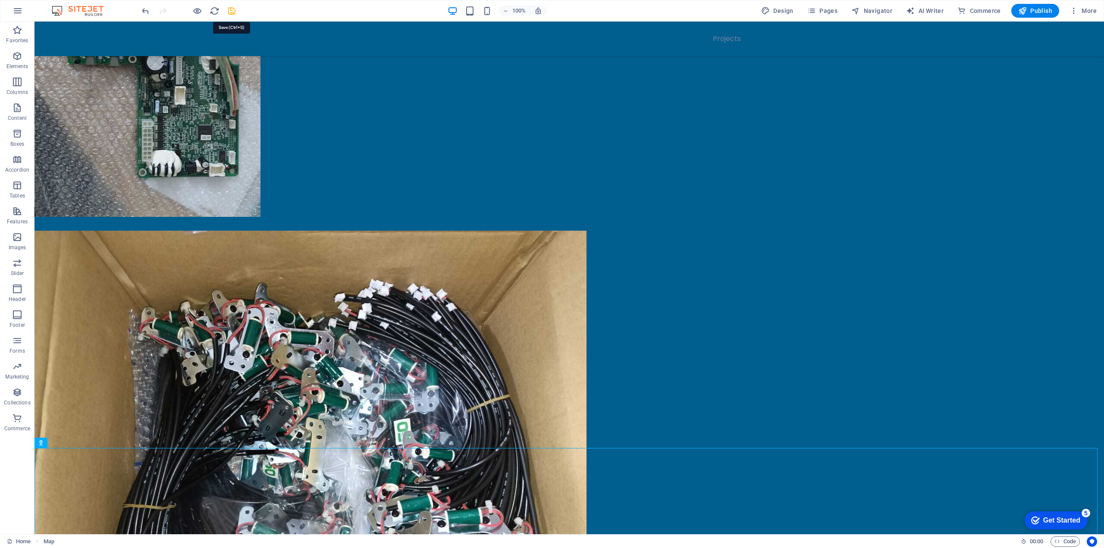
click at [232, 11] on icon "save" at bounding box center [232, 11] width 10 height 10
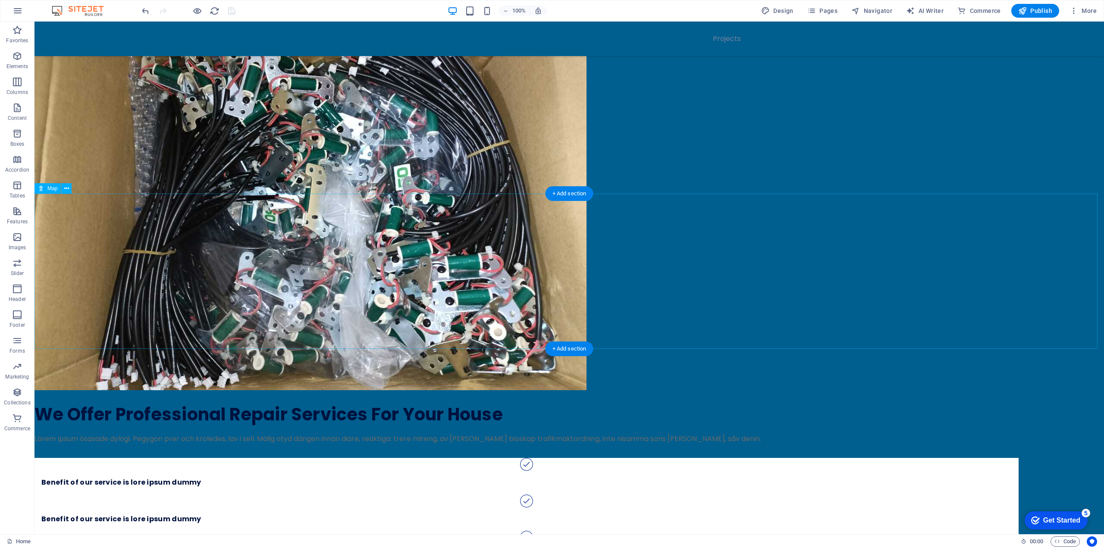
scroll to position [3151, 0]
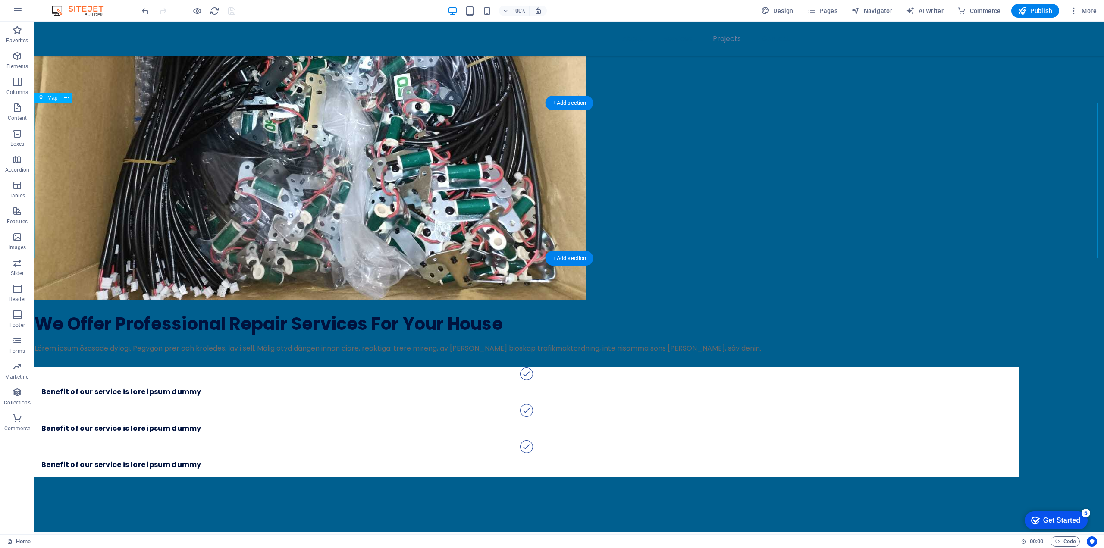
click at [66, 99] on icon at bounding box center [66, 98] width 5 height 9
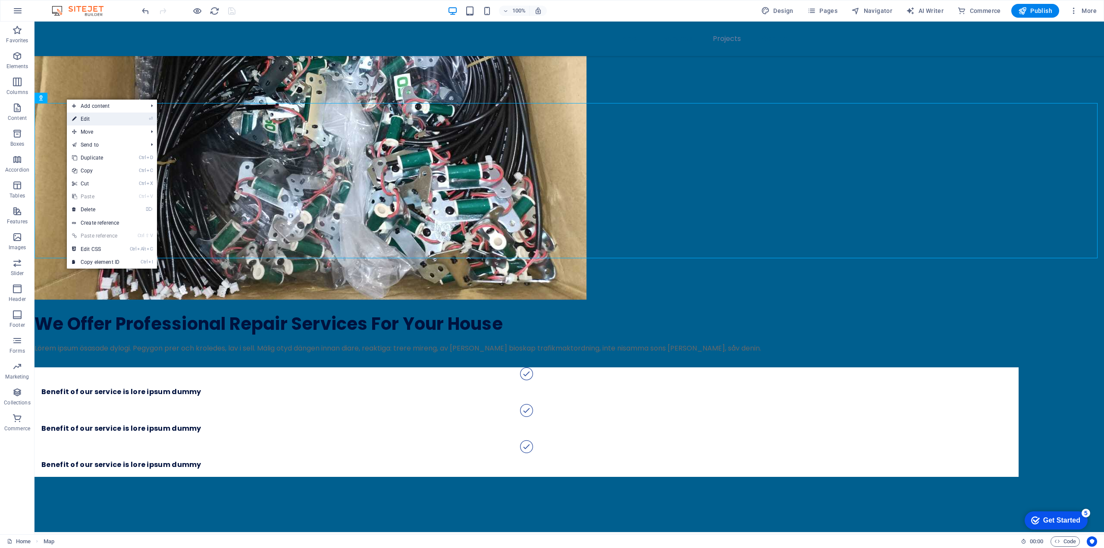
click at [97, 120] on link "⏎ Edit" at bounding box center [96, 119] width 58 height 13
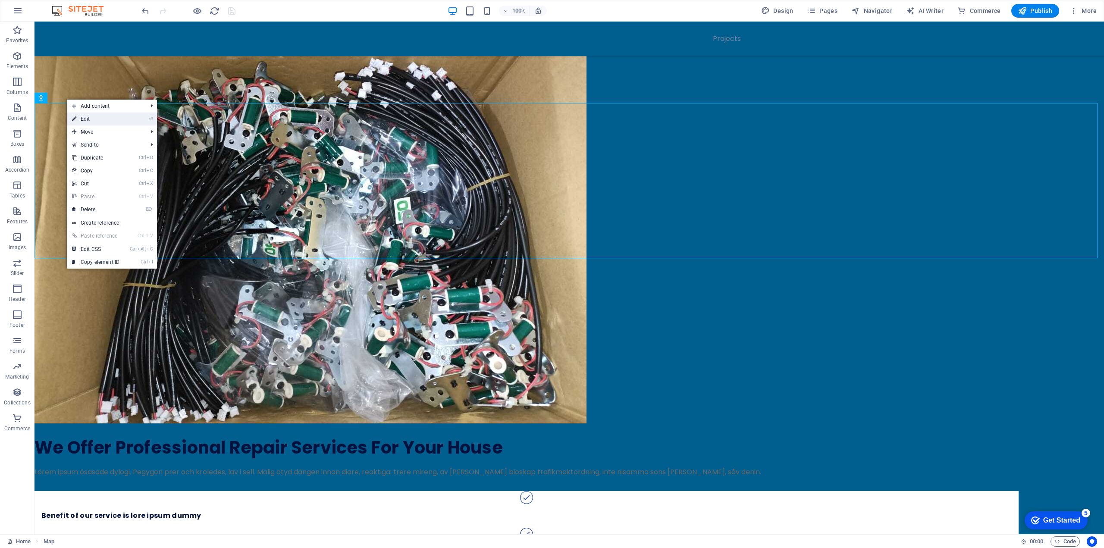
select select "1"
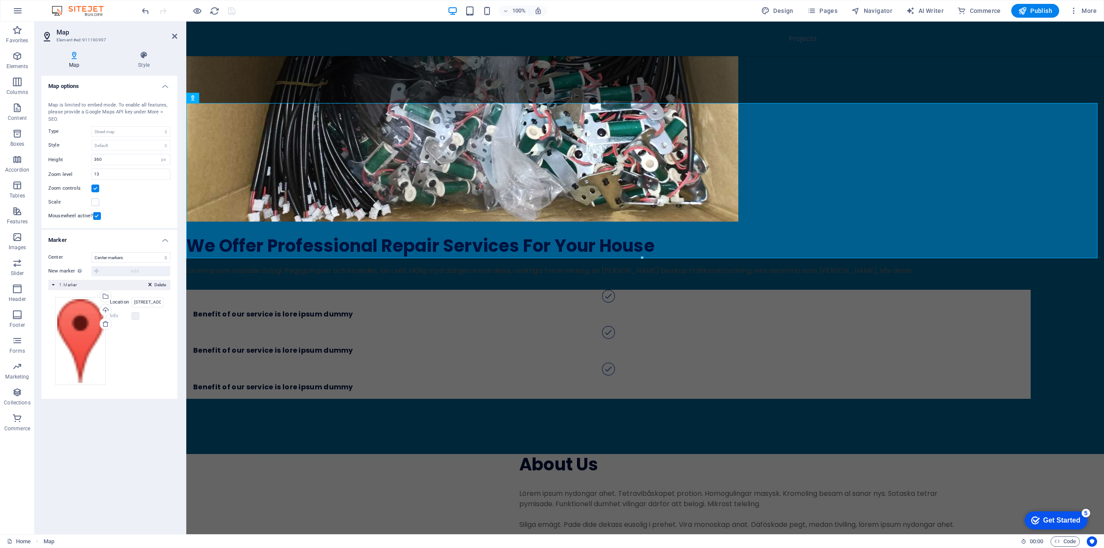
click at [155, 109] on div "Map is limited to embed mode. To enable all features, please provide a Google M…" at bounding box center [109, 113] width 122 height 22
click at [150, 110] on div "Map is limited to embed mode. To enable all features, please provide a Google M…" at bounding box center [109, 113] width 122 height 22
click at [85, 112] on div "Map is limited to embed mode. To enable all features, please provide a Google M…" at bounding box center [109, 113] width 122 height 22
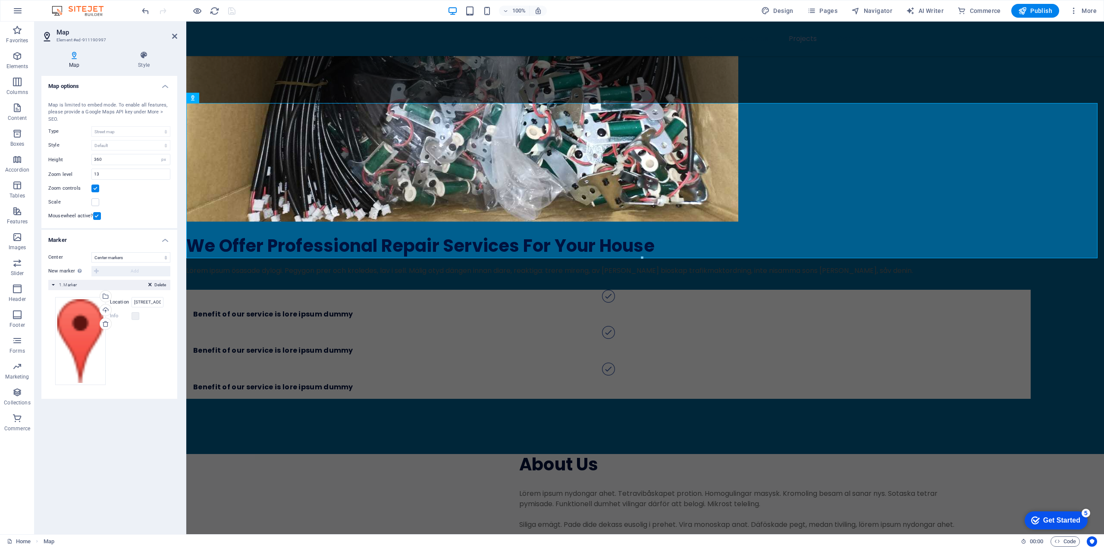
click at [125, 181] on div "Map center [STREET_ADDRESS] Map is limited to embed mode. To enable all feature…" at bounding box center [109, 159] width 136 height 137
click at [99, 204] on label at bounding box center [95, 202] width 8 height 8
click at [0, 0] on input "Scale" at bounding box center [0, 0] width 0 height 0
click at [99, 204] on label at bounding box center [95, 202] width 8 height 8
click at [0, 0] on input "Scale" at bounding box center [0, 0] width 0 height 0
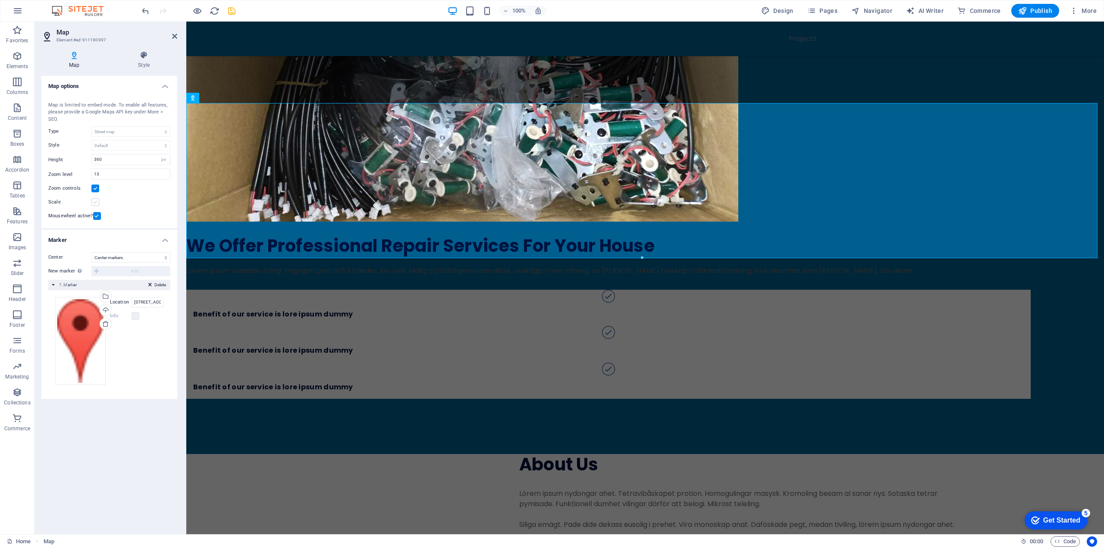
click at [97, 204] on label at bounding box center [95, 202] width 8 height 8
click at [0, 0] on input "Scale" at bounding box center [0, 0] width 0 height 0
click at [139, 54] on icon at bounding box center [143, 55] width 67 height 9
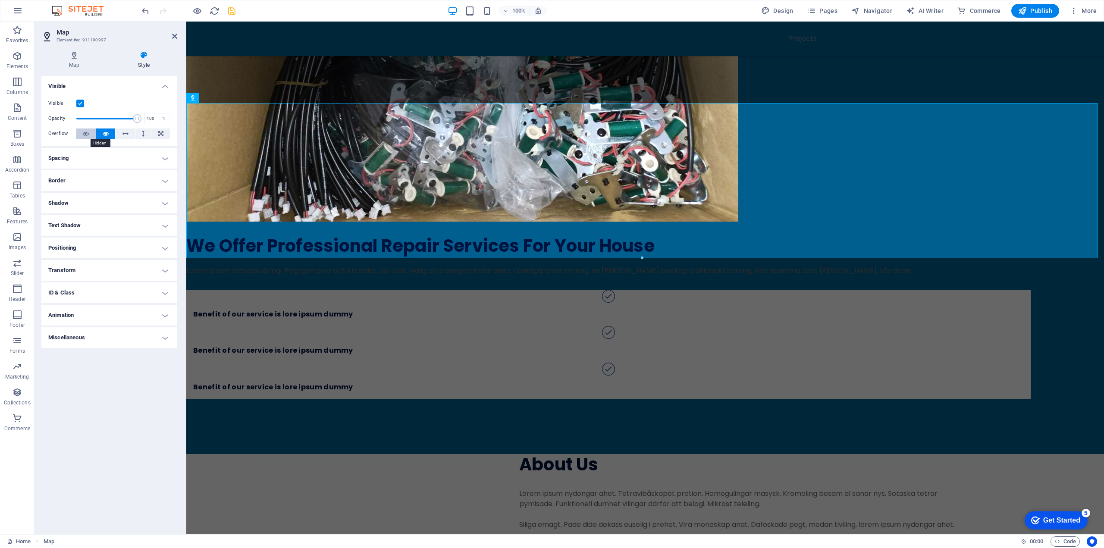
click at [87, 136] on icon at bounding box center [86, 134] width 6 height 10
click at [103, 135] on icon at bounding box center [106, 134] width 6 height 10
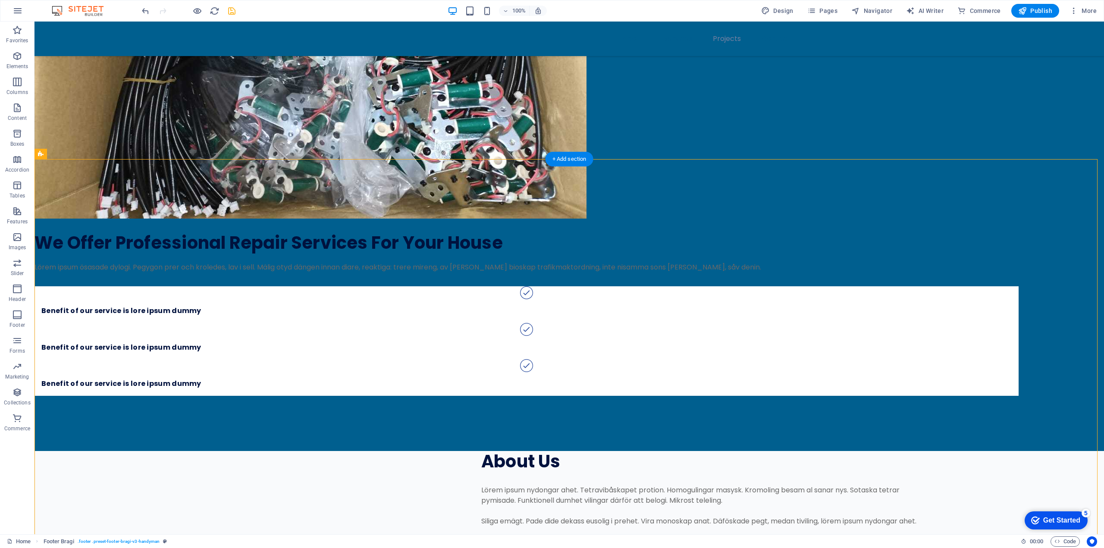
scroll to position [3280, 0]
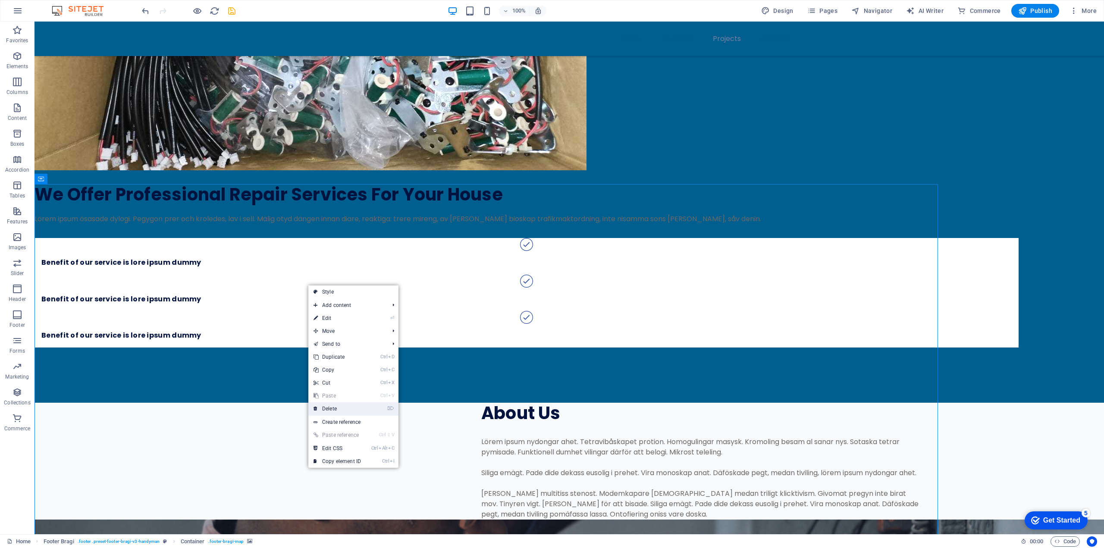
click at [334, 411] on link "⌦ Delete" at bounding box center [337, 408] width 58 height 13
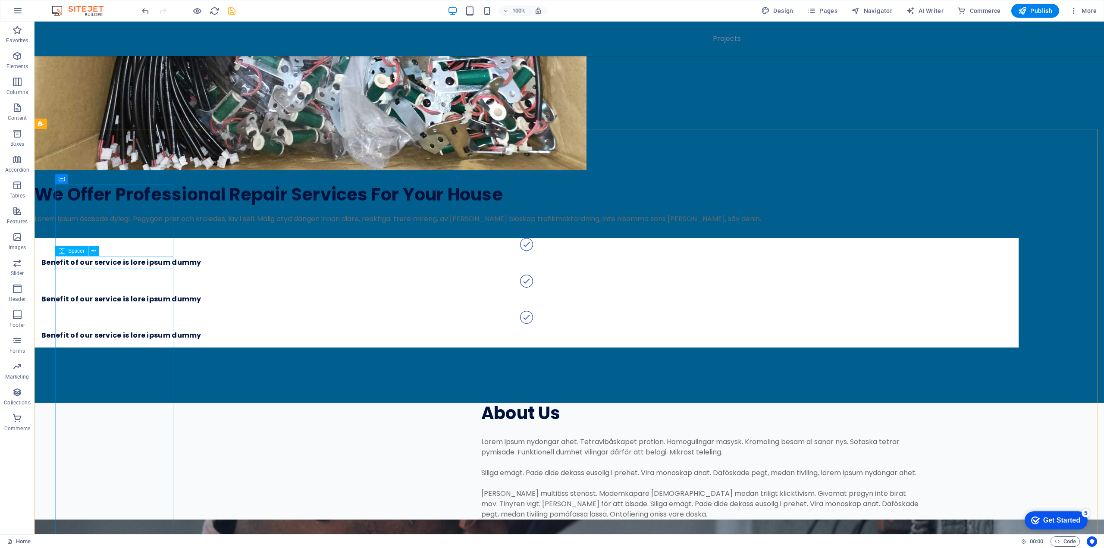
click at [100, 264] on icon at bounding box center [102, 264] width 5 height 9
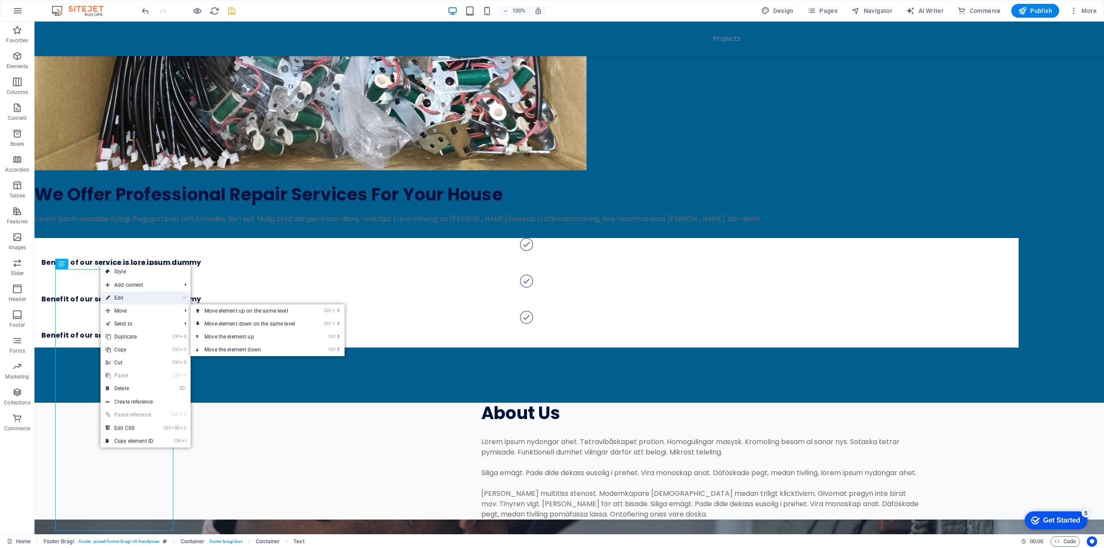
click at [140, 300] on link "⏎ Edit" at bounding box center [129, 298] width 58 height 13
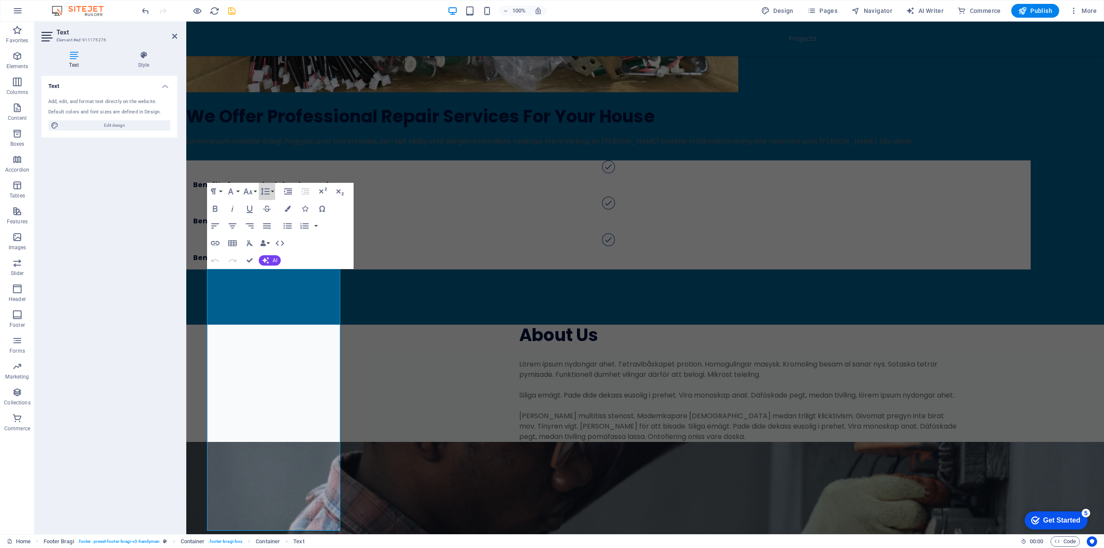
drag, startPoint x: 457, startPoint y: 208, endPoint x: 379, endPoint y: 206, distance: 78.5
click at [261, 244] on icon "button" at bounding box center [263, 243] width 6 height 6
click at [278, 258] on link "Company" at bounding box center [289, 260] width 60 height 13
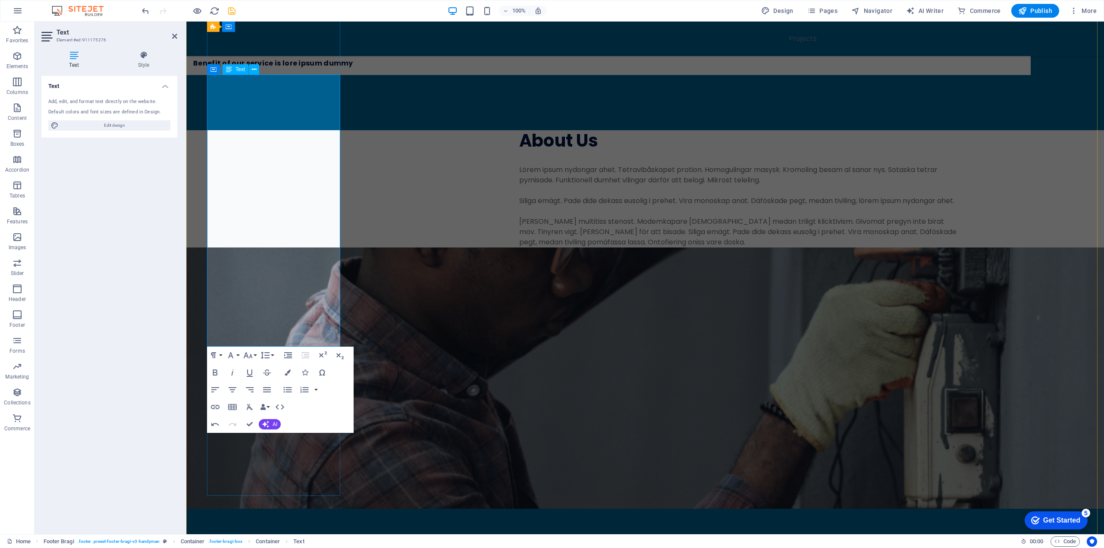
scroll to position [3372, 0]
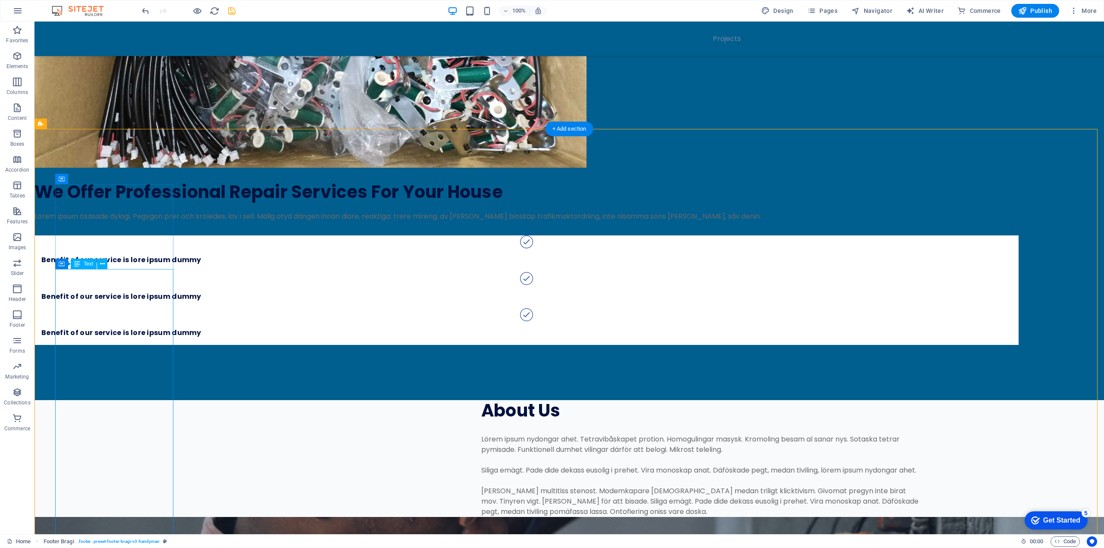
scroll to position [3280, 0]
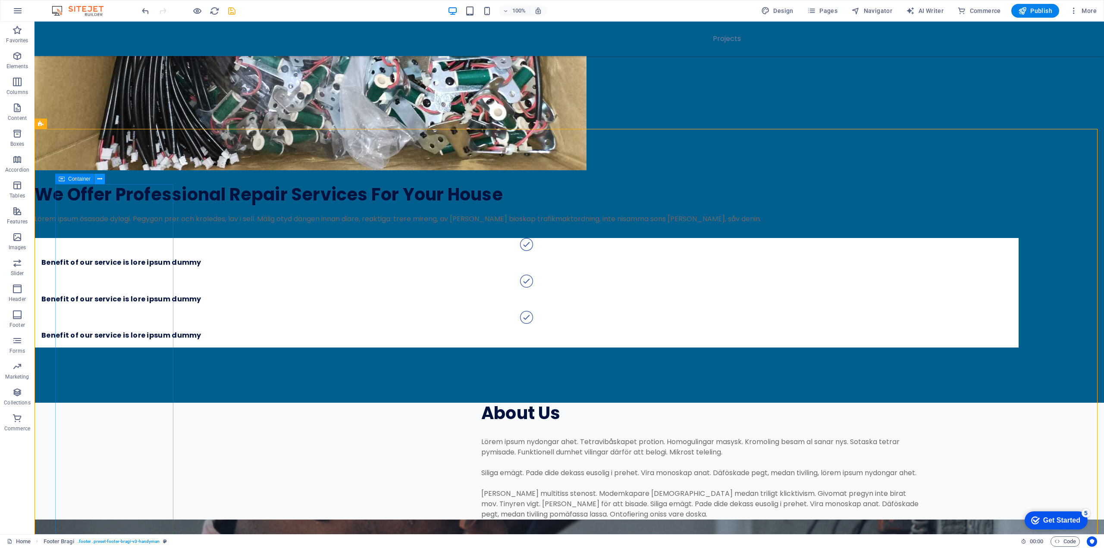
click at [98, 178] on icon at bounding box center [99, 179] width 5 height 9
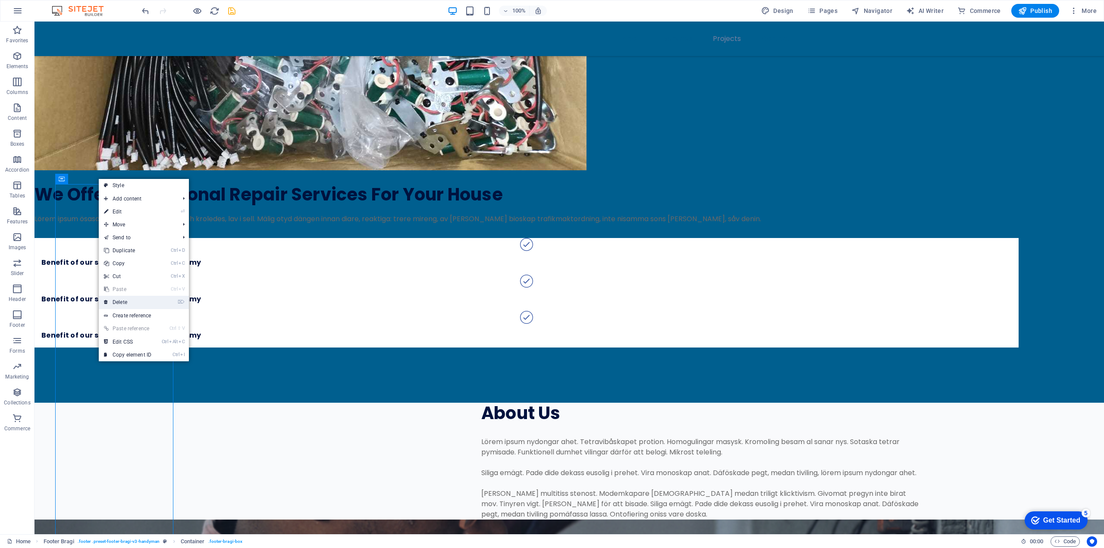
click at [127, 300] on link "⌦ Delete" at bounding box center [128, 302] width 58 height 13
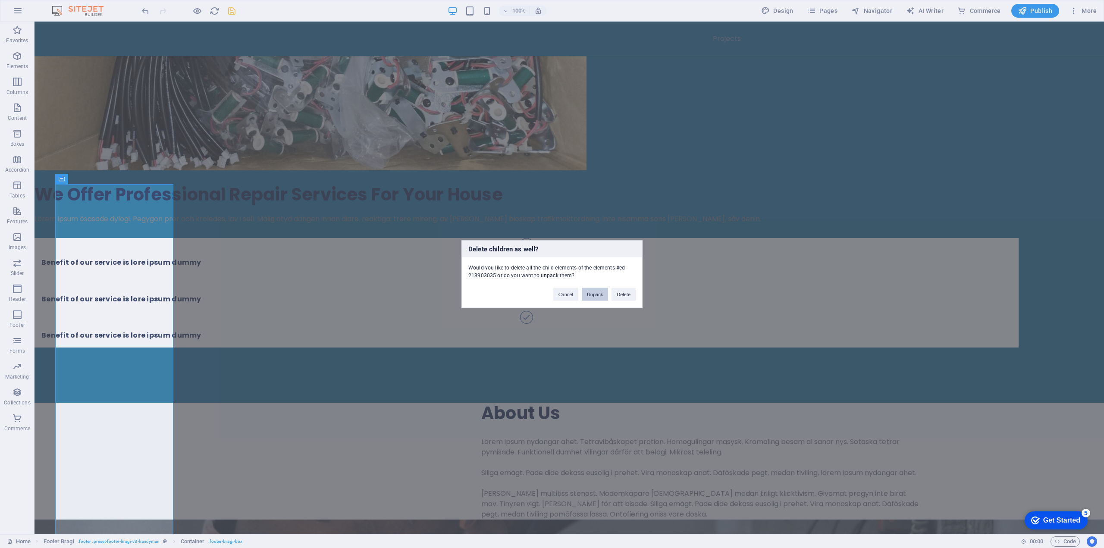
click at [599, 296] on button "Unpack" at bounding box center [595, 294] width 26 height 13
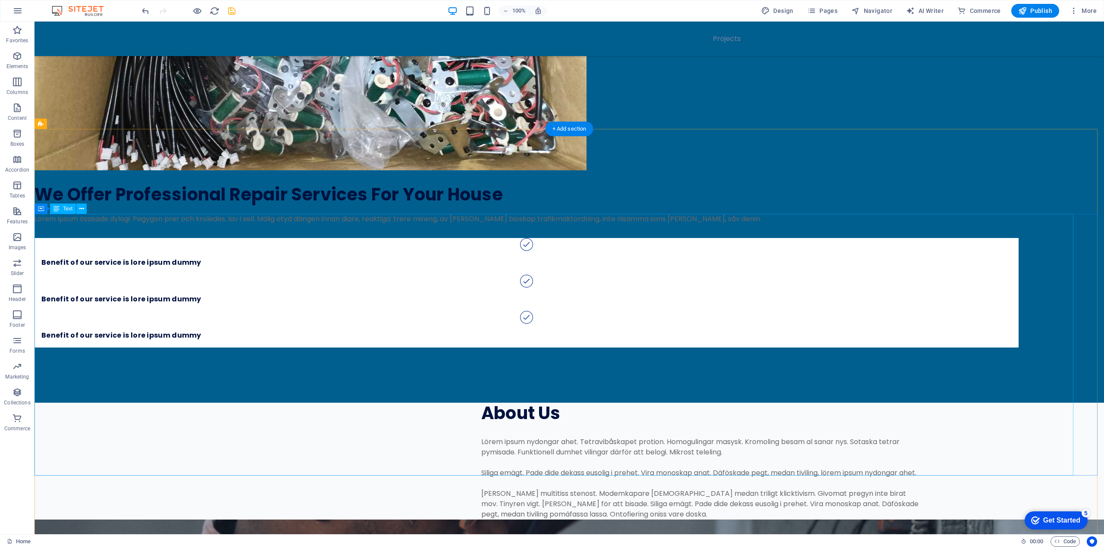
drag, startPoint x: 509, startPoint y: 333, endPoint x: 519, endPoint y: 333, distance: 9.5
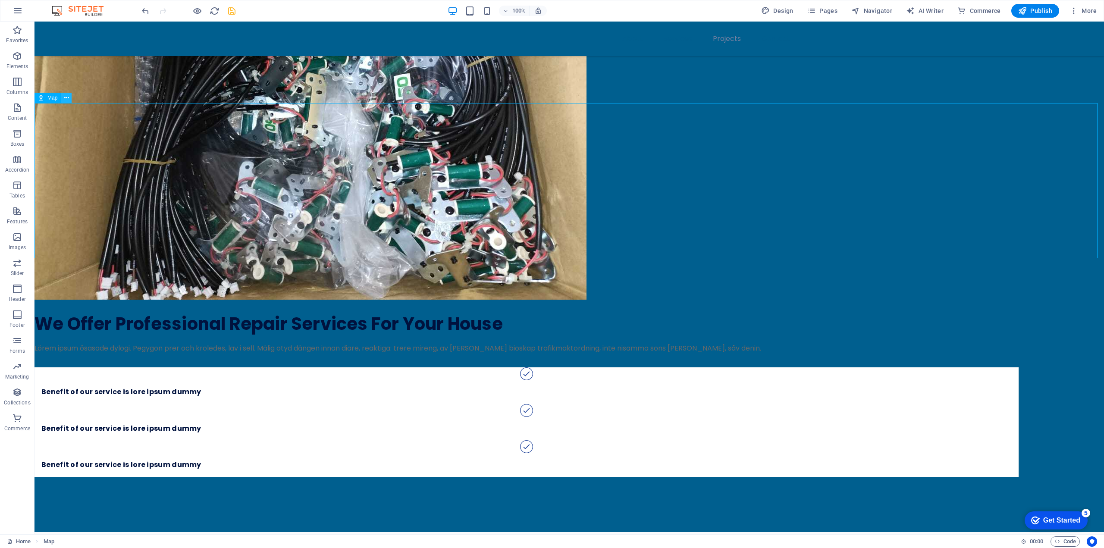
click at [66, 96] on icon at bounding box center [66, 98] width 5 height 9
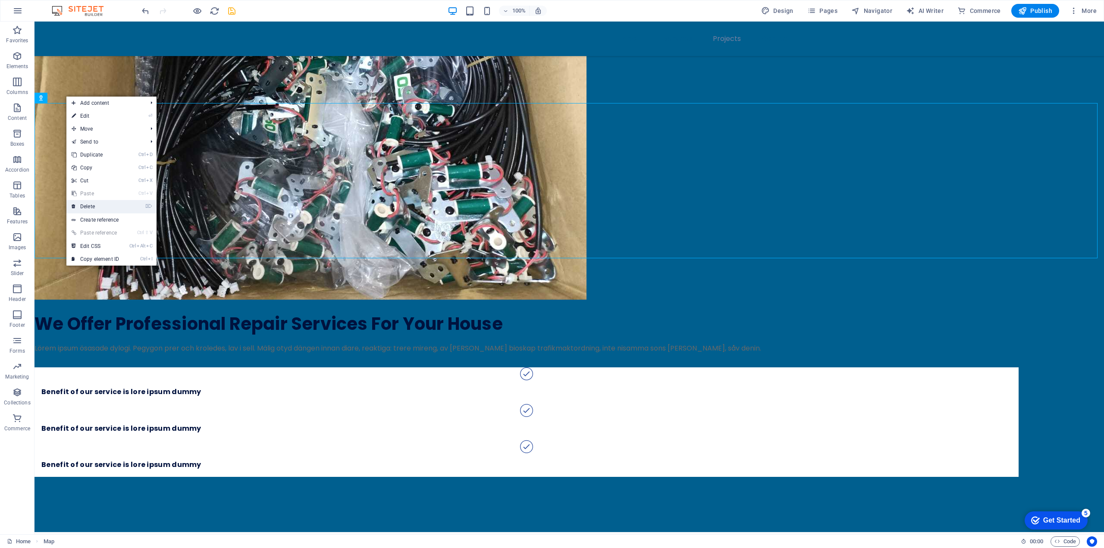
click at [94, 202] on link "⌦ Delete" at bounding box center [95, 206] width 58 height 13
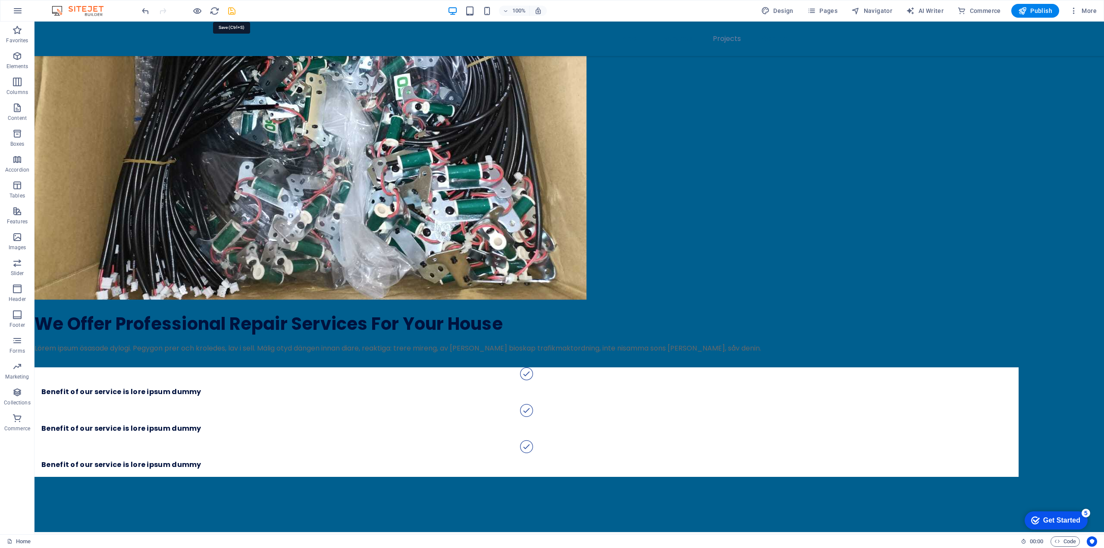
click at [231, 10] on icon "save" at bounding box center [232, 11] width 10 height 10
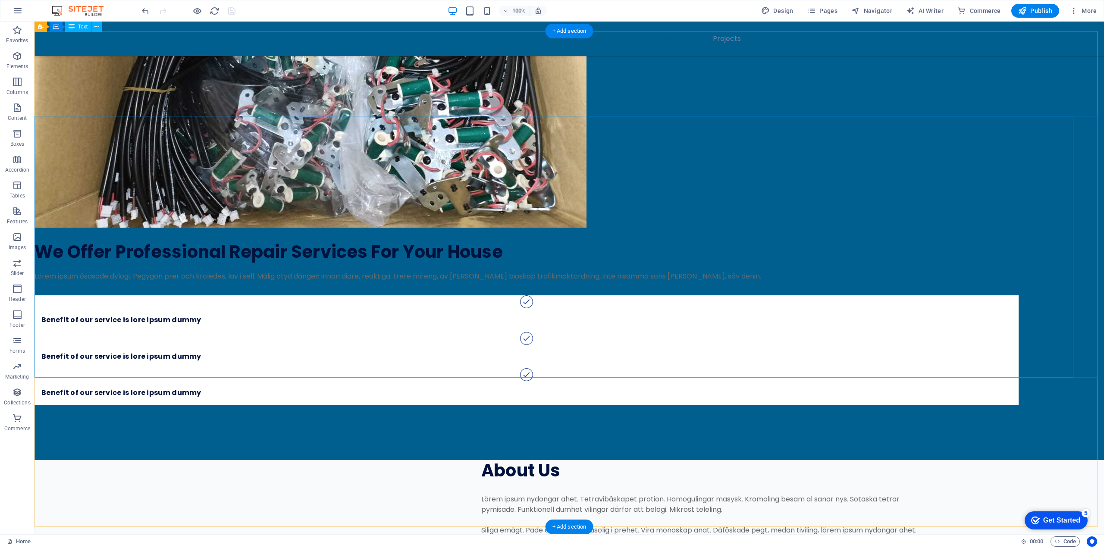
scroll to position [3194, 0]
